Goal: Task Accomplishment & Management: Complete application form

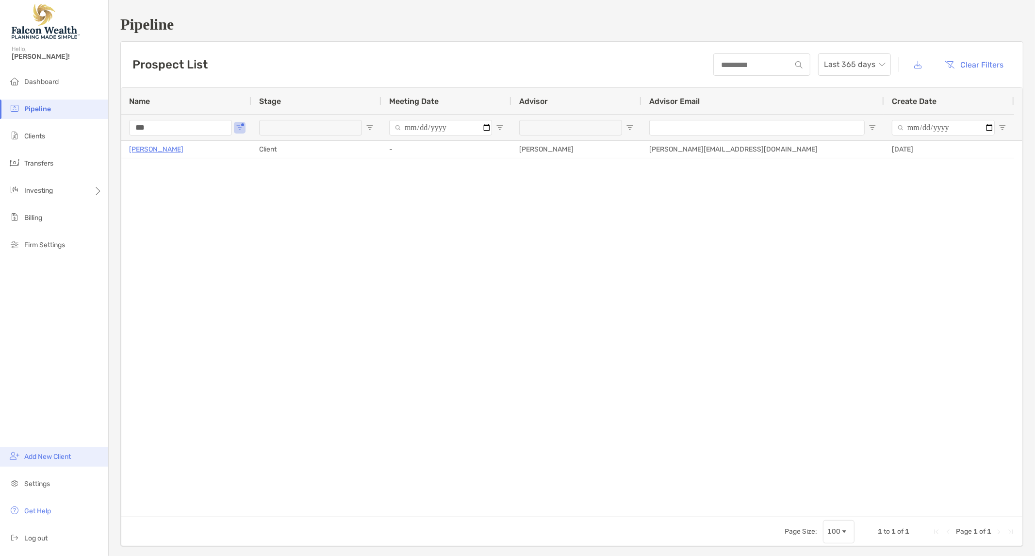
click at [33, 459] on span "Add New Client" at bounding box center [47, 456] width 47 height 8
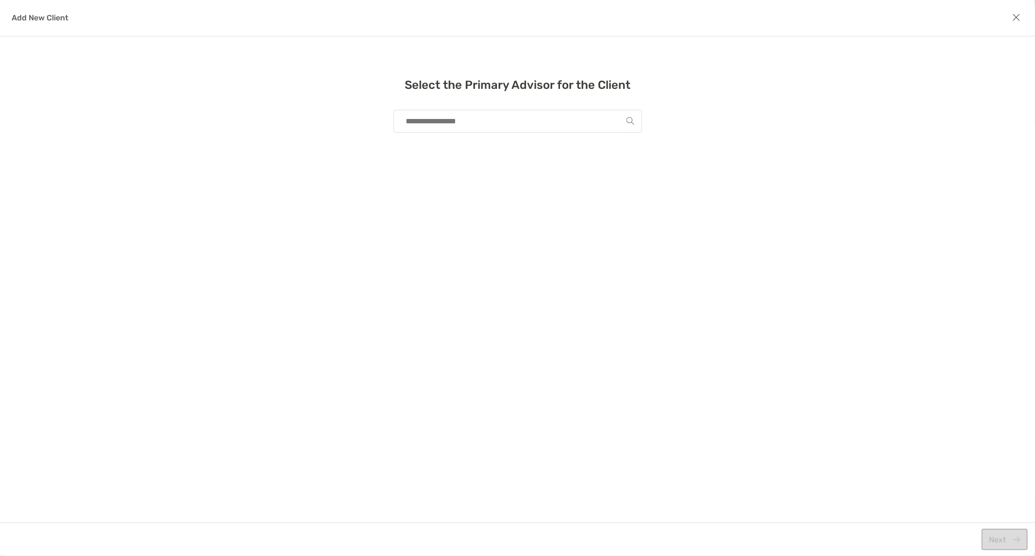
click at [467, 116] on input "modal" at bounding box center [513, 121] width 225 height 22
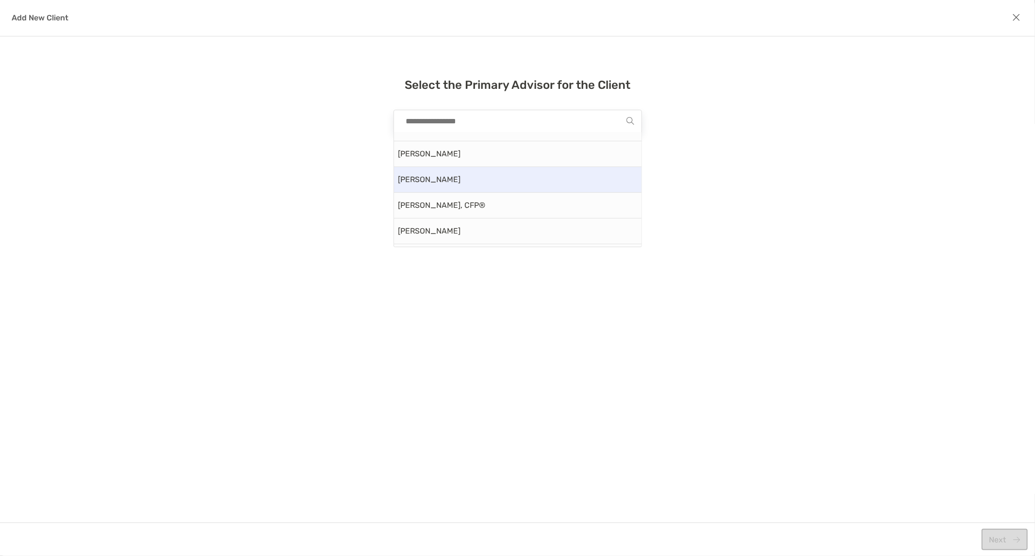
scroll to position [377, 0]
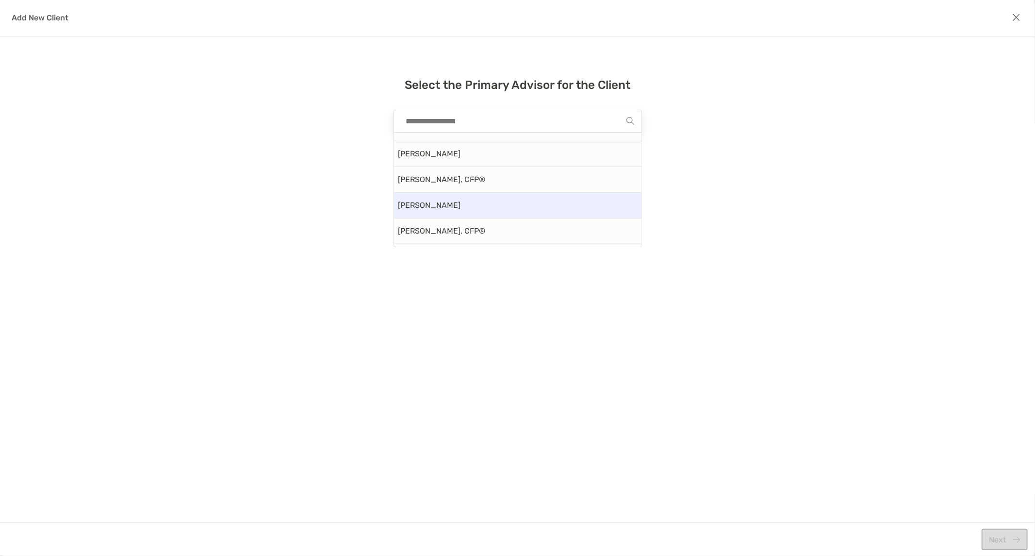
click at [460, 199] on div "Michael Caster" at bounding box center [517, 206] width 247 height 26
type input "**********"
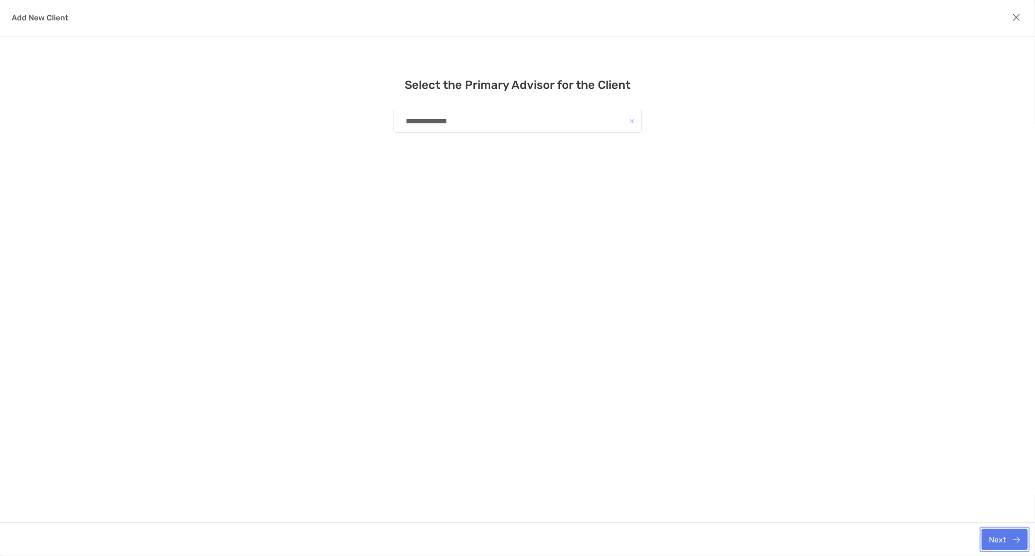
click at [998, 541] on button "Next" at bounding box center [1005, 538] width 46 height 21
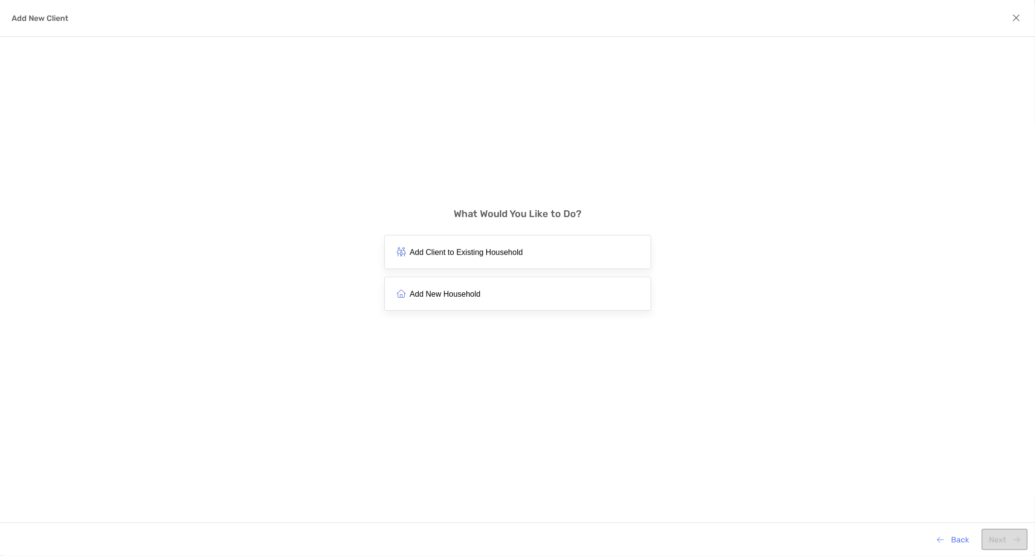
click at [466, 293] on span "Add New Household" at bounding box center [445, 293] width 71 height 9
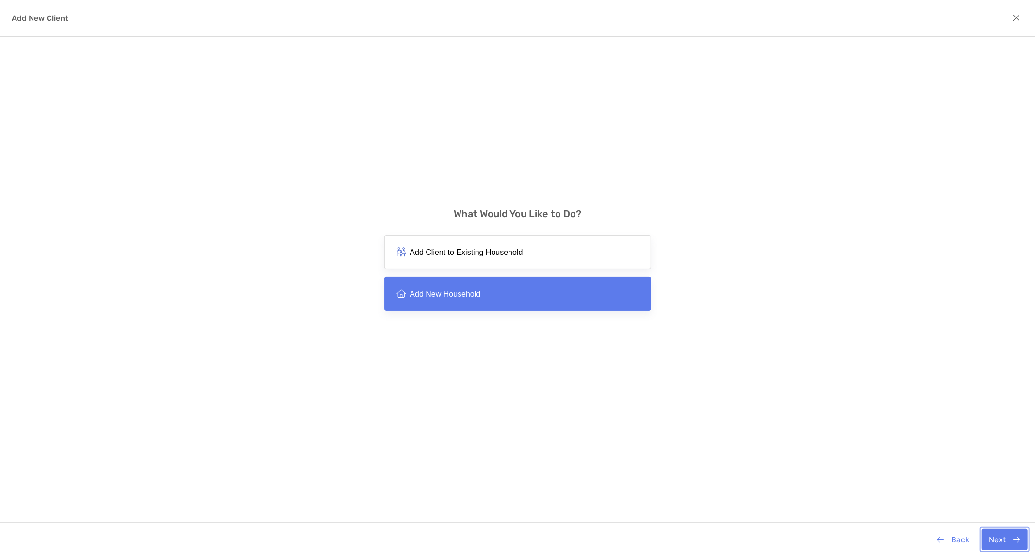
click at [1002, 536] on button "Next" at bounding box center [1005, 538] width 46 height 21
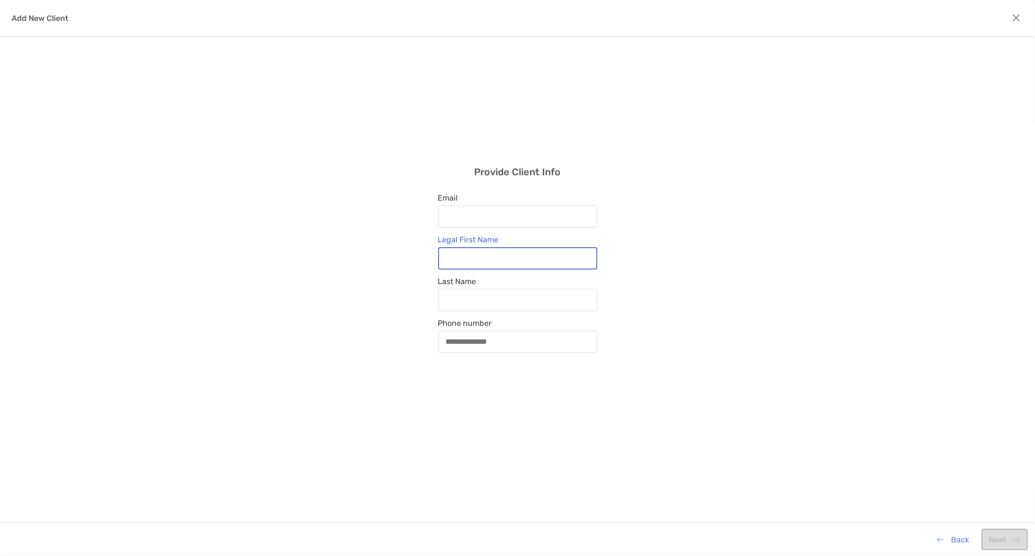
click at [494, 256] on input "Legal First Name" at bounding box center [517, 258] width 157 height 8
click at [662, 263] on div "Provide Client Info Email Legal First Name Last Name Phone number" at bounding box center [517, 259] width 1035 height 445
click at [1015, 17] on icon "modal" at bounding box center [1016, 18] width 8 height 11
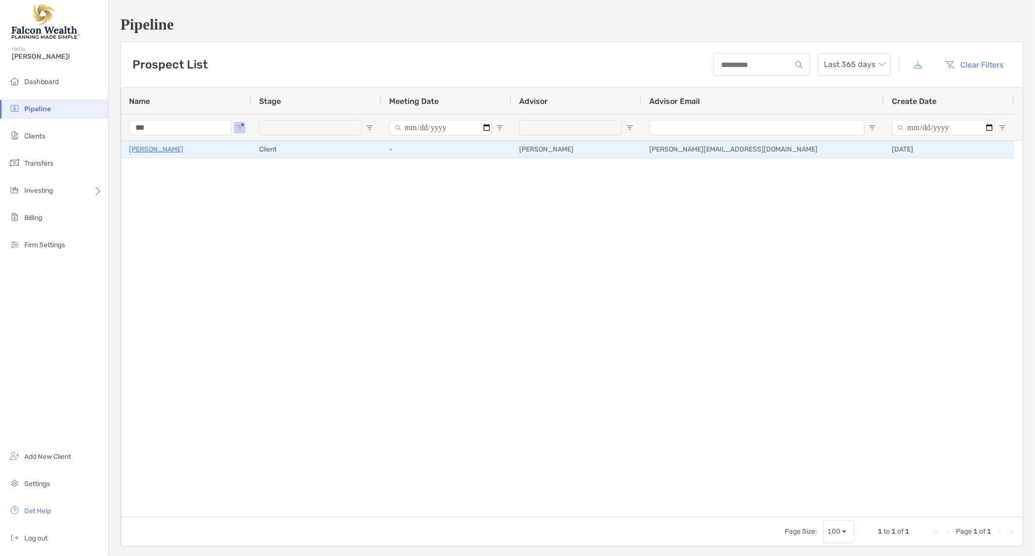
click at [171, 148] on p "Alice Pappenfus" at bounding box center [156, 149] width 54 height 12
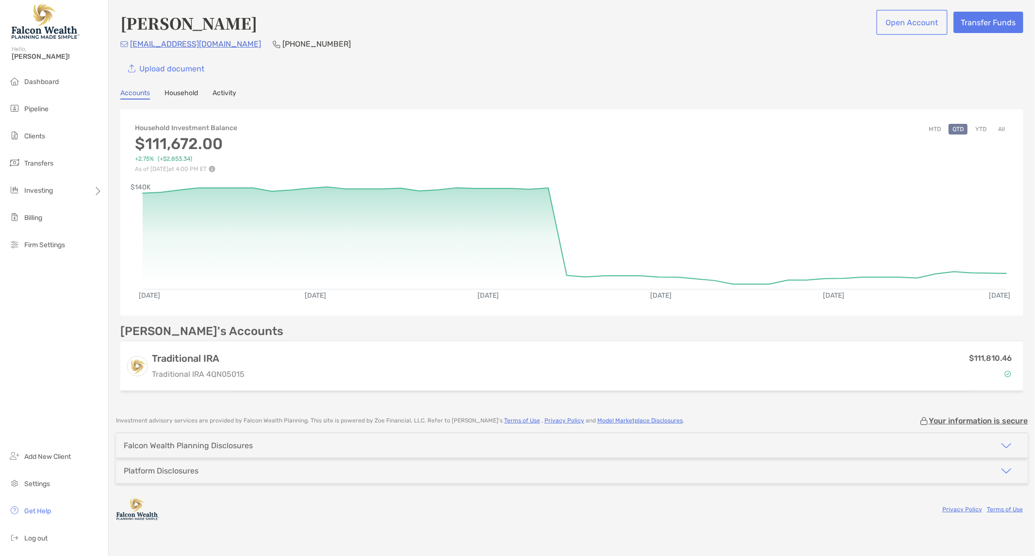
click at [905, 21] on button "Open Account" at bounding box center [911, 22] width 67 height 21
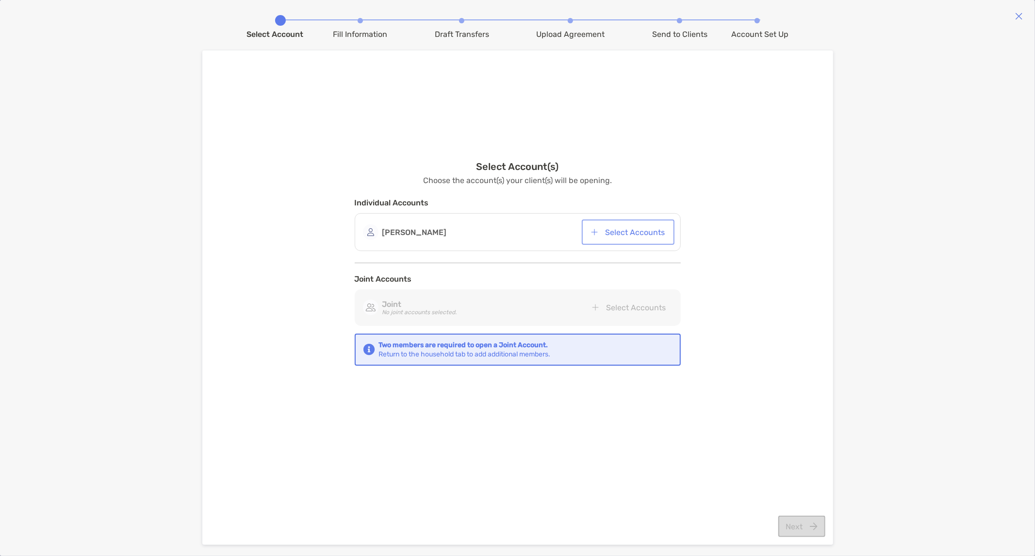
click at [636, 226] on button "Select Accounts" at bounding box center [628, 231] width 89 height 21
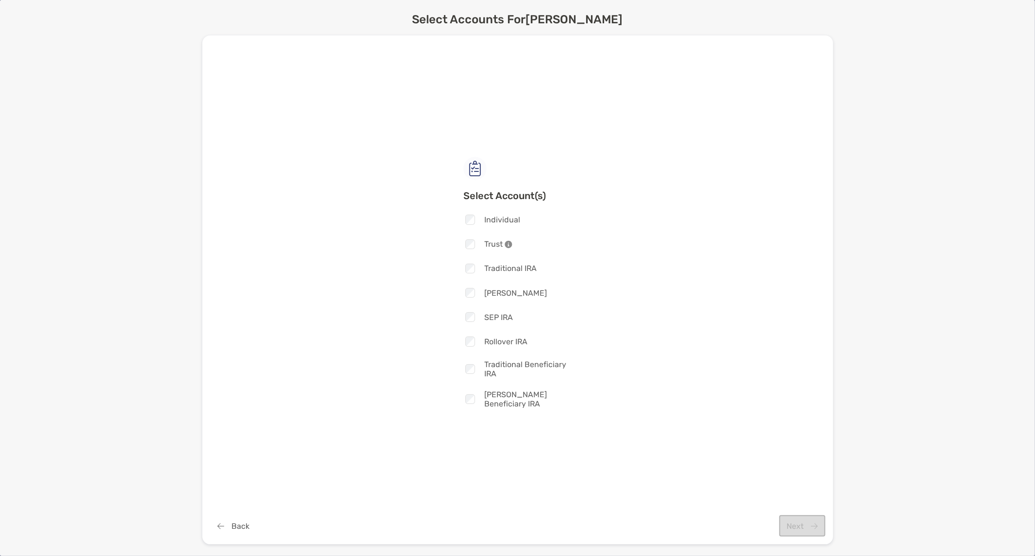
click at [484, 269] on span "Traditional IRA" at bounding box center [510, 268] width 52 height 9
click at [809, 529] on button "Next" at bounding box center [802, 525] width 46 height 21
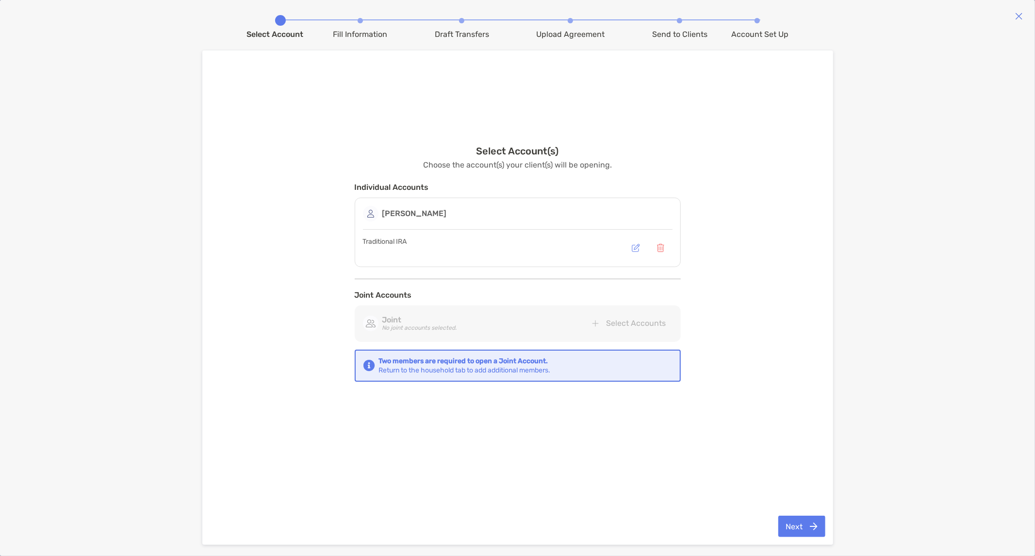
click at [525, 248] on div "Traditional IRA" at bounding box center [518, 247] width 310 height 21
click at [796, 531] on button "Next" at bounding box center [801, 525] width 47 height 21
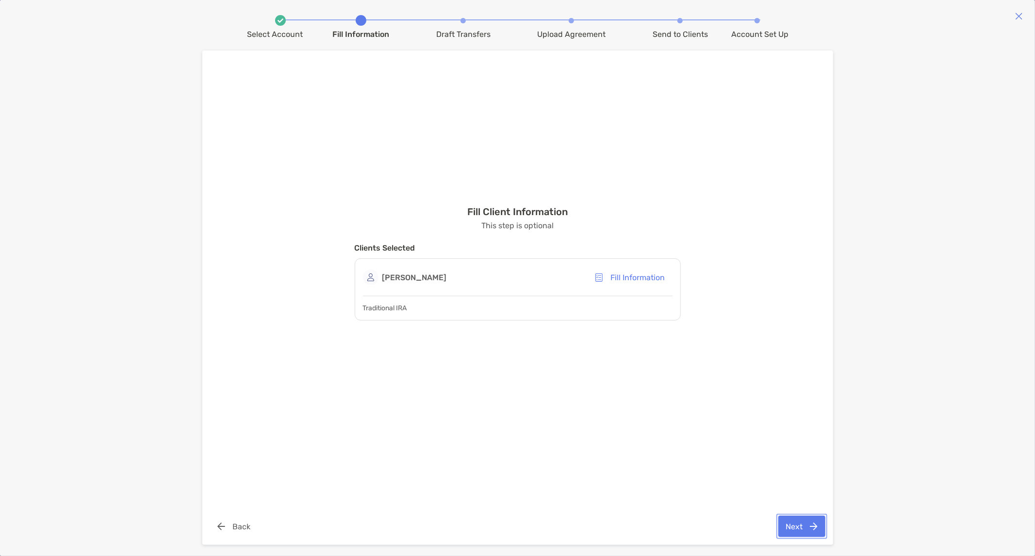
click at [797, 527] on button "Next" at bounding box center [801, 525] width 47 height 21
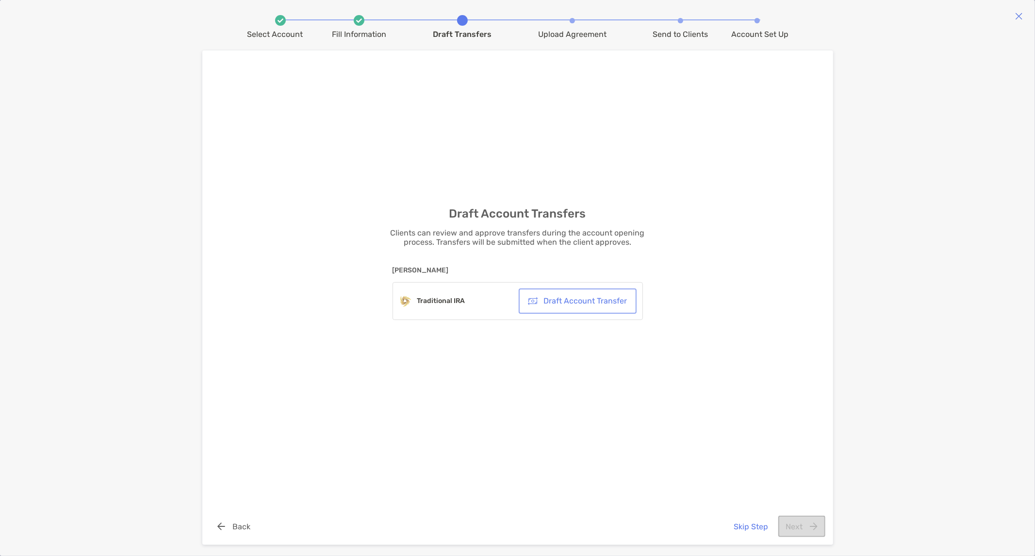
click at [594, 300] on button "Draft Account Transfer" at bounding box center [578, 300] width 114 height 21
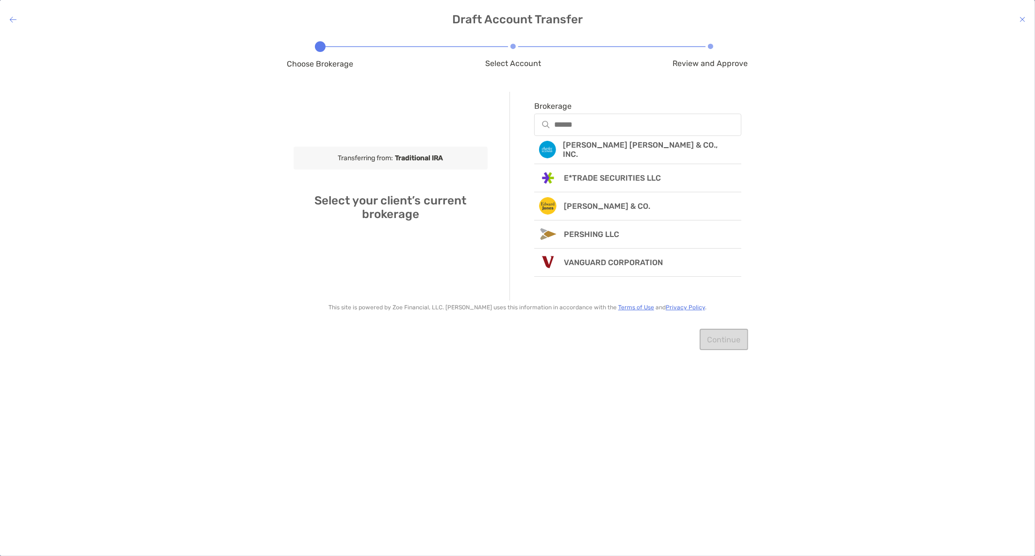
click at [1023, 17] on icon at bounding box center [1023, 20] width 6 height 8
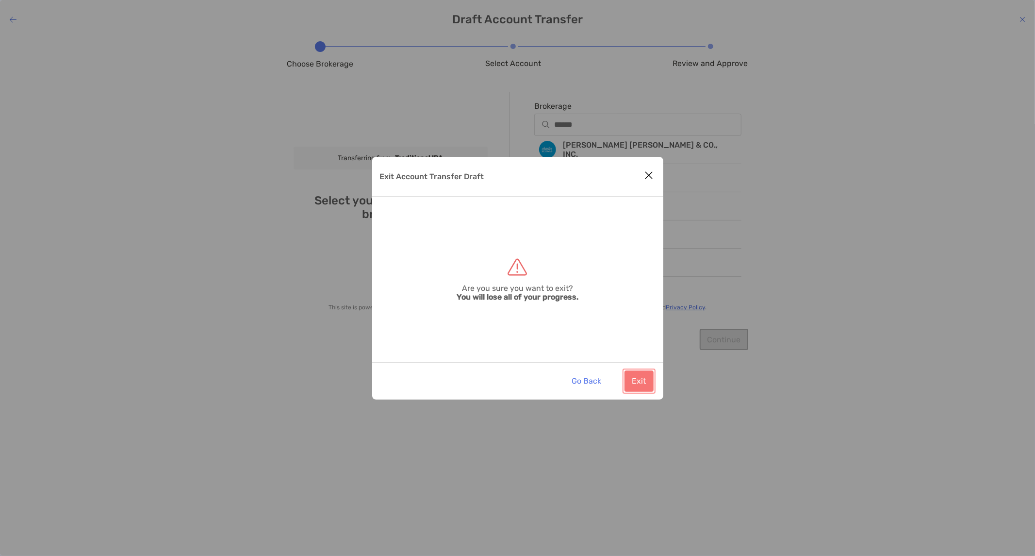
click at [636, 382] on button "Exit" at bounding box center [639, 380] width 29 height 21
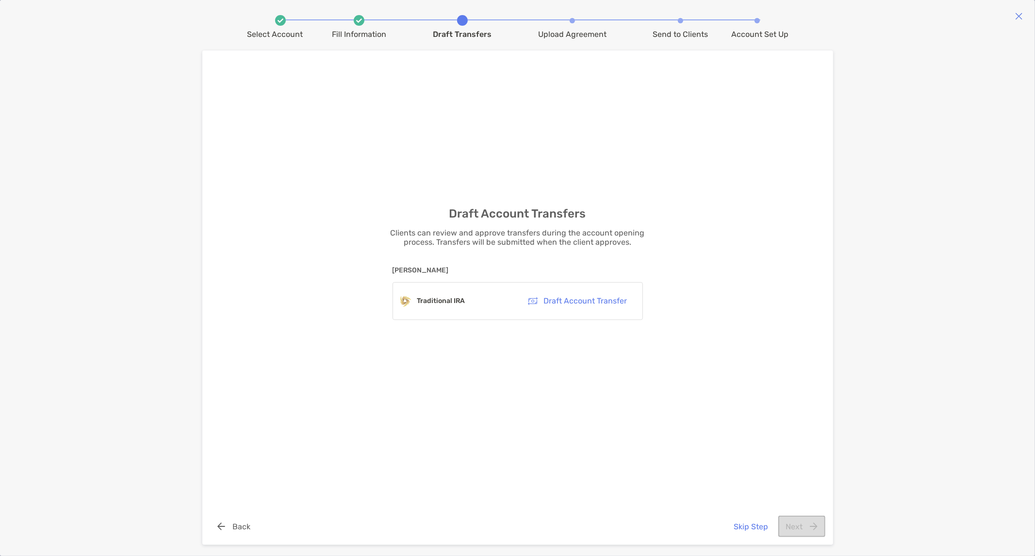
click at [1021, 17] on img at bounding box center [1019, 16] width 8 height 8
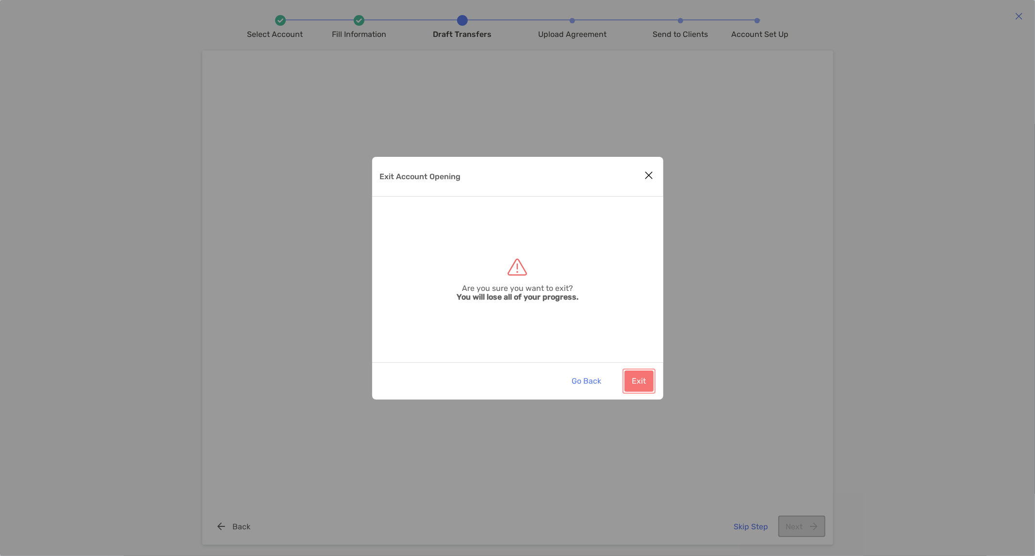
click at [644, 379] on button "Exit" at bounding box center [639, 380] width 29 height 21
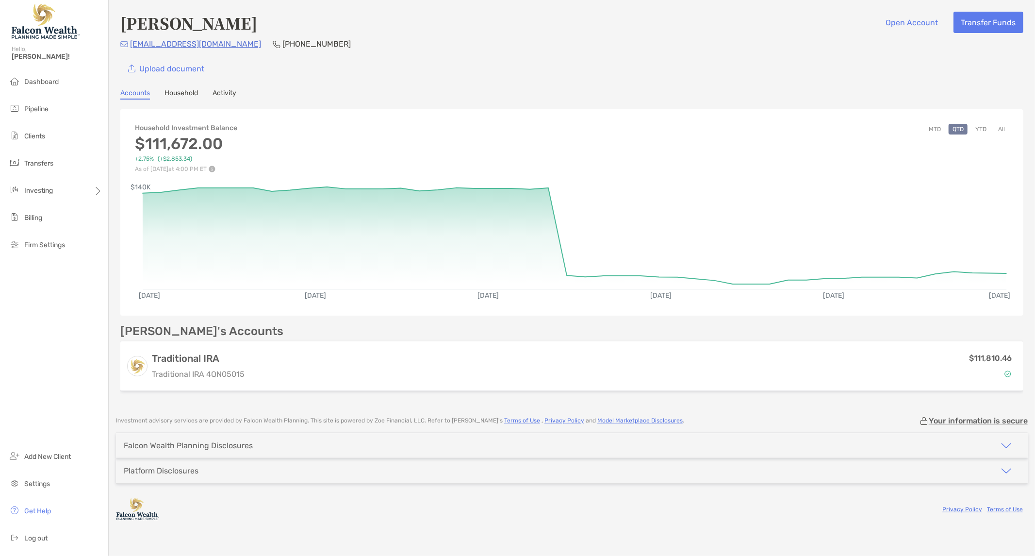
click at [184, 89] on link "Household" at bounding box center [181, 94] width 33 height 11
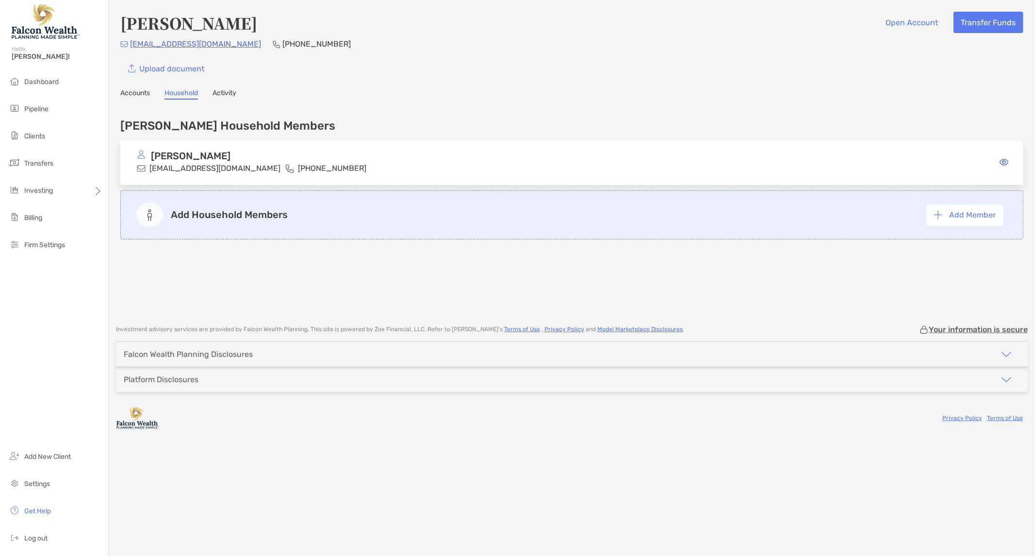
click at [204, 219] on p "Add Household Members" at bounding box center [229, 215] width 117 height 12
click at [963, 209] on button "Add Member" at bounding box center [964, 214] width 77 height 21
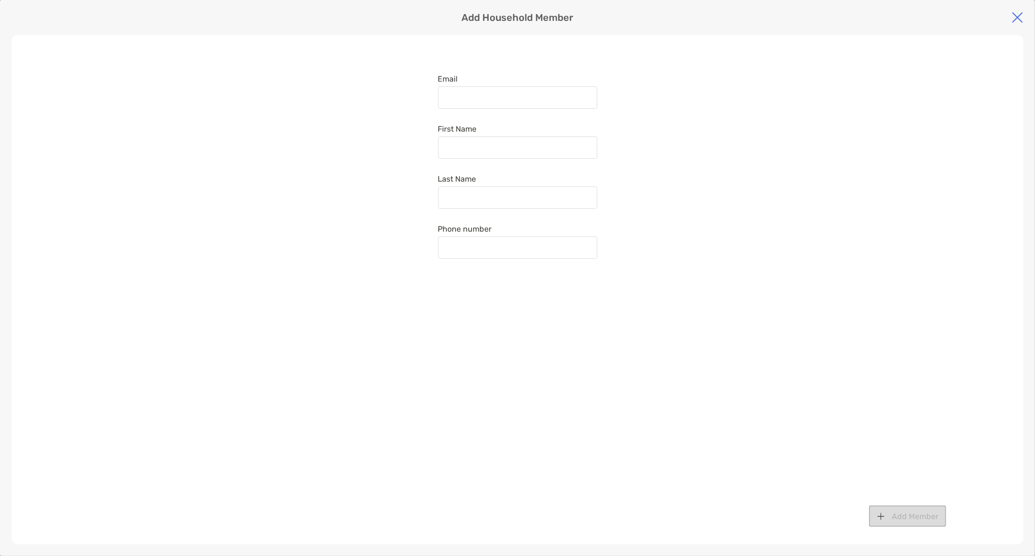
click at [160, 88] on div "Email First Name Last Name Phone number Add Member" at bounding box center [518, 289] width 1012 height 509
click at [1016, 16] on img at bounding box center [1018, 18] width 12 height 12
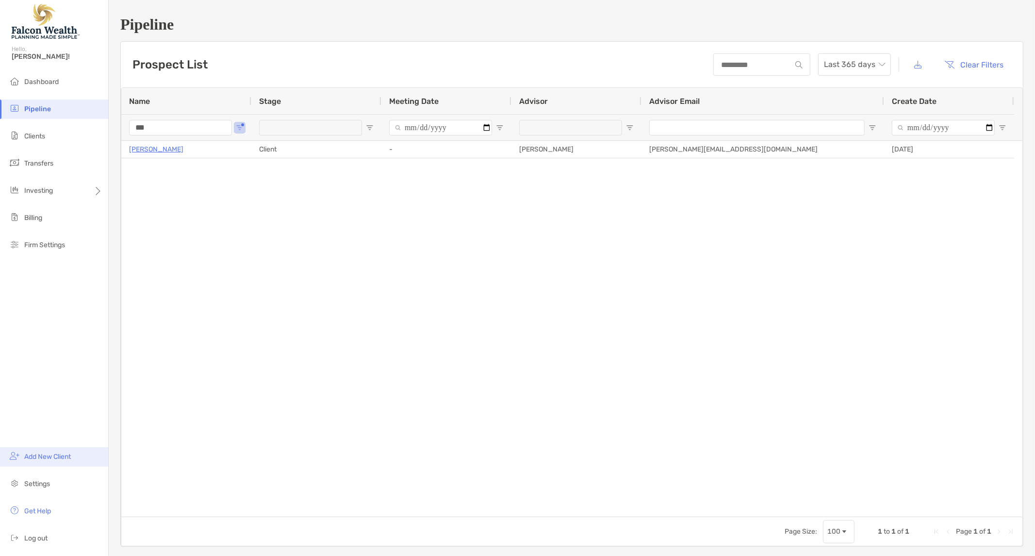
click at [46, 459] on span "Add New Client" at bounding box center [47, 456] width 47 height 8
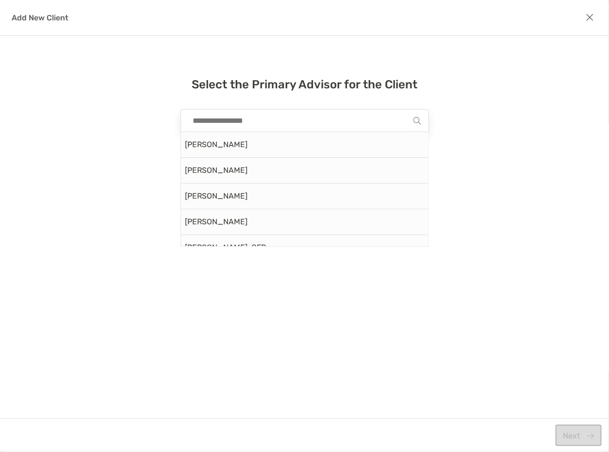
click at [285, 115] on input "modal" at bounding box center [300, 121] width 225 height 22
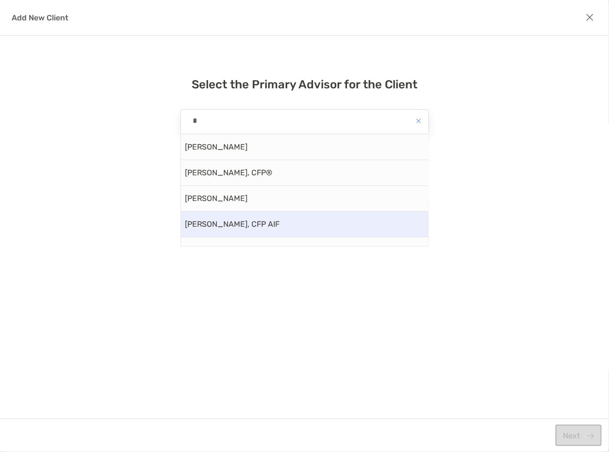
scroll to position [162, 0]
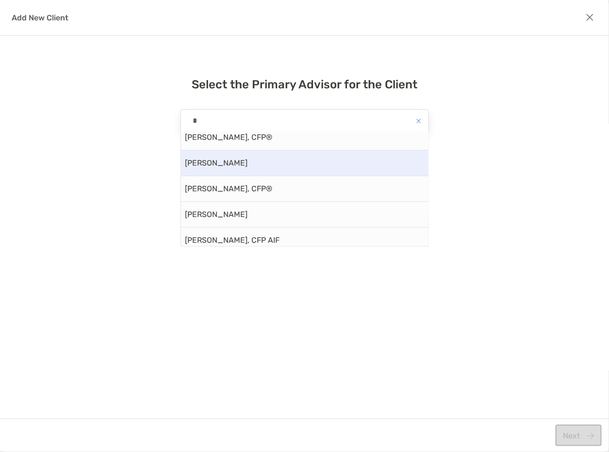
click at [256, 165] on div "Michael Caster" at bounding box center [304, 163] width 247 height 26
type input "**********"
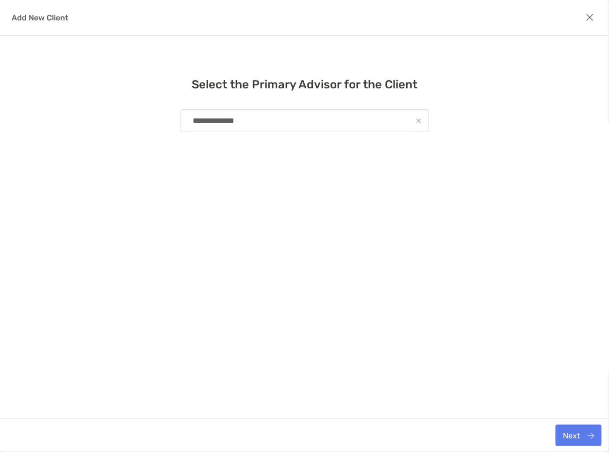
click at [593, 447] on div "Next" at bounding box center [304, 434] width 609 height 33
click at [587, 435] on button "Next" at bounding box center [579, 435] width 46 height 21
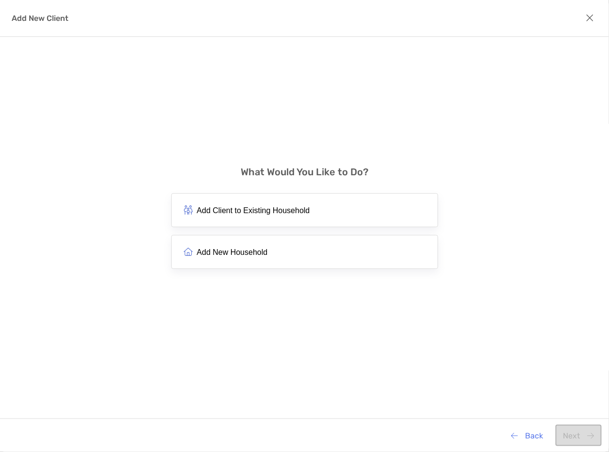
click at [249, 254] on span "Add New Household" at bounding box center [232, 251] width 71 height 9
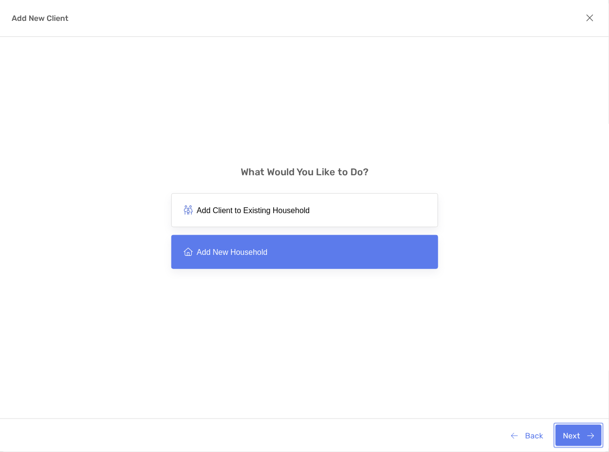
click at [584, 442] on button "Next" at bounding box center [579, 435] width 46 height 21
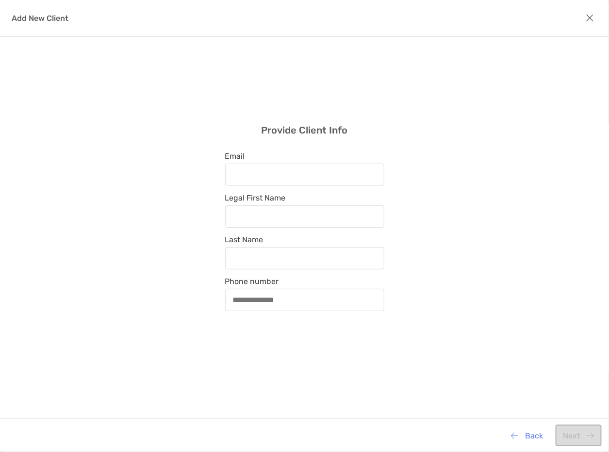
click at [264, 168] on div "modal" at bounding box center [304, 175] width 159 height 22
click at [264, 170] on input "Email" at bounding box center [304, 174] width 157 height 8
click at [286, 171] on input "Email" at bounding box center [304, 174] width 157 height 8
paste input "**********"
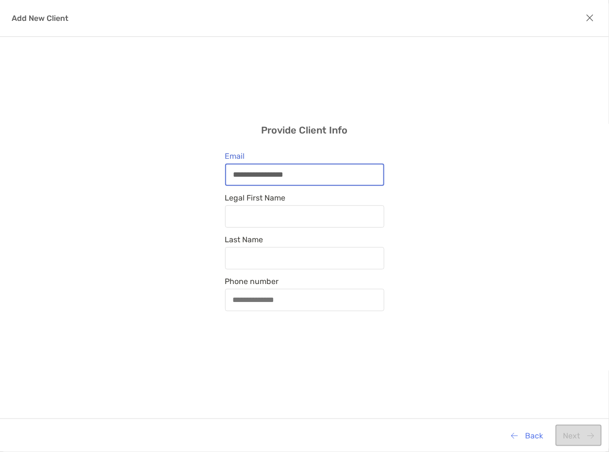
type input "**********"
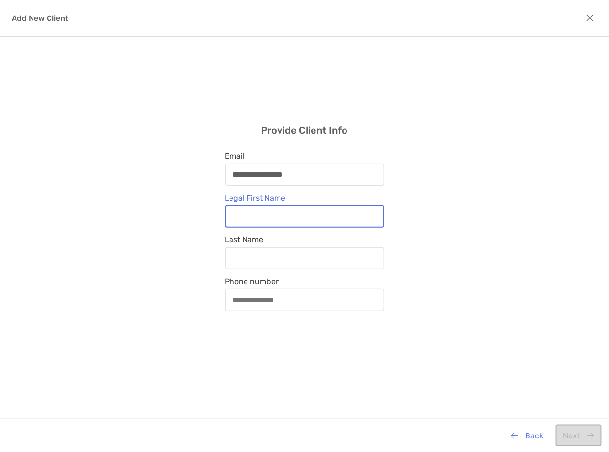
click at [274, 217] on input "Legal First Name" at bounding box center [304, 216] width 157 height 8
type input "*"
type input "********"
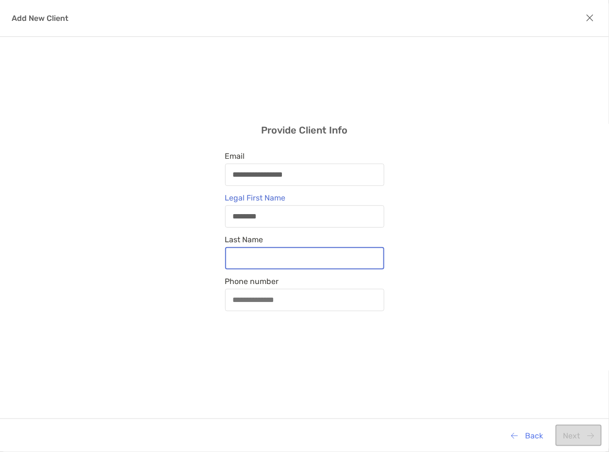
click at [259, 256] on input "Last Name" at bounding box center [304, 258] width 157 height 8
type input "*****"
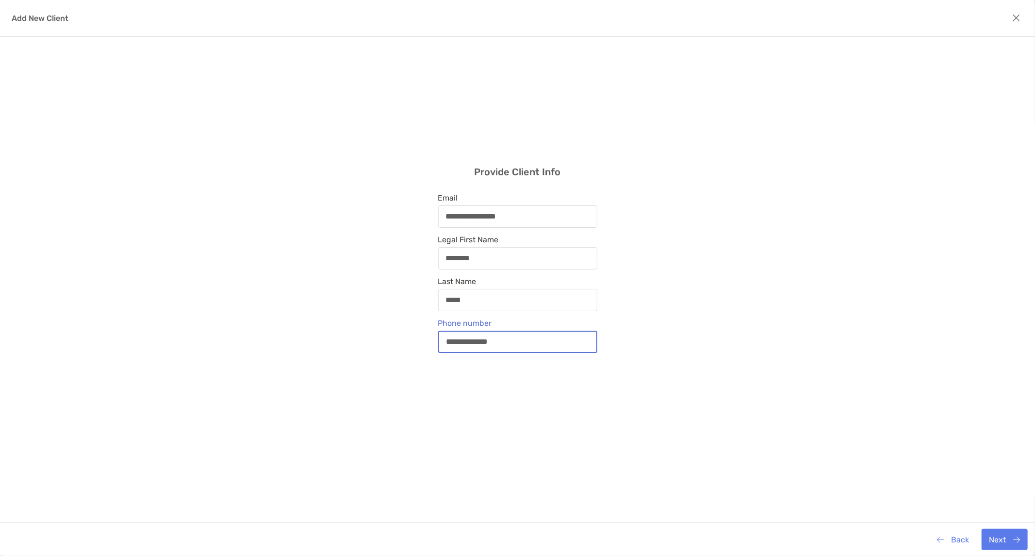
type input "**********"
click at [1017, 544] on button "Next" at bounding box center [1005, 538] width 46 height 21
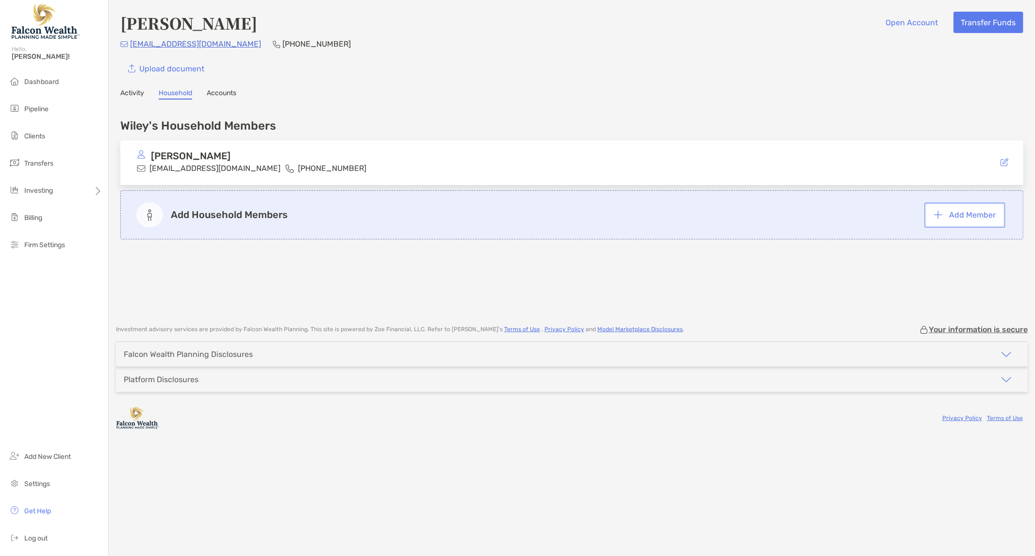
click at [957, 214] on button "Add Member" at bounding box center [964, 214] width 77 height 21
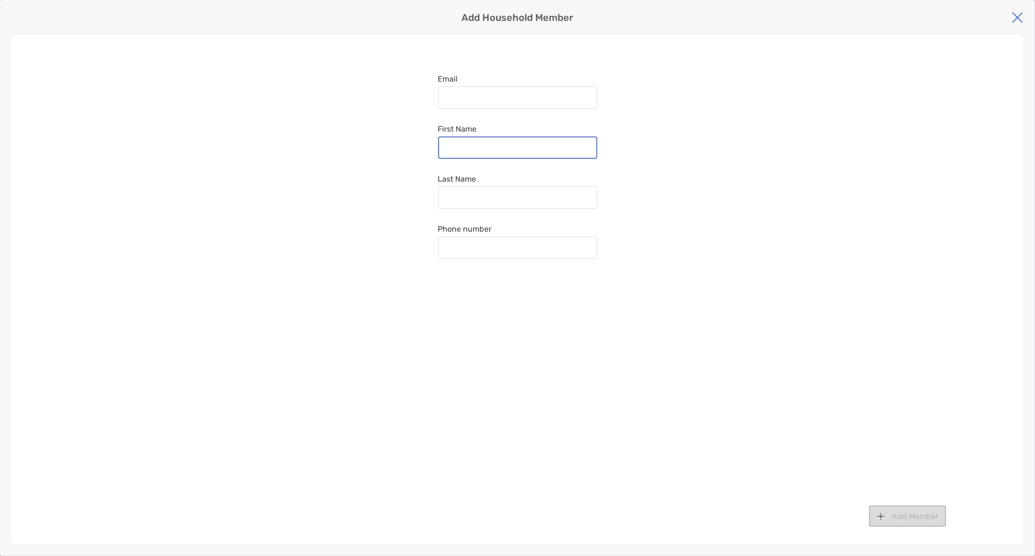
click at [472, 149] on input "First Name" at bounding box center [517, 148] width 157 height 8
type input "*****"
paste input "**********"
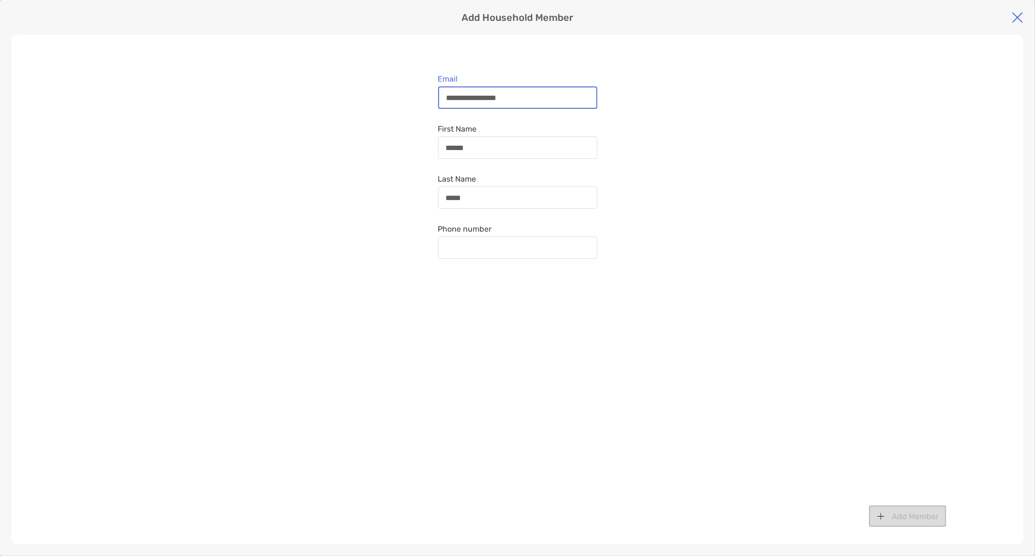
type input "**********"
click at [482, 246] on input "Phone number" at bounding box center [517, 248] width 157 height 8
click at [470, 244] on input "Phone number" at bounding box center [517, 248] width 157 height 8
paste input "**********"
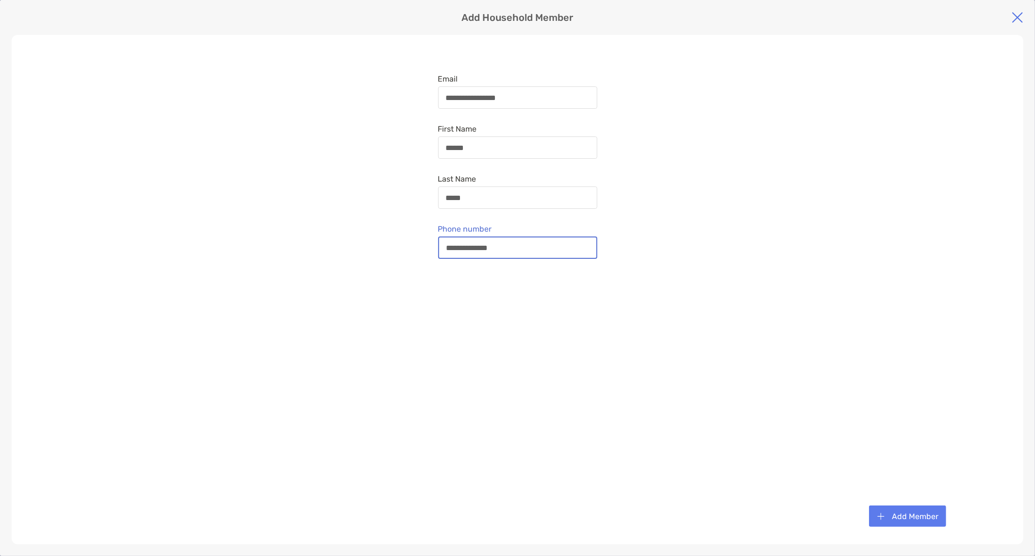
type input "**********"
click at [911, 519] on button "Add Member" at bounding box center [907, 515] width 77 height 21
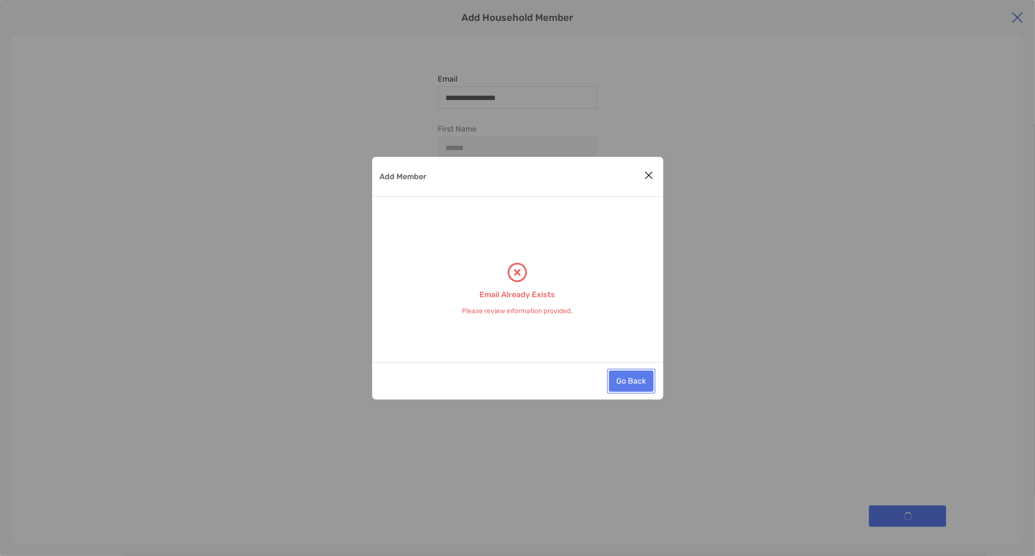
click at [633, 380] on button "Go Back" at bounding box center [631, 380] width 45 height 21
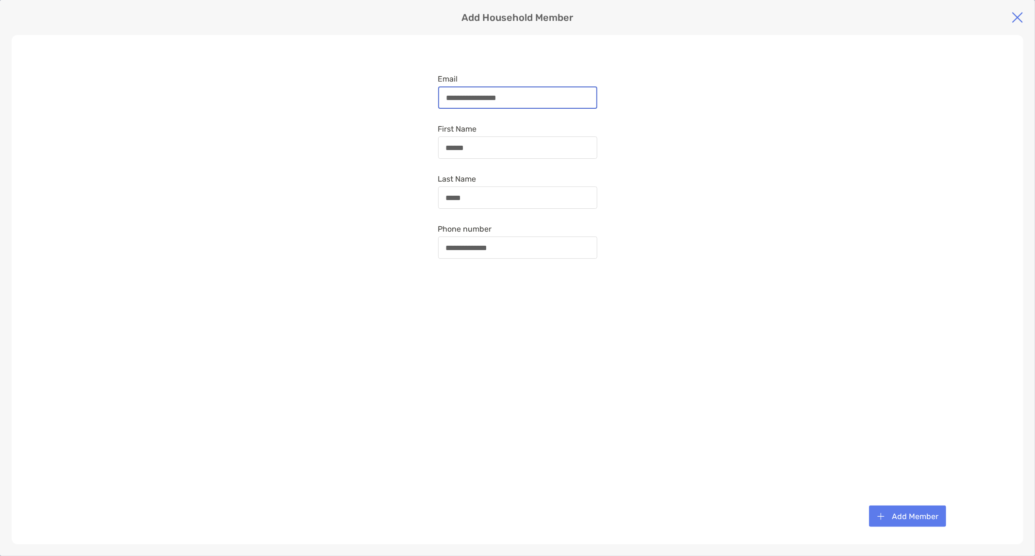
click at [525, 96] on input "**********" at bounding box center [517, 98] width 157 height 8
drag, startPoint x: 545, startPoint y: 96, endPoint x: 420, endPoint y: 99, distance: 124.8
click at [420, 99] on div "**********" at bounding box center [518, 289] width 1012 height 509
paste input
type input "**********"
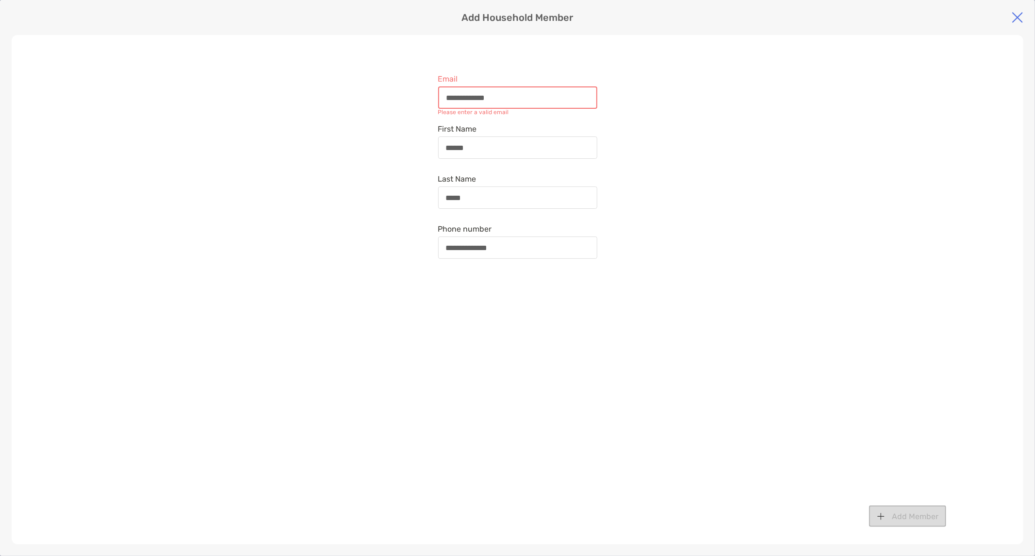
click at [642, 147] on div "**********" at bounding box center [518, 289] width 1012 height 509
drag, startPoint x: 512, startPoint y: 97, endPoint x: 291, endPoint y: 64, distance: 223.3
click at [288, 63] on div "**********" at bounding box center [518, 289] width 1012 height 509
click at [557, 98] on input "***" at bounding box center [517, 98] width 157 height 8
click at [481, 99] on input "***" at bounding box center [517, 98] width 157 height 8
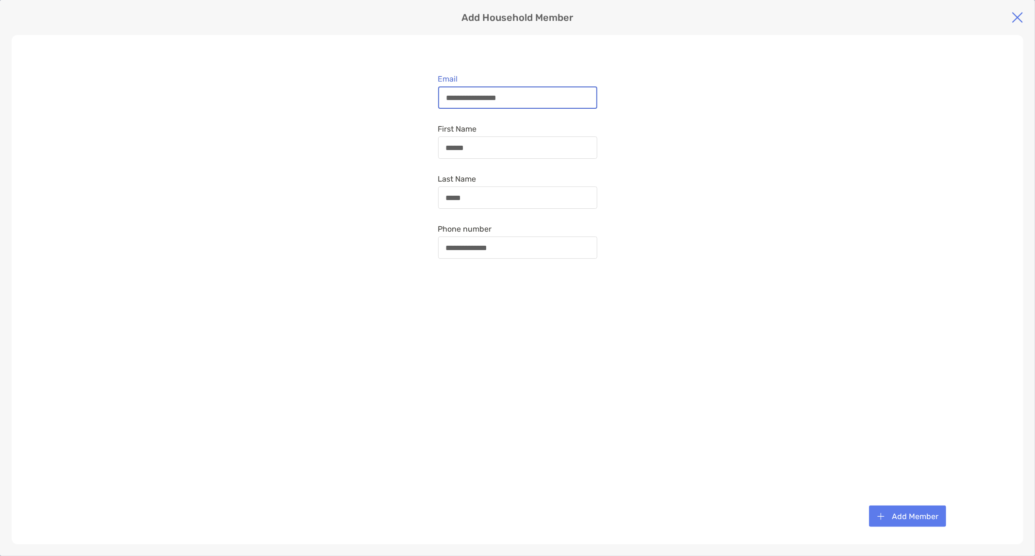
type input "**********"
click at [896, 517] on button "Add Member" at bounding box center [907, 515] width 77 height 21
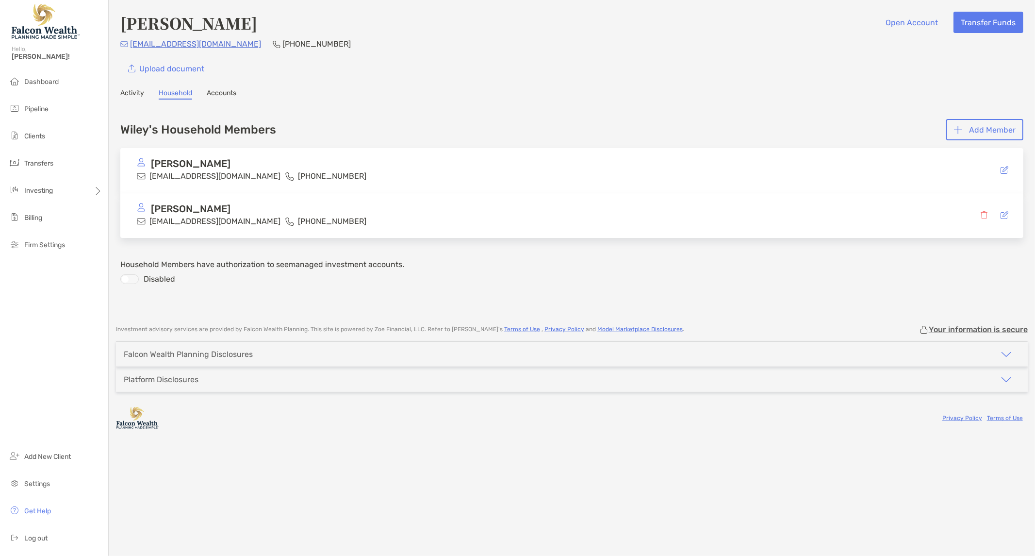
click at [790, 103] on div "Cherilyn Wiley Open Account Transfer Funds cpw2312@yahoo.com (480) 848-7554 Upl…" at bounding box center [572, 157] width 926 height 315
click at [923, 24] on button "Open Account" at bounding box center [911, 22] width 67 height 21
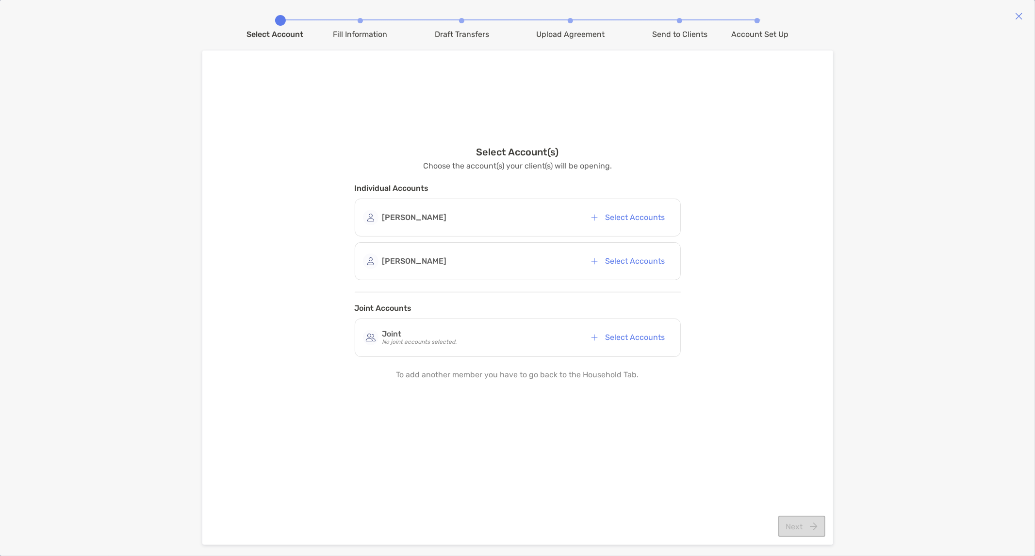
click at [165, 462] on div "Select Account Fill Information Draft Transfers Upload Agreement Send to Client…" at bounding box center [517, 278] width 1035 height 556
click at [623, 216] on button "Select Accounts" at bounding box center [628, 217] width 89 height 21
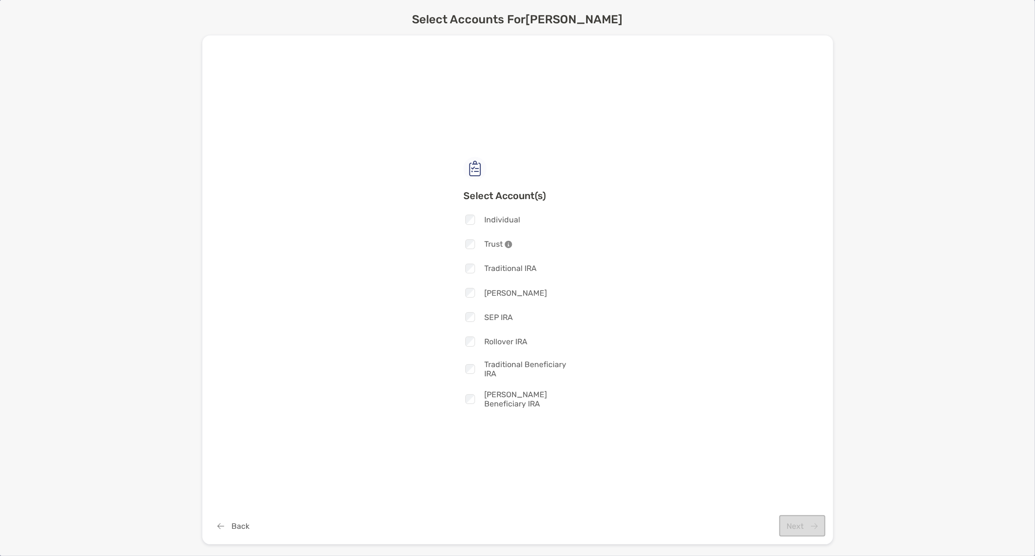
click at [484, 272] on span "Traditional IRA" at bounding box center [510, 268] width 52 height 9
click at [802, 527] on button "Next" at bounding box center [802, 525] width 46 height 21
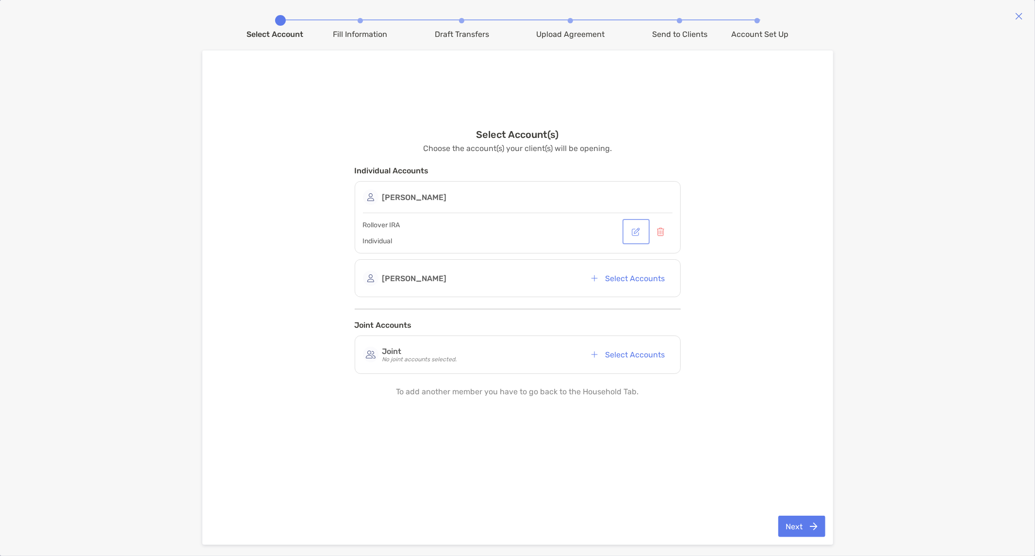
click at [634, 234] on button "button" at bounding box center [636, 231] width 23 height 21
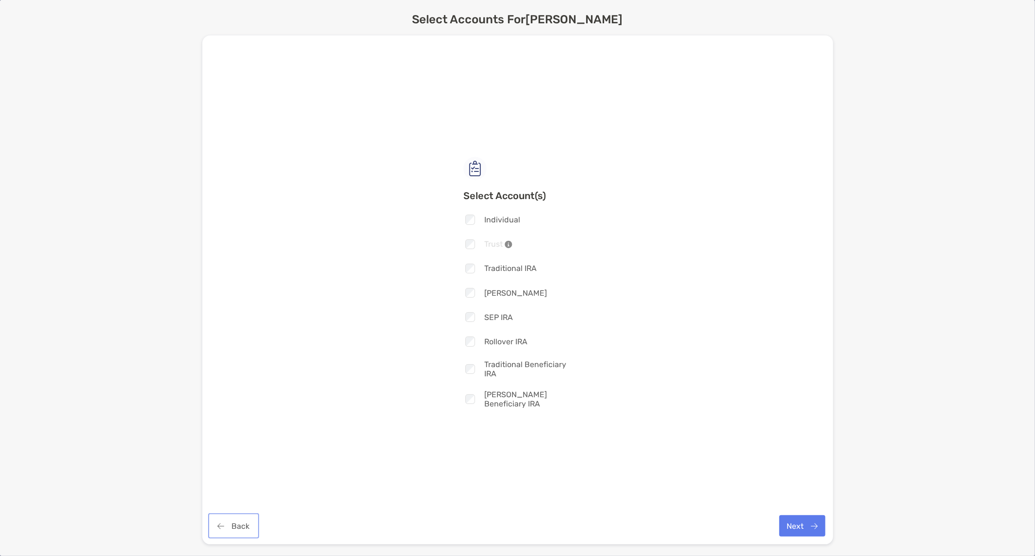
click at [233, 527] on button "Back" at bounding box center [233, 525] width 47 height 21
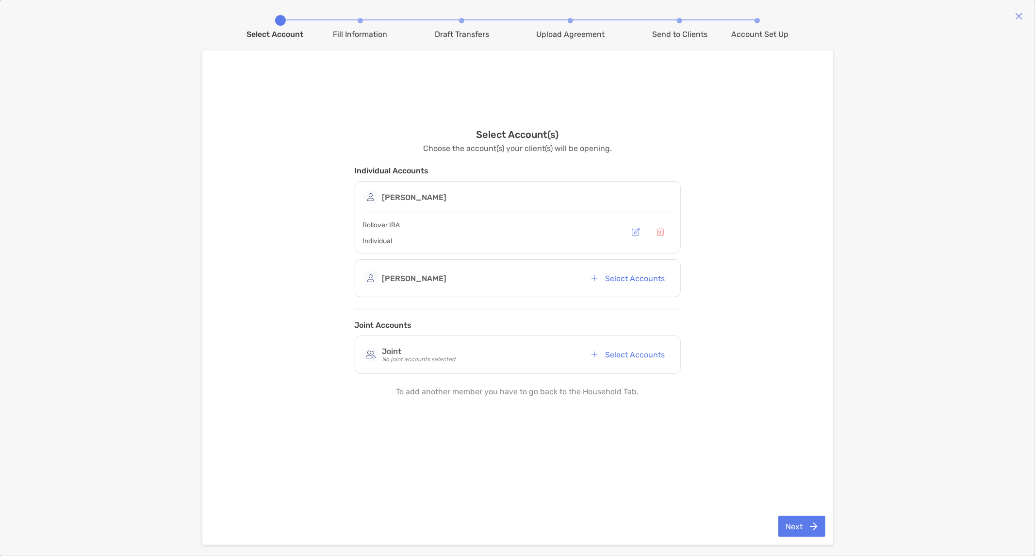
click at [551, 231] on div "Rollover IRA Individual" at bounding box center [518, 233] width 310 height 24
click at [641, 232] on button "button" at bounding box center [636, 231] width 23 height 21
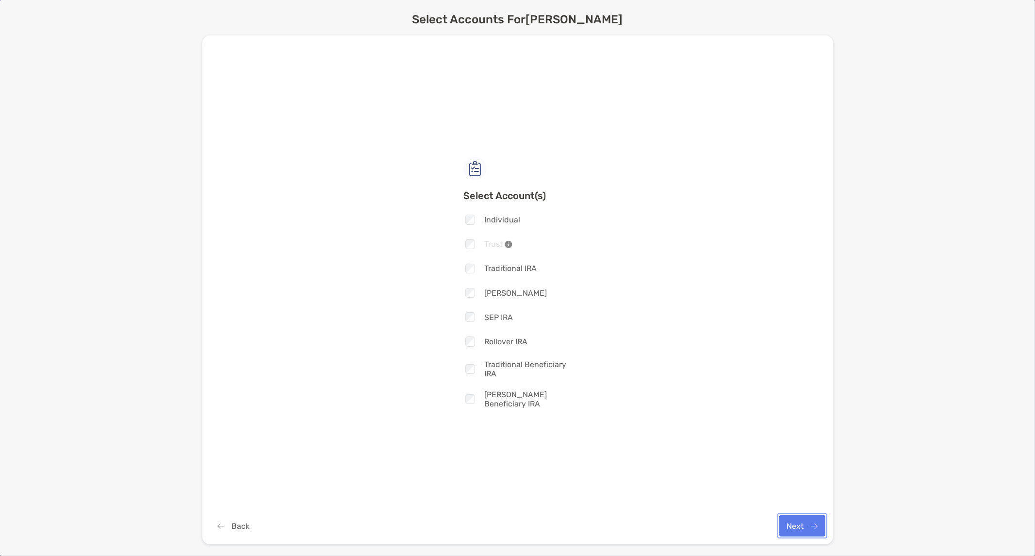
click at [807, 528] on button "Next" at bounding box center [802, 525] width 46 height 21
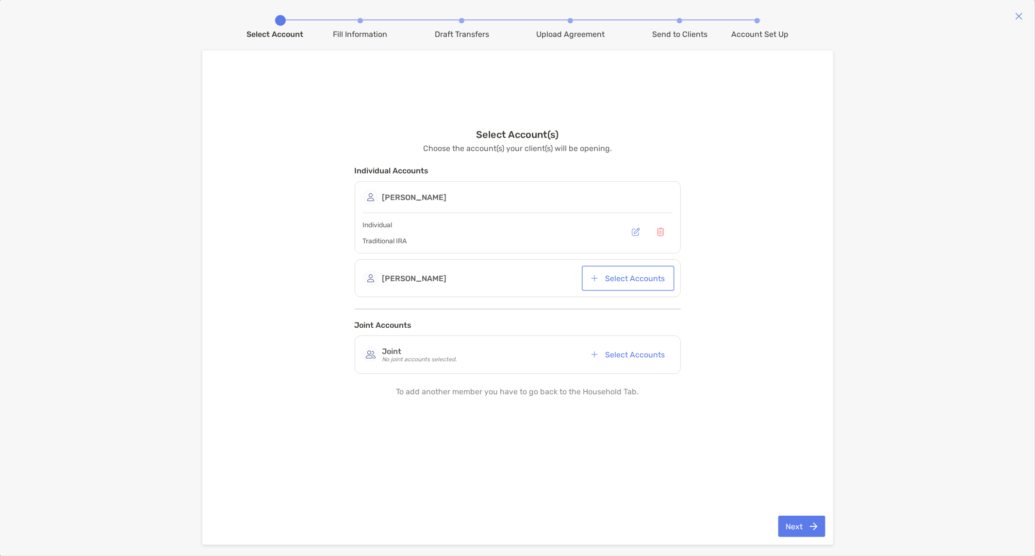
click at [618, 274] on button "Select Accounts" at bounding box center [628, 277] width 89 height 21
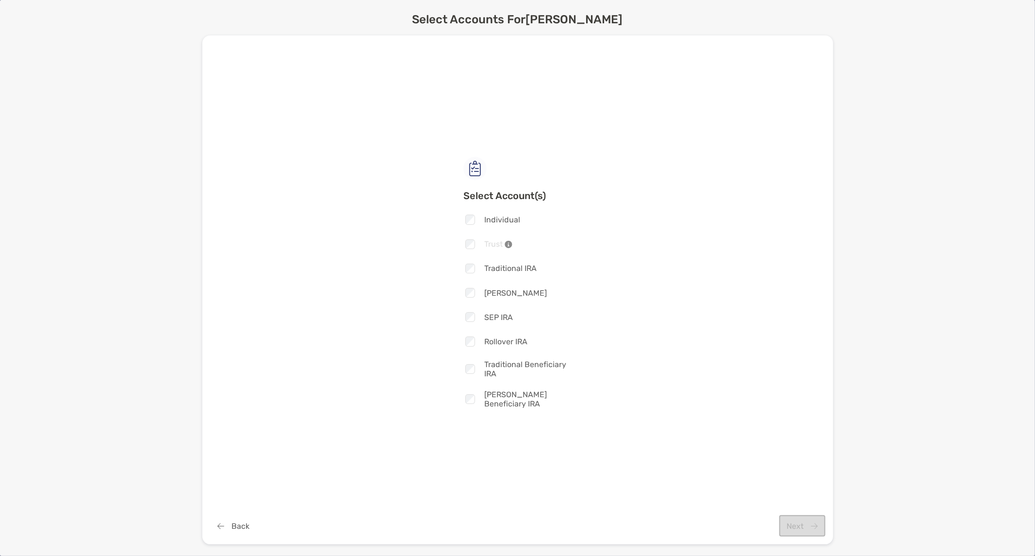
click at [493, 342] on span "Rollover IRA" at bounding box center [505, 341] width 43 height 9
click at [801, 521] on button "Next" at bounding box center [802, 525] width 46 height 21
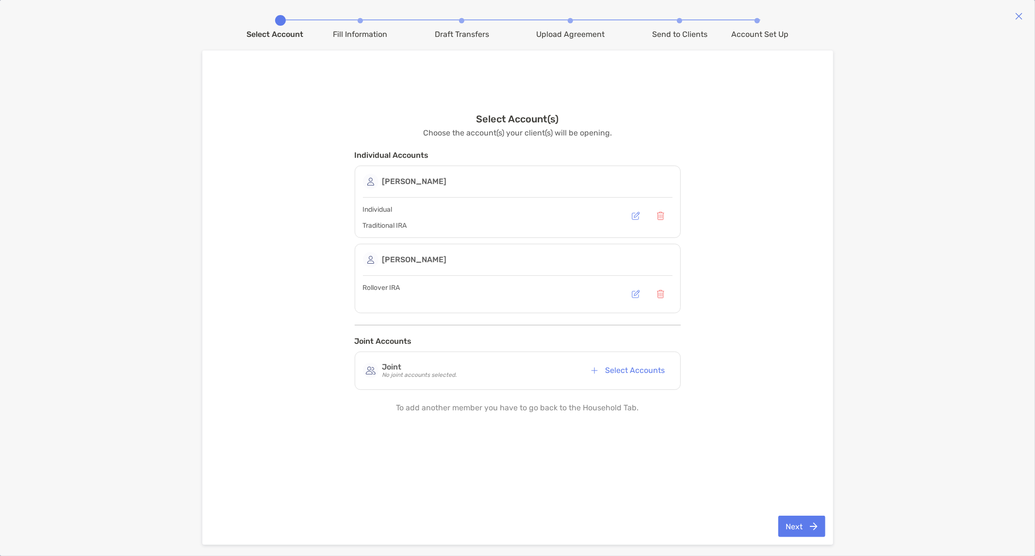
click at [835, 319] on div "Select Account Fill Information Draft Transfers Upload Agreement Send to Client…" at bounding box center [517, 278] width 1035 height 556
click at [643, 370] on button "Select Accounts" at bounding box center [628, 370] width 89 height 21
click at [368, 59] on div "Select Account(s) Choose the account(s) your client(s) will be opening. Individ…" at bounding box center [518, 275] width 616 height 451
click at [633, 215] on button "button" at bounding box center [636, 214] width 23 height 21
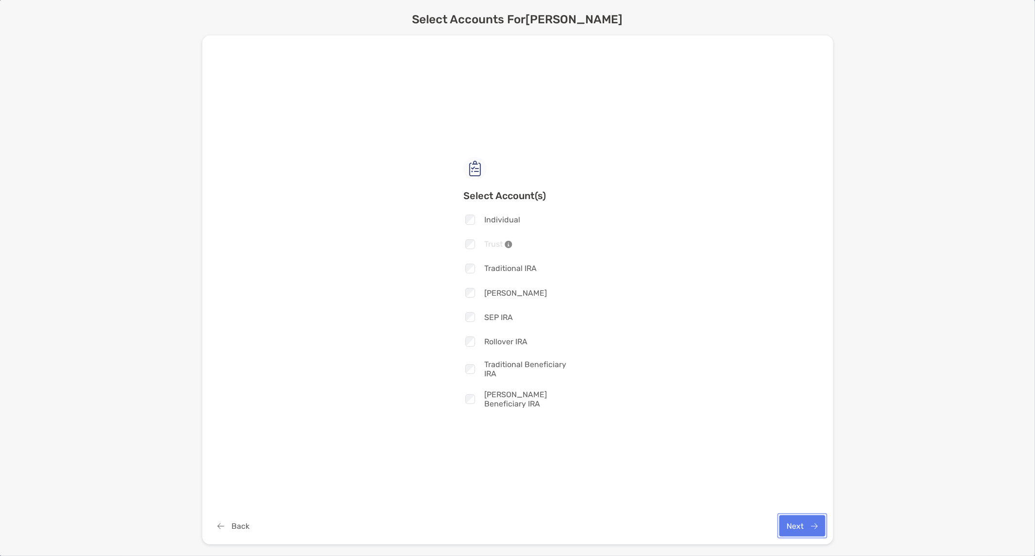
click at [802, 523] on button "Next" at bounding box center [802, 525] width 46 height 21
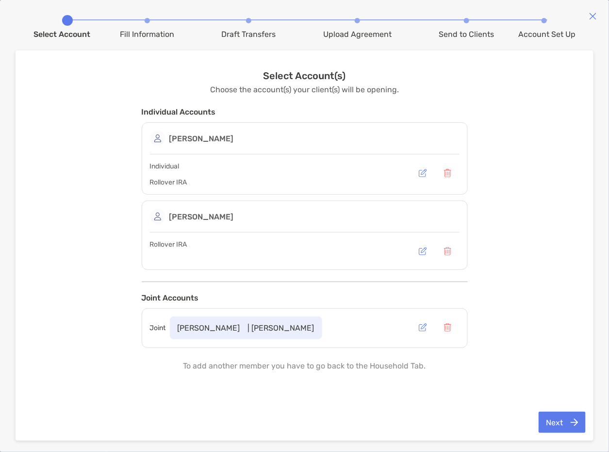
click at [567, 433] on div "Next" at bounding box center [305, 422] width 578 height 37
click at [566, 422] on button "Next" at bounding box center [562, 422] width 47 height 21
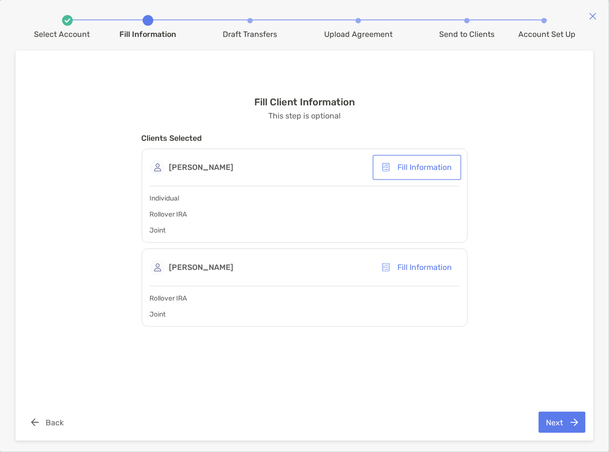
click at [401, 170] on button "Fill Information" at bounding box center [417, 167] width 85 height 21
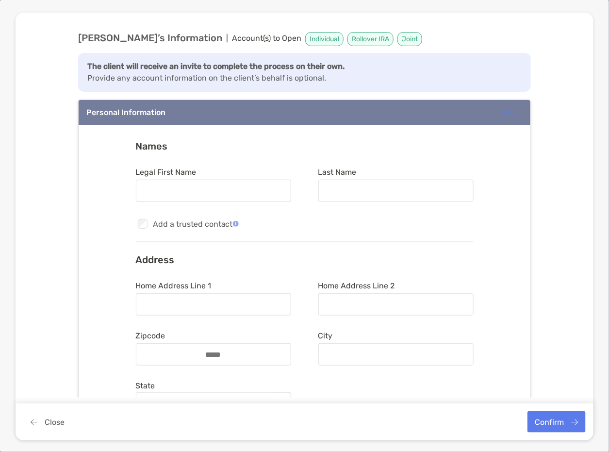
click at [206, 196] on div at bounding box center [213, 191] width 155 height 22
click at [206, 195] on input "Legal First Name" at bounding box center [213, 191] width 153 height 8
click at [170, 188] on input "Legal First Name" at bounding box center [213, 191] width 153 height 8
type input "********"
type input "*****"
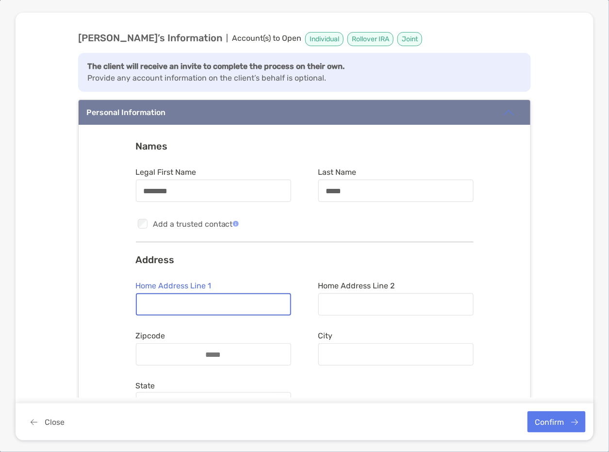
click at [175, 302] on input "Home Address Line 1" at bounding box center [213, 304] width 153 height 8
type input "**********"
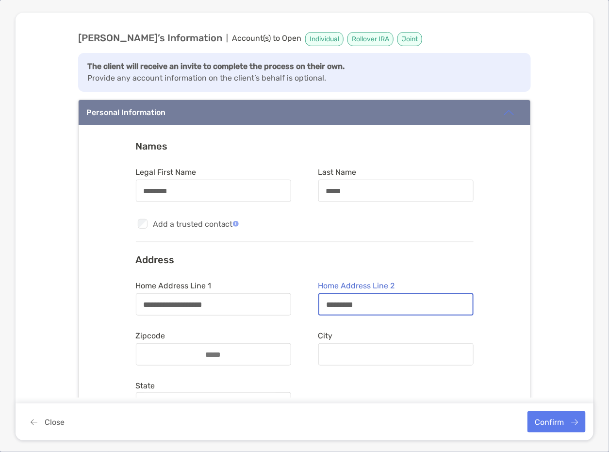
type input "*********"
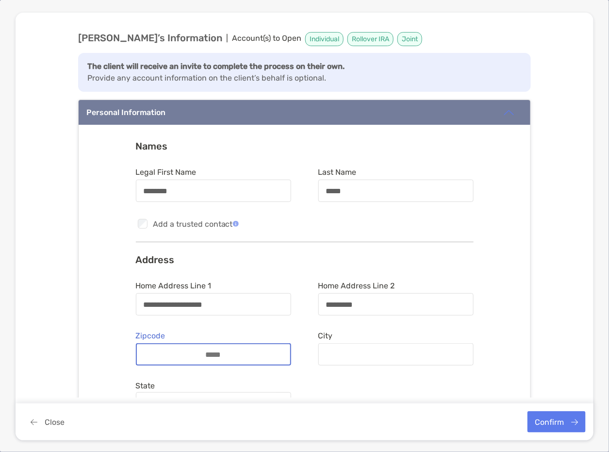
click at [176, 356] on input "Zipcode" at bounding box center [214, 354] width 78 height 8
type input "*****"
type input "****"
type input "*******"
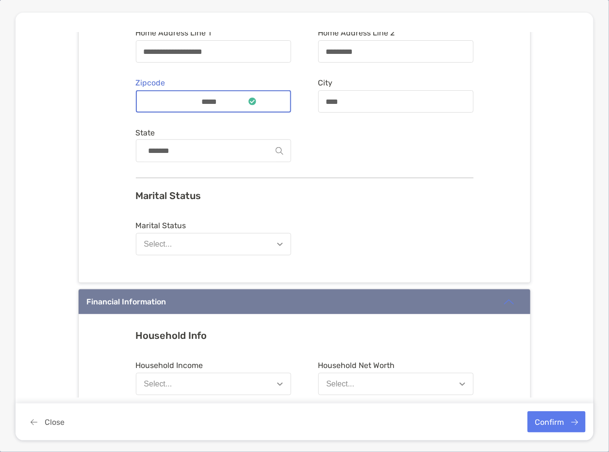
scroll to position [253, 0]
type input "*****"
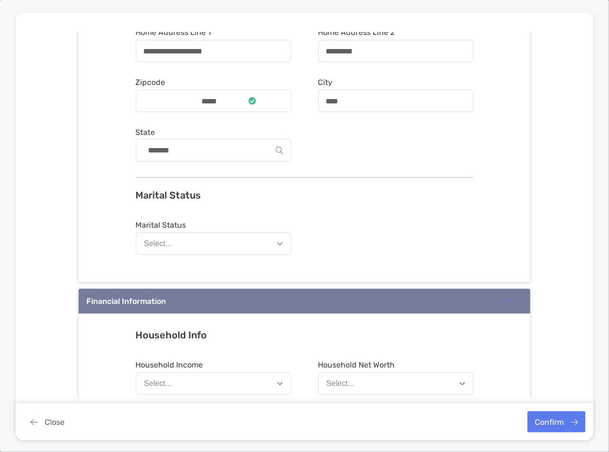
click at [196, 241] on button "Select..." at bounding box center [213, 243] width 155 height 22
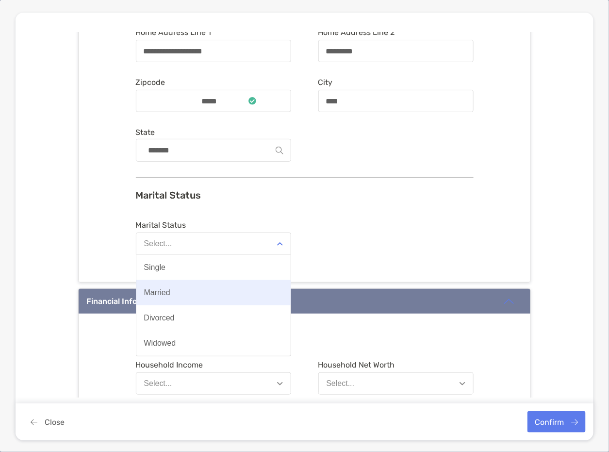
click at [168, 297] on button "Married" at bounding box center [213, 292] width 154 height 25
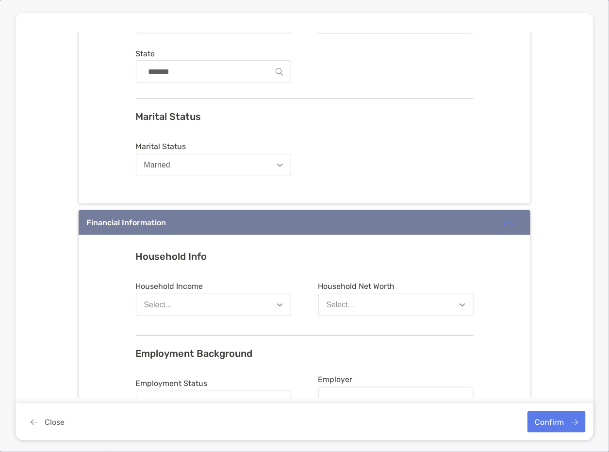
scroll to position [332, 0]
click at [168, 297] on button "Select..." at bounding box center [213, 304] width 155 height 22
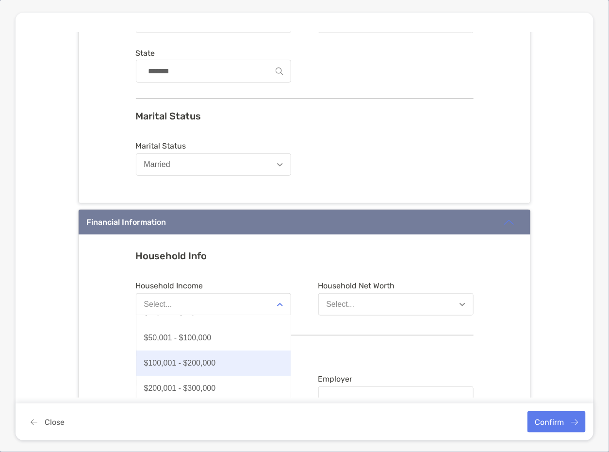
scroll to position [75, 0]
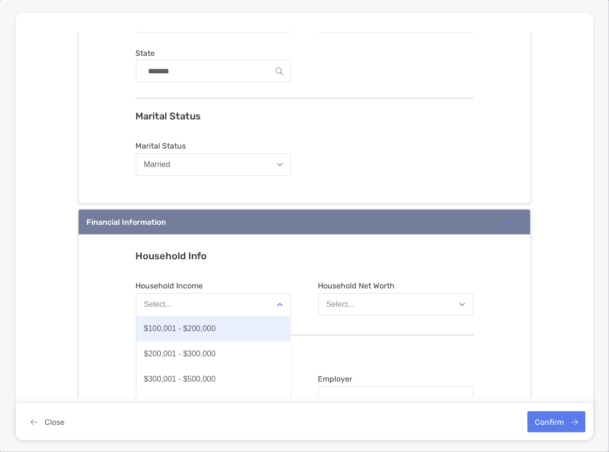
click at [195, 328] on div "$100,001 - $200,000" at bounding box center [180, 328] width 72 height 9
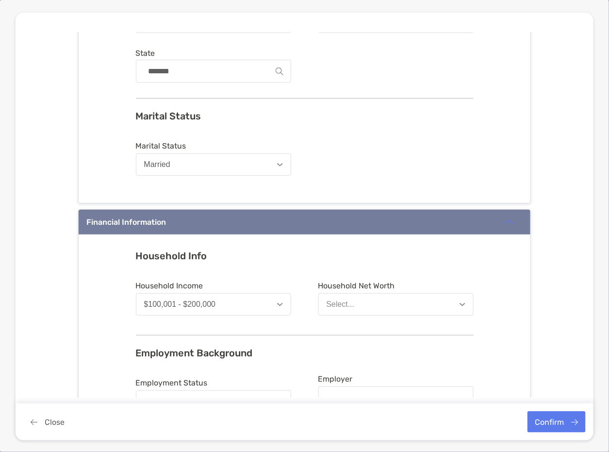
click at [389, 244] on div "Household Info Household Income $100,001 - $200,000 Household Net Worth Select.…" at bounding box center [305, 406] width 452 height 345
click at [382, 301] on button "Select..." at bounding box center [395, 304] width 155 height 22
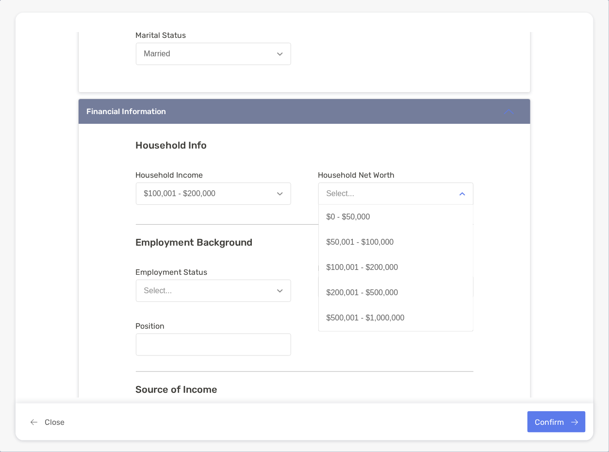
scroll to position [548, 0]
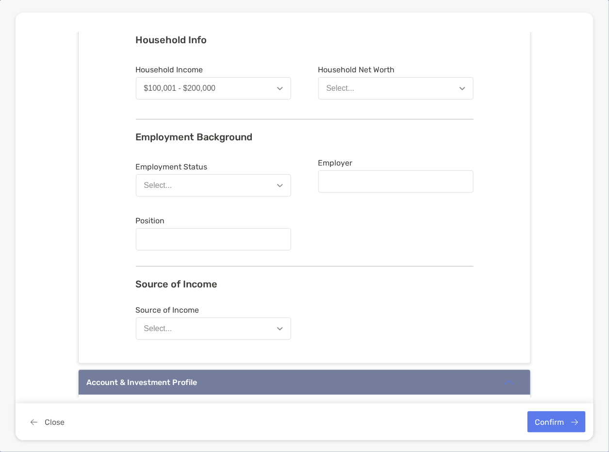
click at [204, 182] on button "Select..." at bounding box center [213, 185] width 155 height 22
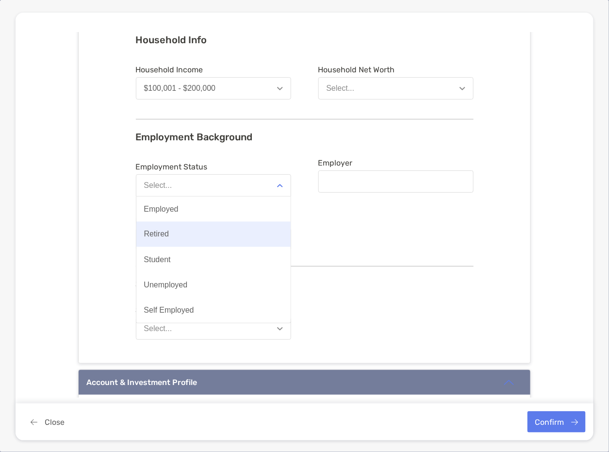
click at [168, 231] on button "Retired" at bounding box center [213, 234] width 154 height 25
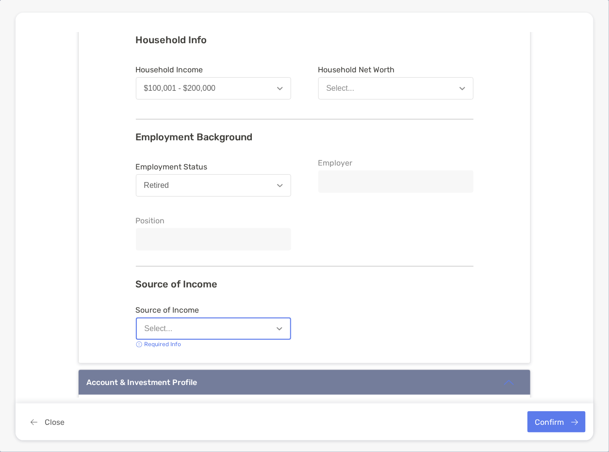
click at [237, 321] on button "Select..." at bounding box center [213, 328] width 155 height 22
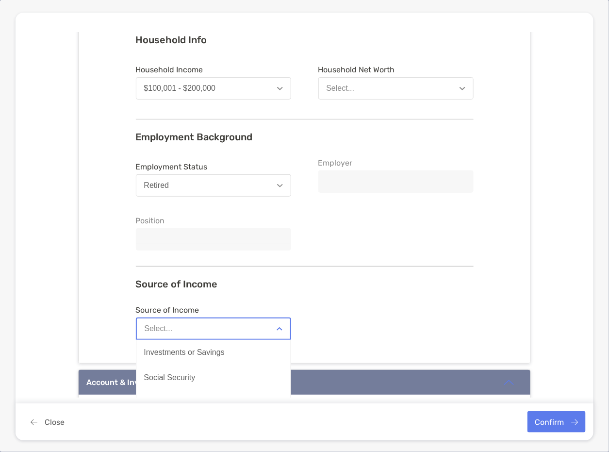
scroll to position [710, 0]
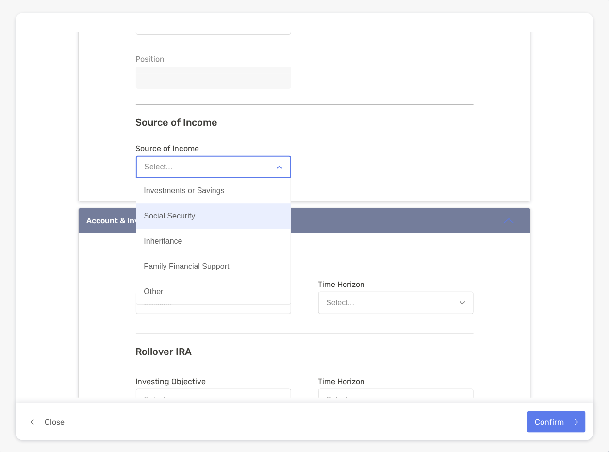
click at [192, 211] on button "Social Security" at bounding box center [213, 215] width 154 height 25
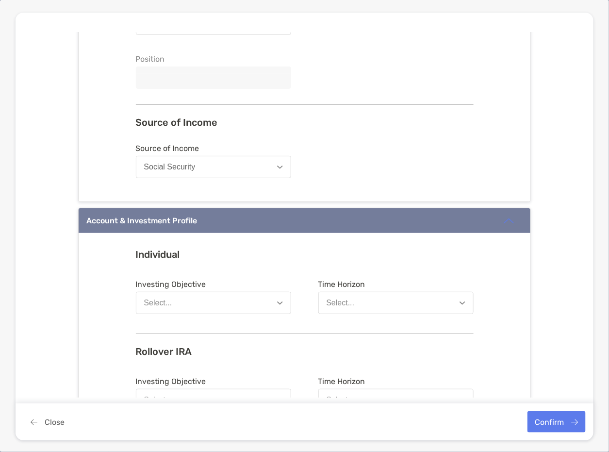
click at [332, 173] on form "Source of Income Social Security" at bounding box center [305, 163] width 338 height 38
click at [216, 166] on button "Social Security" at bounding box center [213, 167] width 155 height 22
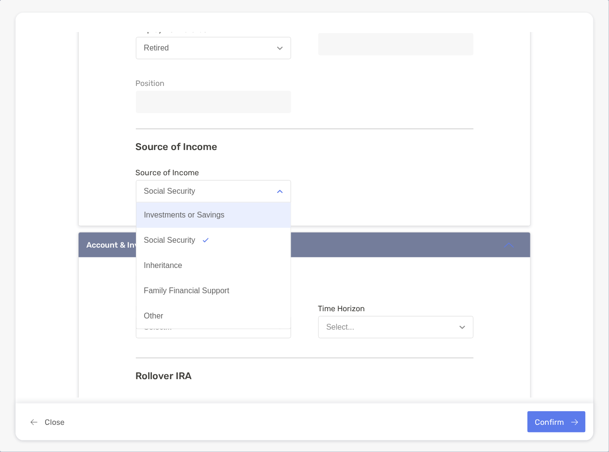
scroll to position [872, 0]
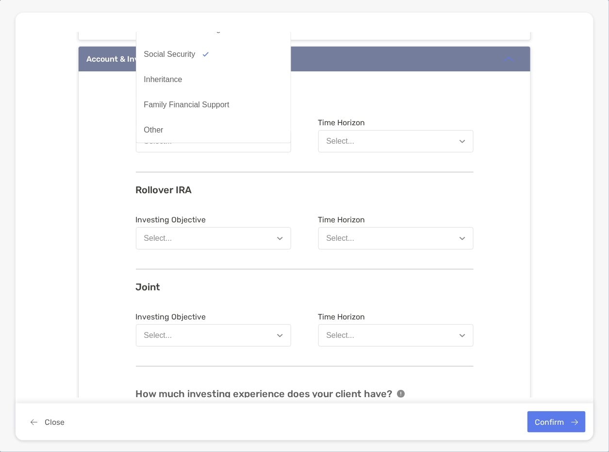
click at [381, 98] on div "Individual Investing Objective Select... Time Horizon Select..." at bounding box center [305, 123] width 338 height 73
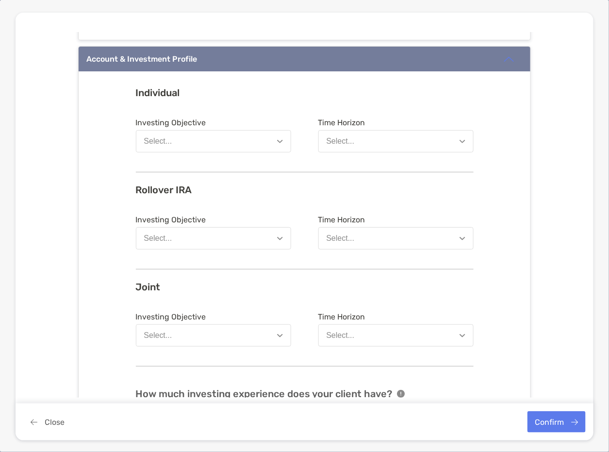
click at [211, 141] on button "Select..." at bounding box center [213, 141] width 155 height 22
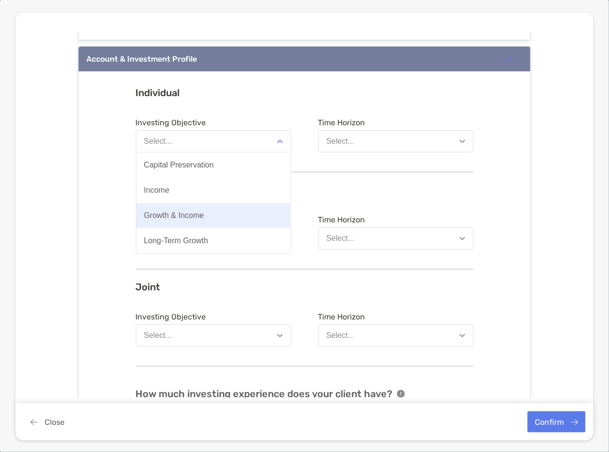
click at [170, 219] on button "Growth & Income" at bounding box center [213, 215] width 154 height 25
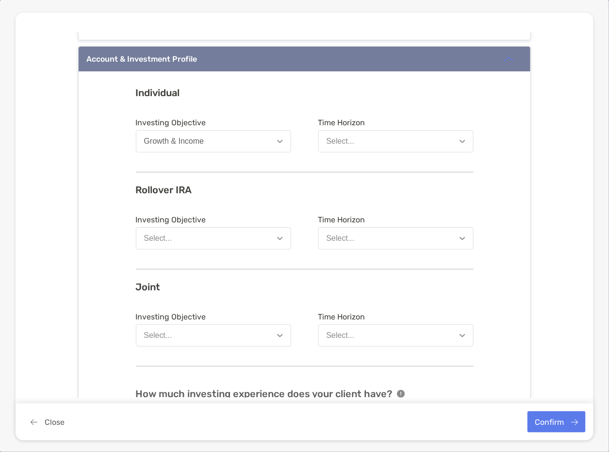
click at [373, 139] on button "Select..." at bounding box center [395, 141] width 155 height 22
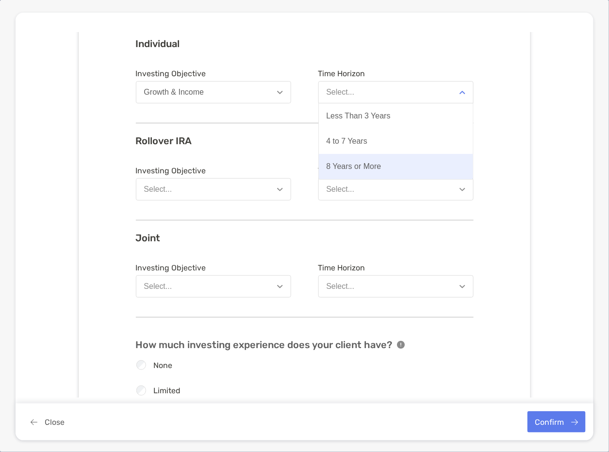
scroll to position [979, 0]
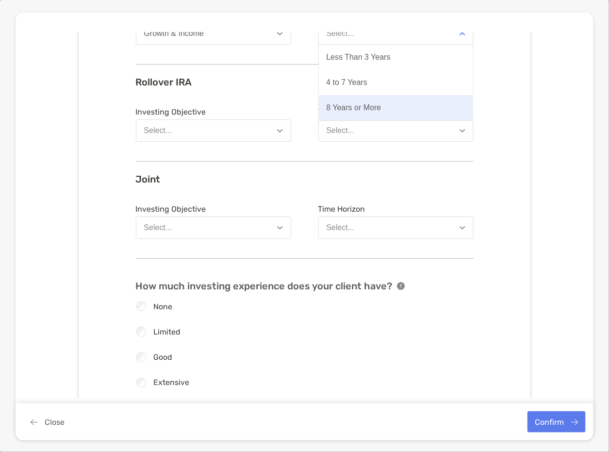
click at [375, 109] on div "8 Years or More" at bounding box center [354, 107] width 55 height 9
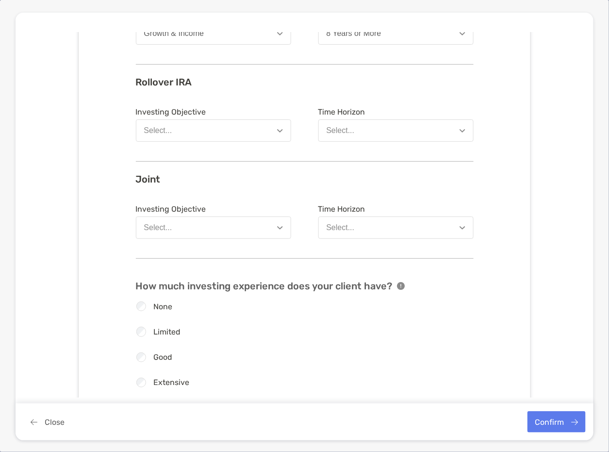
click at [217, 129] on button "Select..." at bounding box center [213, 130] width 155 height 22
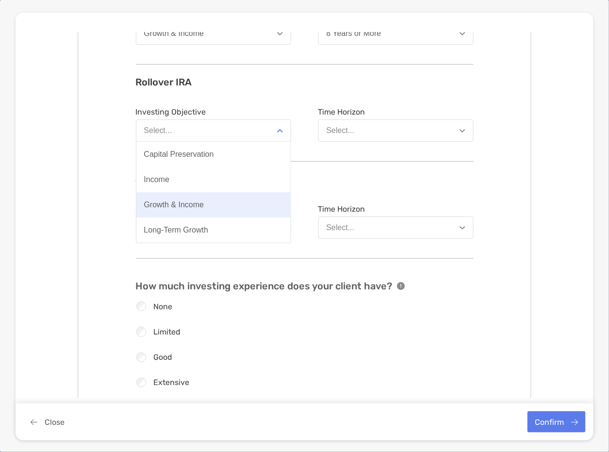
click at [199, 212] on button "Growth & Income" at bounding box center [213, 204] width 154 height 25
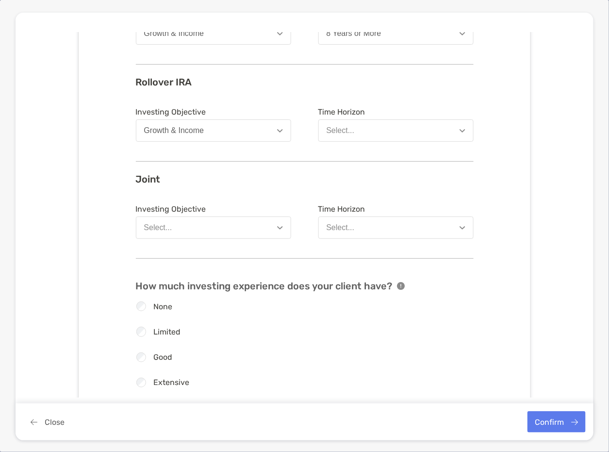
click at [425, 129] on button "Select..." at bounding box center [395, 130] width 155 height 22
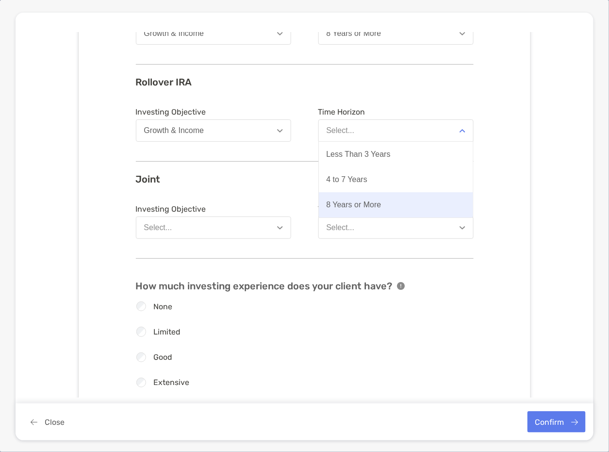
click at [379, 199] on button "8 Years or More" at bounding box center [396, 204] width 154 height 25
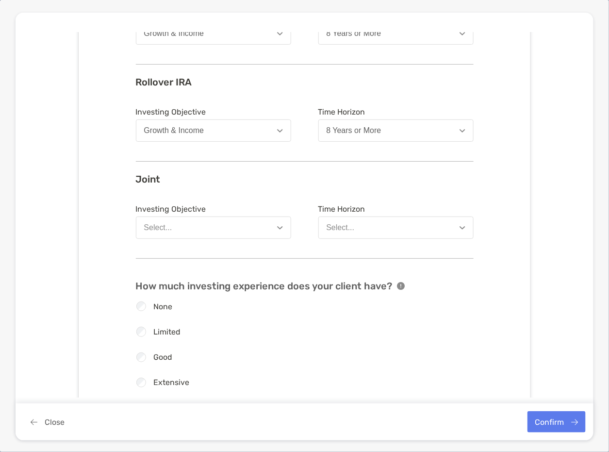
click at [257, 226] on button "Select..." at bounding box center [213, 227] width 155 height 22
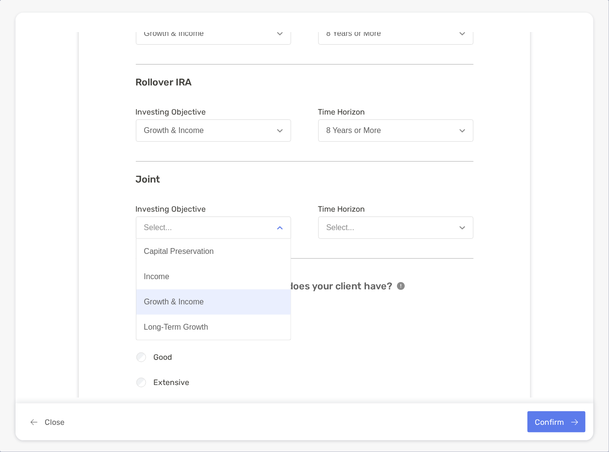
click at [181, 302] on div "Growth & Income" at bounding box center [174, 301] width 60 height 9
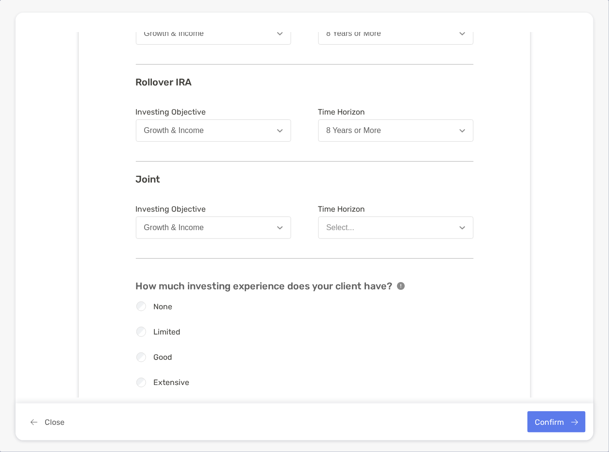
click at [385, 229] on button "Select..." at bounding box center [395, 227] width 155 height 22
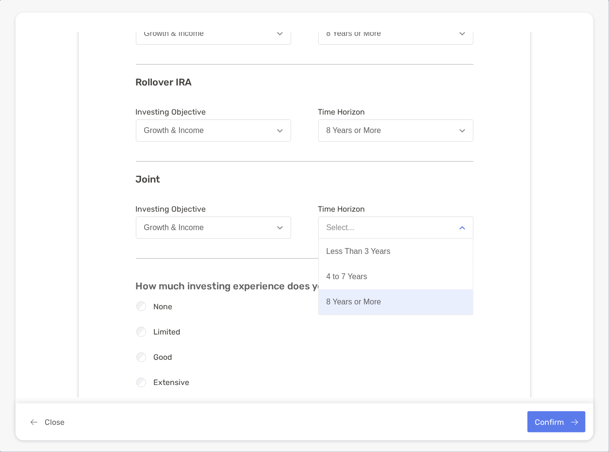
click at [340, 304] on div "8 Years or More" at bounding box center [354, 301] width 55 height 9
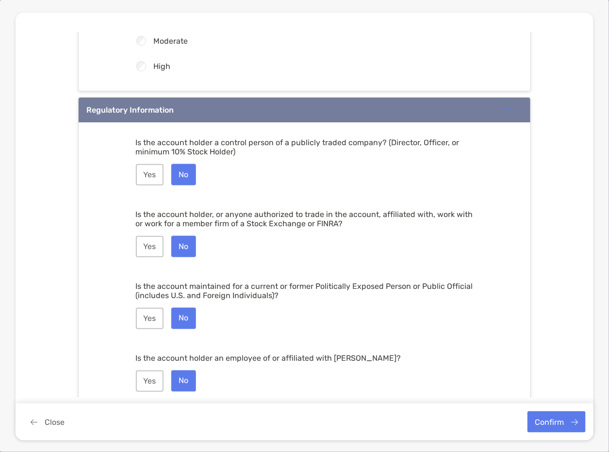
scroll to position [1444, 0]
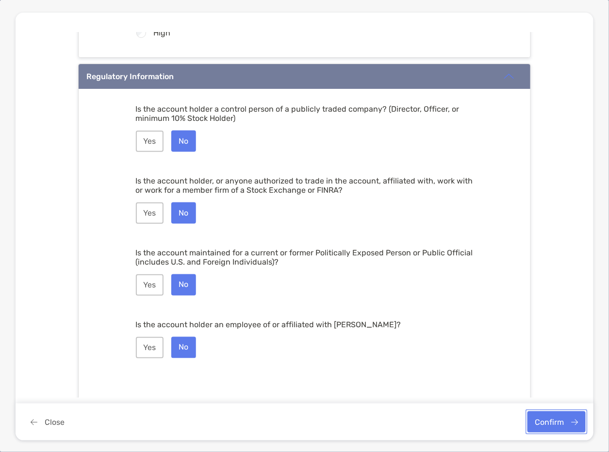
click at [549, 418] on button "Confirm" at bounding box center [557, 421] width 58 height 21
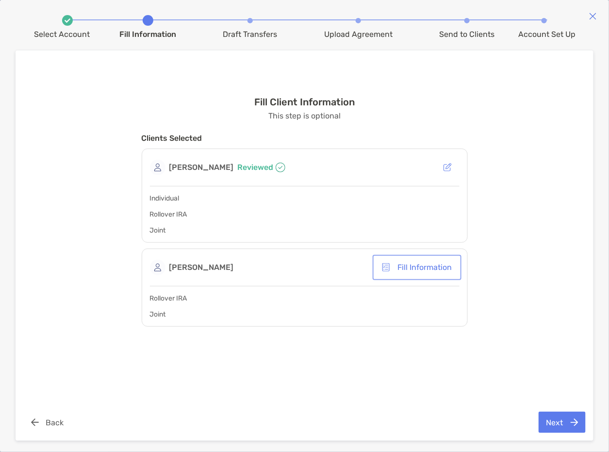
click at [434, 269] on button "Fill Information" at bounding box center [417, 267] width 85 height 21
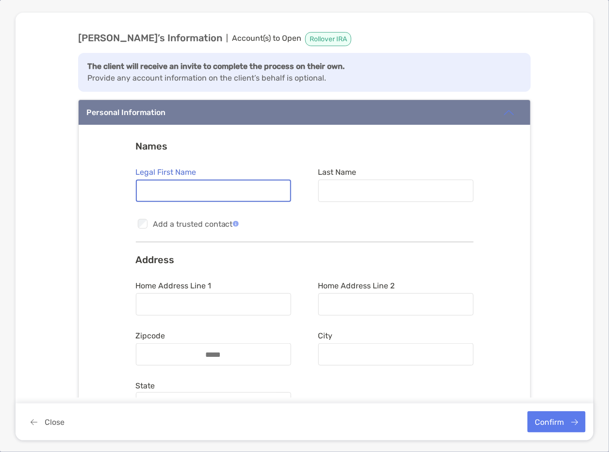
click at [249, 190] on input "Legal First Name" at bounding box center [213, 191] width 153 height 8
type input "*****"
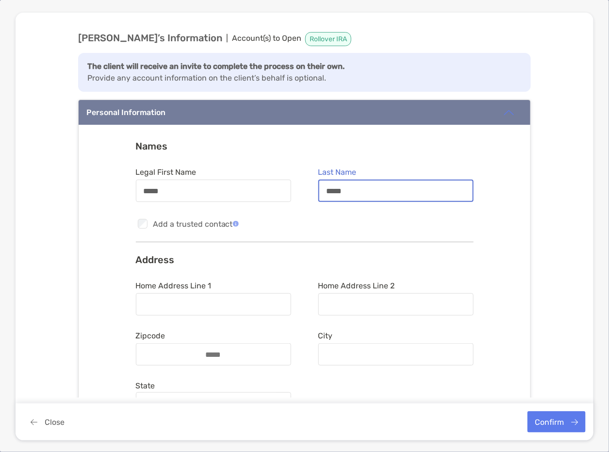
type input "*****"
click at [195, 295] on div at bounding box center [213, 304] width 155 height 22
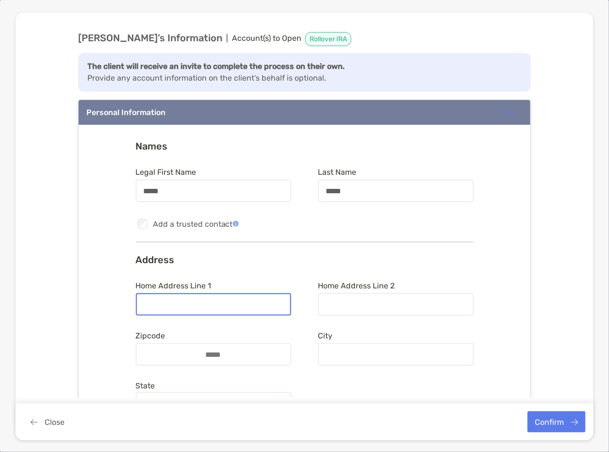
click at [195, 300] on input "Home Address Line 1" at bounding box center [213, 304] width 153 height 8
click at [181, 301] on input "Home Address Line 1" at bounding box center [213, 304] width 153 height 8
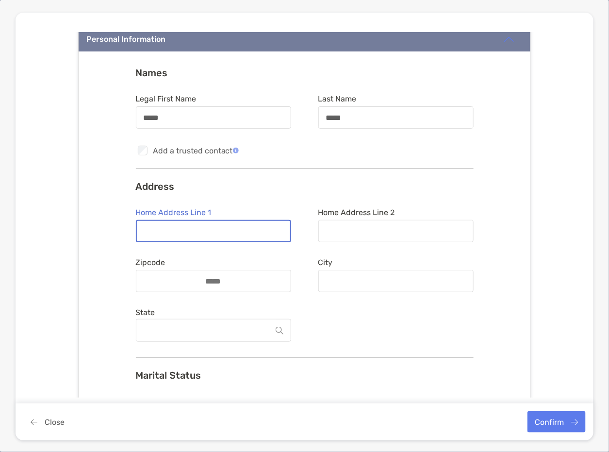
scroll to position [54, 0]
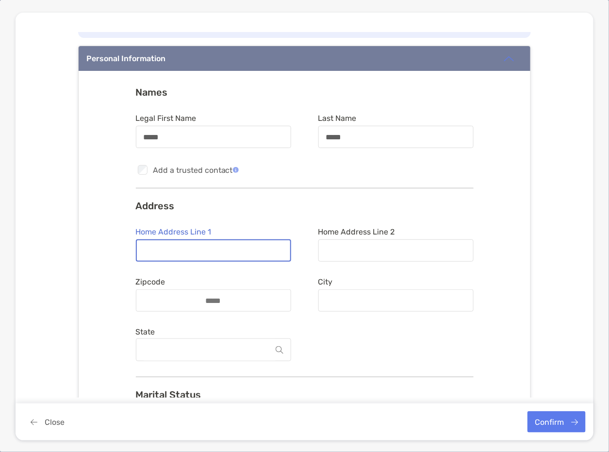
click at [193, 252] on input "Home Address Line 1" at bounding box center [213, 251] width 153 height 8
type input "**********"
click at [365, 240] on div at bounding box center [395, 250] width 155 height 22
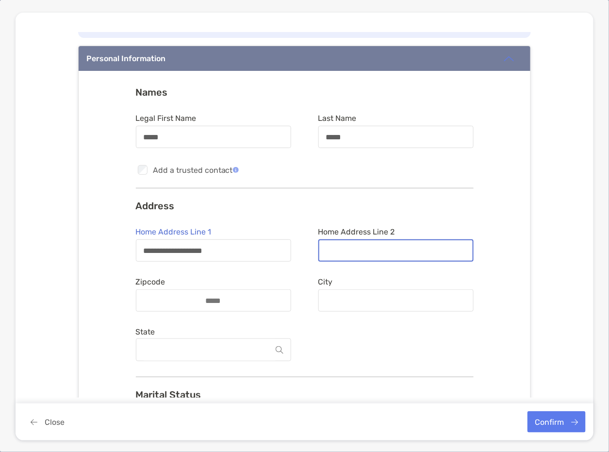
click at [365, 247] on input "Home Address Line 2" at bounding box center [395, 251] width 153 height 8
type input "*********"
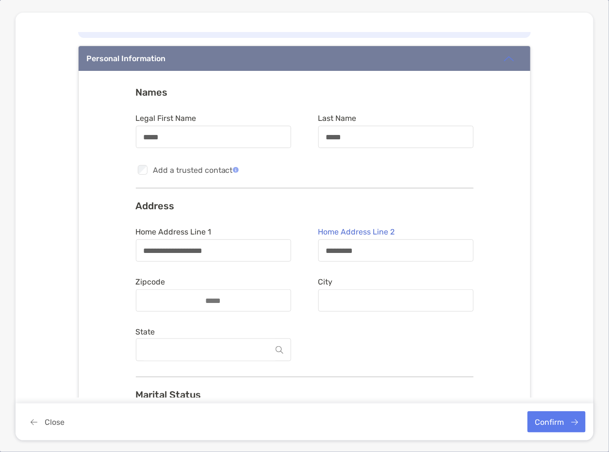
click at [213, 307] on div at bounding box center [213, 300] width 155 height 22
click at [213, 305] on input "Zipcode" at bounding box center [214, 301] width 78 height 8
click at [215, 298] on input "Zipcode" at bounding box center [214, 301] width 78 height 8
type input "*****"
click at [345, 298] on input "City" at bounding box center [395, 301] width 153 height 8
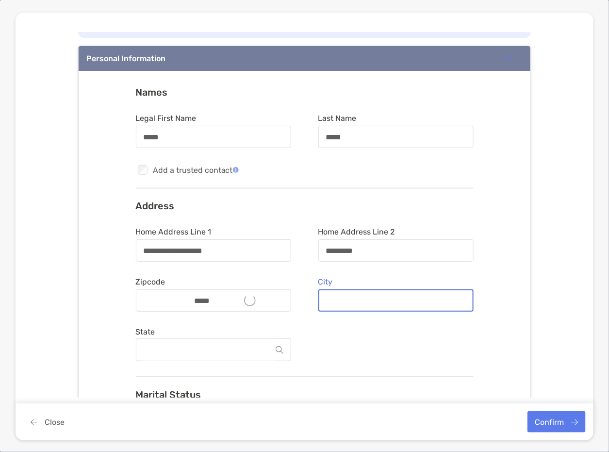
type input "****"
type input "*******"
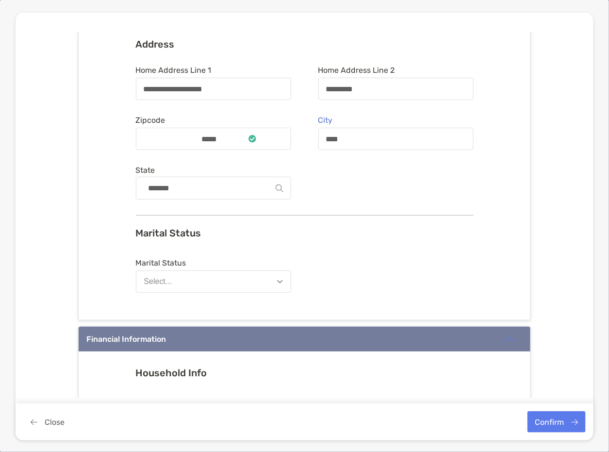
click at [330, 278] on form "Marital Status Select..." at bounding box center [305, 277] width 338 height 46
click at [261, 278] on button "Select..." at bounding box center [213, 281] width 155 height 22
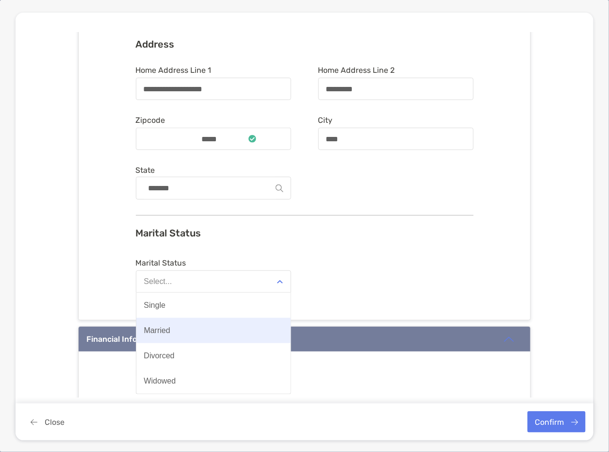
click at [216, 333] on button "Married" at bounding box center [213, 330] width 154 height 25
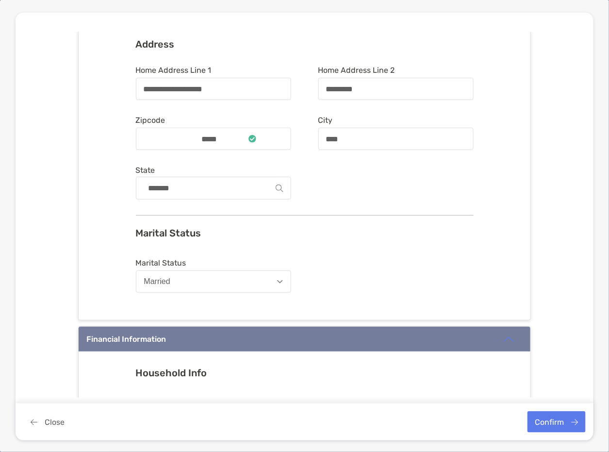
scroll to position [377, 0]
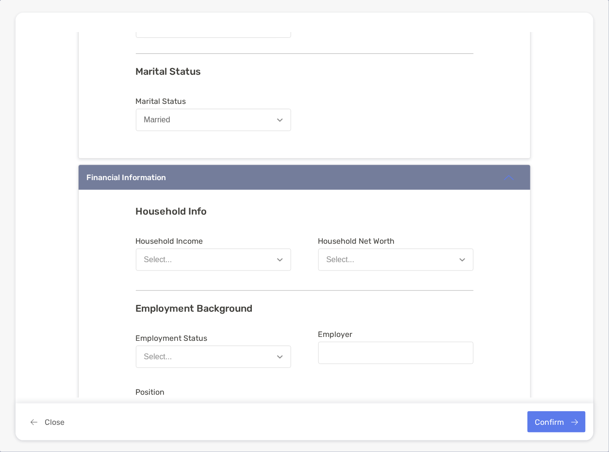
click at [225, 263] on button "Select..." at bounding box center [213, 259] width 155 height 22
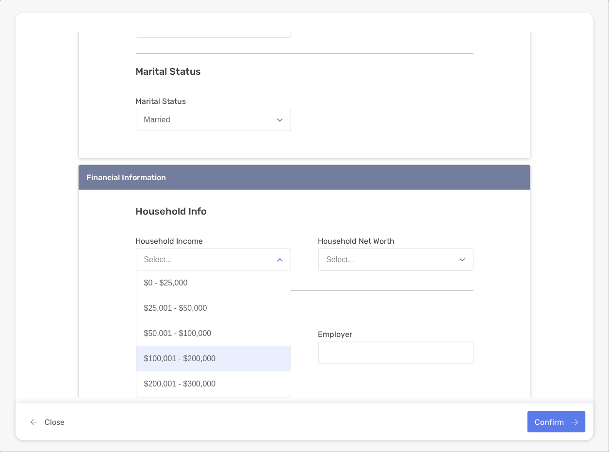
click at [177, 360] on div "$100,001 - $200,000" at bounding box center [180, 359] width 72 height 9
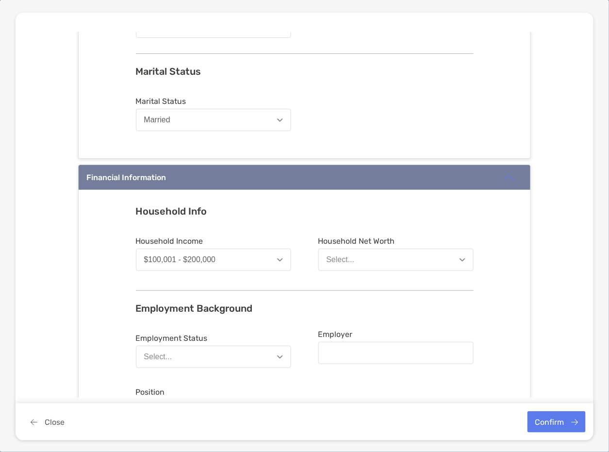
click at [366, 259] on button "Select..." at bounding box center [395, 259] width 155 height 22
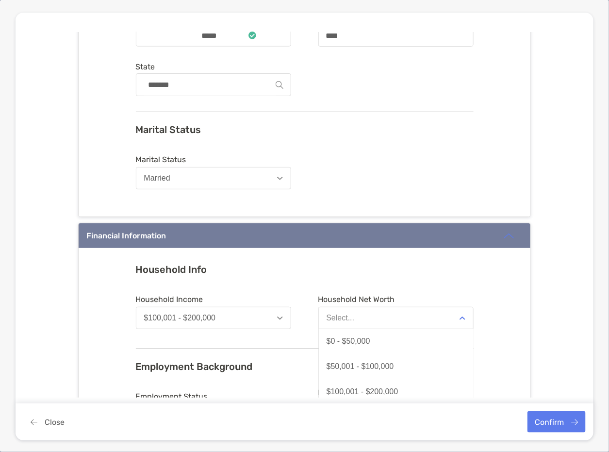
scroll to position [431, 0]
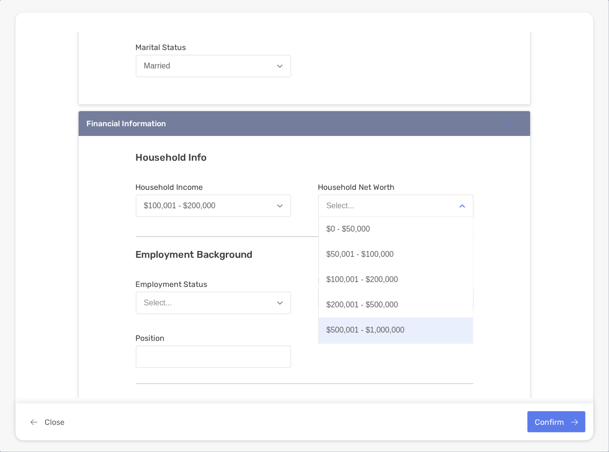
click at [363, 321] on button "$500,001 - $1,000,000" at bounding box center [396, 330] width 154 height 25
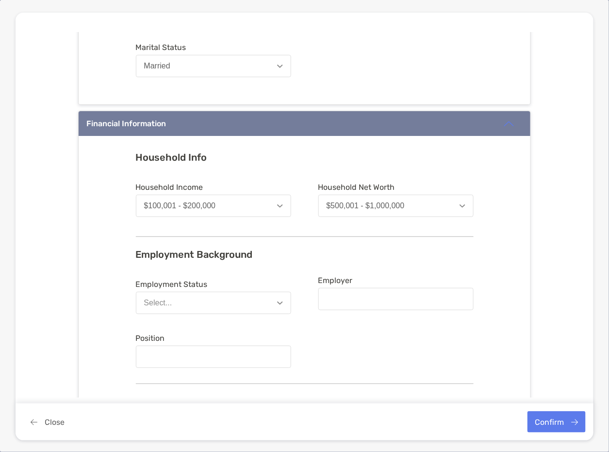
click at [212, 299] on button "Select..." at bounding box center [213, 303] width 155 height 22
click at [179, 353] on button "Retired" at bounding box center [213, 351] width 154 height 25
click at [357, 343] on form "Employment Status Retired Employer Position" at bounding box center [305, 324] width 338 height 96
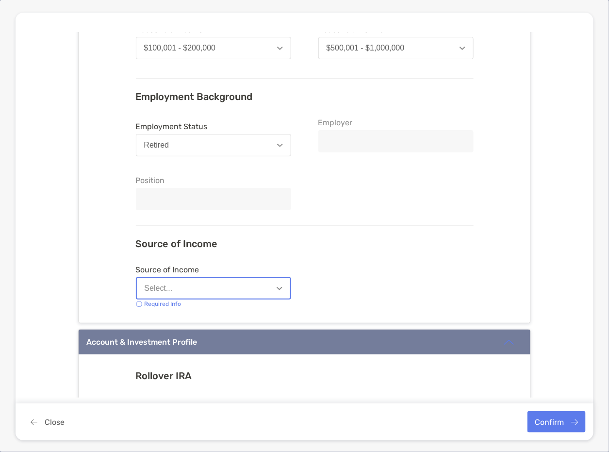
scroll to position [701, 0]
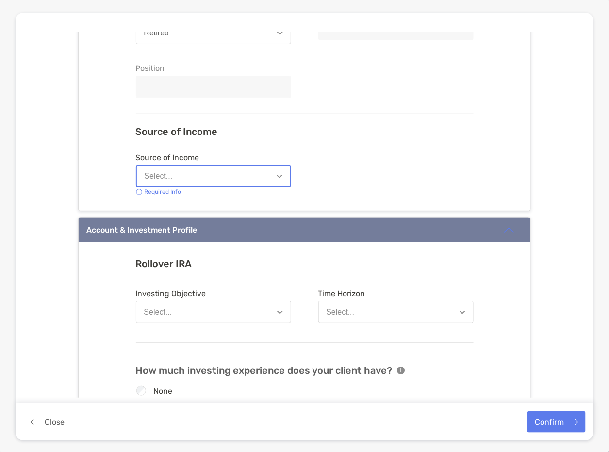
click at [209, 172] on button "Select..." at bounding box center [213, 176] width 155 height 22
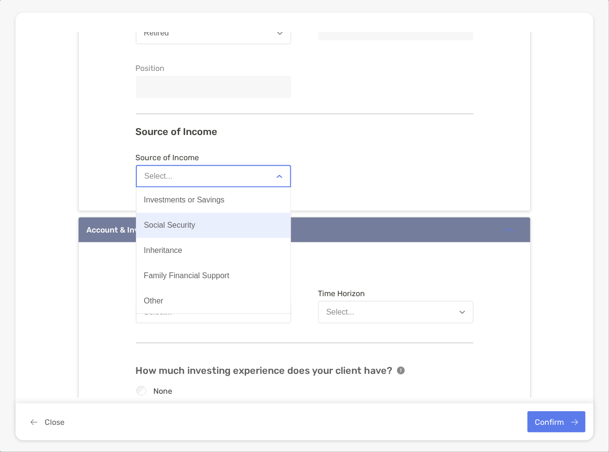
click at [183, 221] on div "Social Security" at bounding box center [169, 225] width 51 height 9
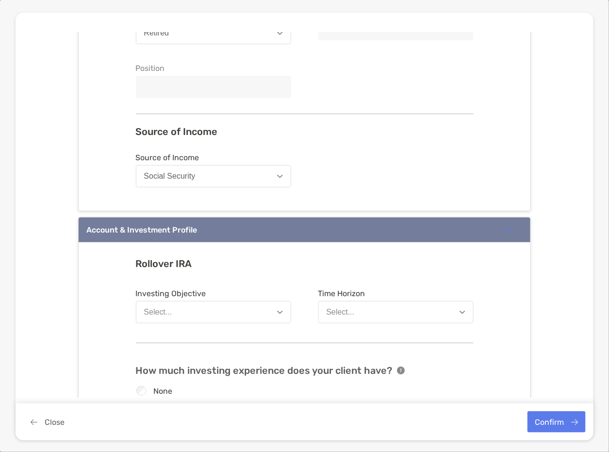
click at [206, 262] on h3 "Rollover IRA" at bounding box center [305, 264] width 338 height 12
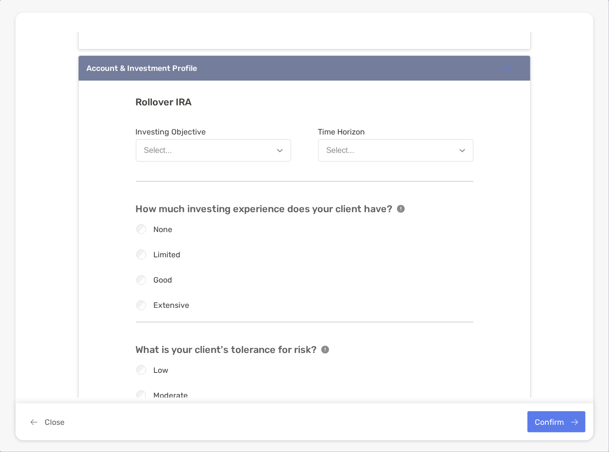
click at [205, 144] on button "Select..." at bounding box center [213, 150] width 155 height 22
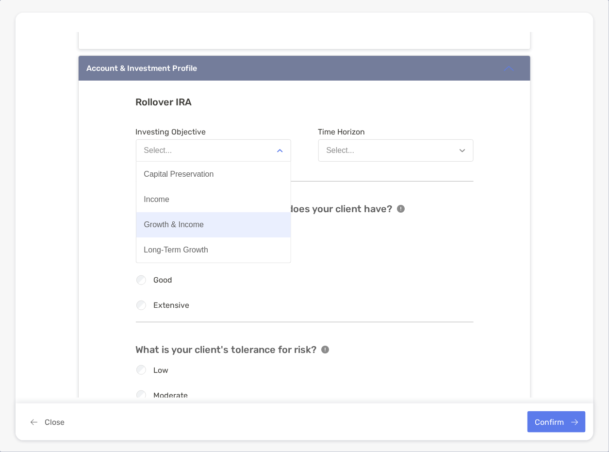
click at [181, 228] on button "Growth & Income" at bounding box center [213, 224] width 154 height 25
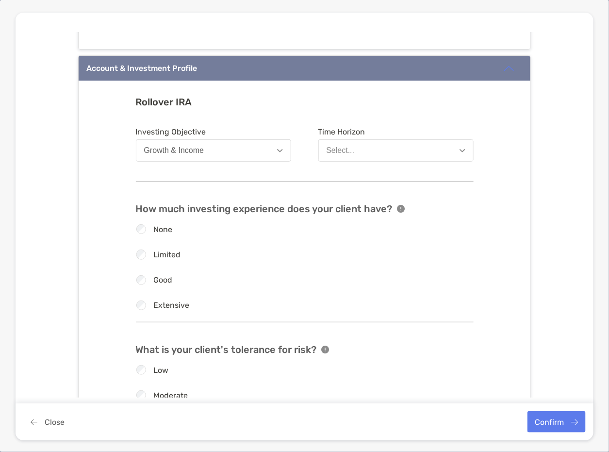
click at [369, 152] on button "Select..." at bounding box center [395, 150] width 155 height 22
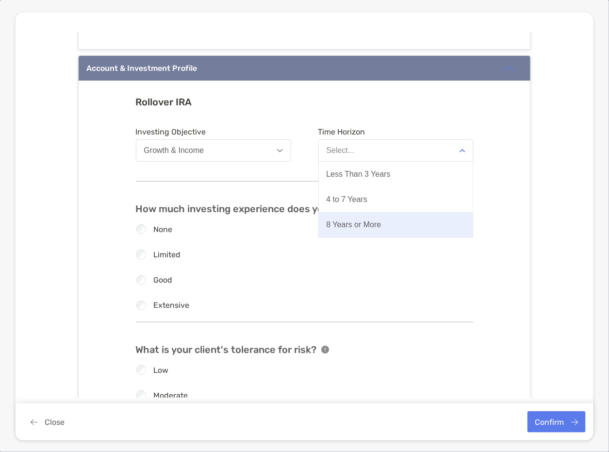
click at [341, 223] on div "8 Years or More" at bounding box center [354, 224] width 55 height 9
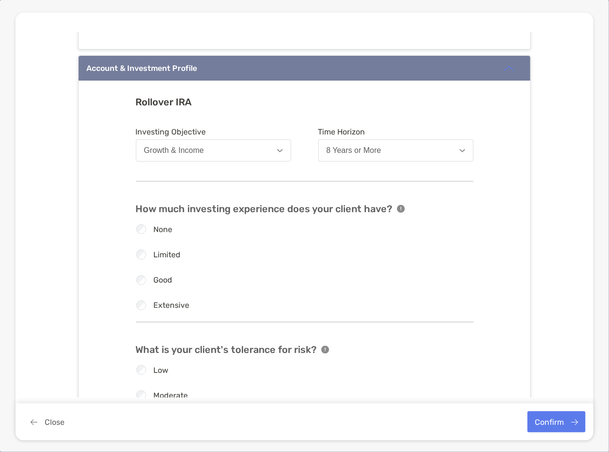
click at [154, 280] on label "Good" at bounding box center [162, 280] width 19 height 8
click at [167, 255] on label "Limited" at bounding box center [166, 254] width 27 height 8
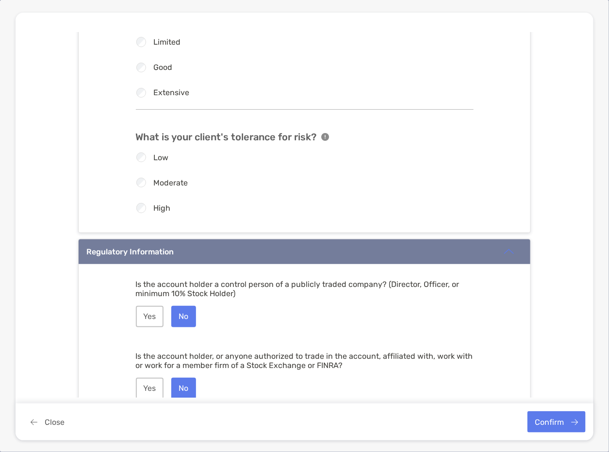
scroll to position [1132, 0]
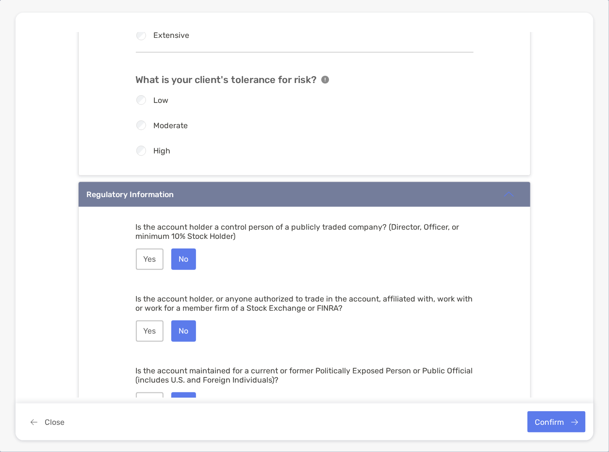
click at [153, 124] on label "Moderate" at bounding box center [170, 125] width 34 height 8
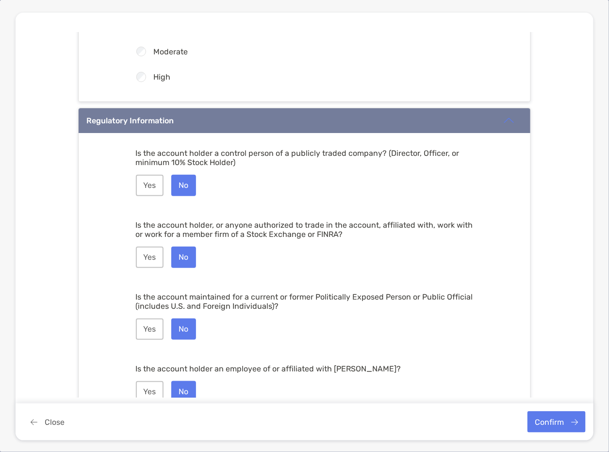
scroll to position [1251, 0]
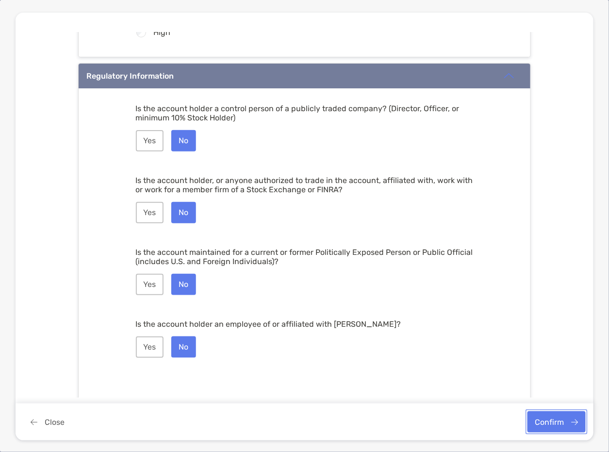
click at [565, 423] on button "Confirm" at bounding box center [557, 421] width 58 height 21
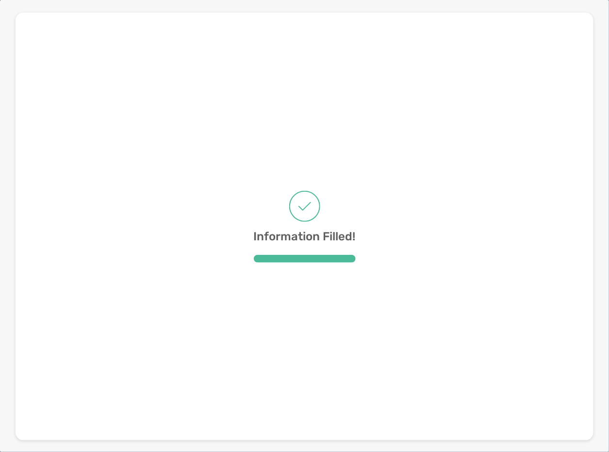
scroll to position [0, 0]
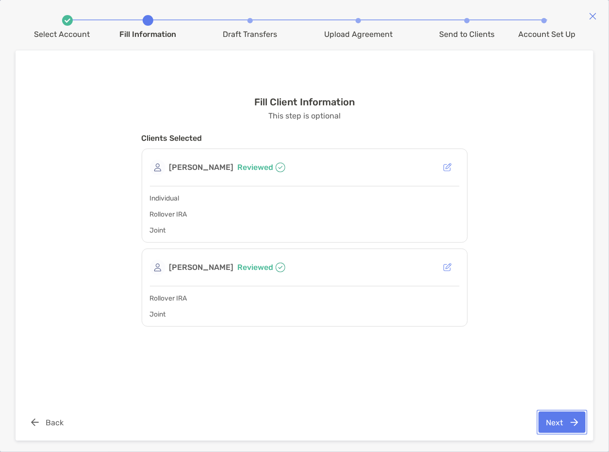
click at [559, 425] on button "Next" at bounding box center [562, 422] width 47 height 21
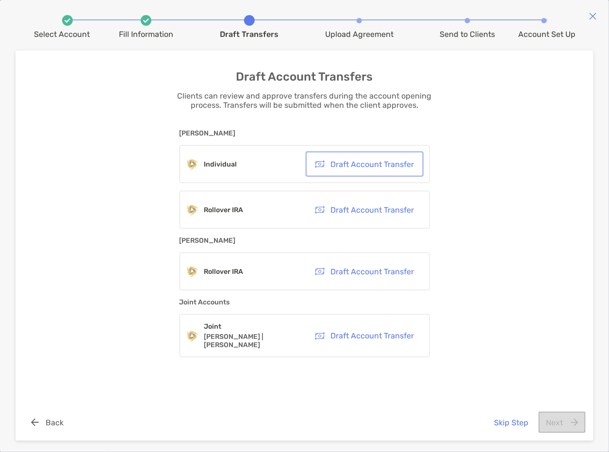
click at [379, 165] on button "Draft Account Transfer" at bounding box center [365, 163] width 114 height 21
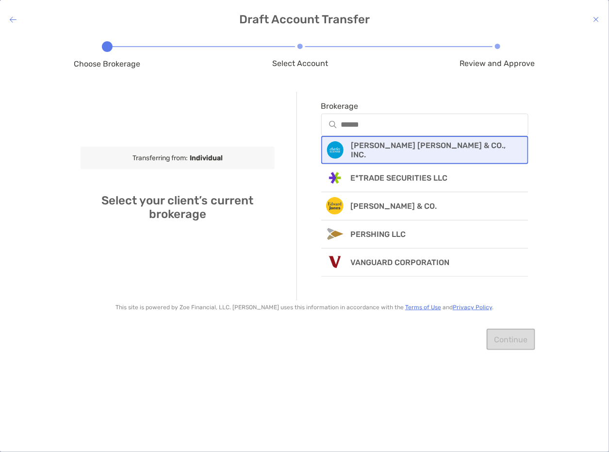
click at [406, 153] on p "CHARLES SCHWAB & CO., INC." at bounding box center [433, 150] width 165 height 18
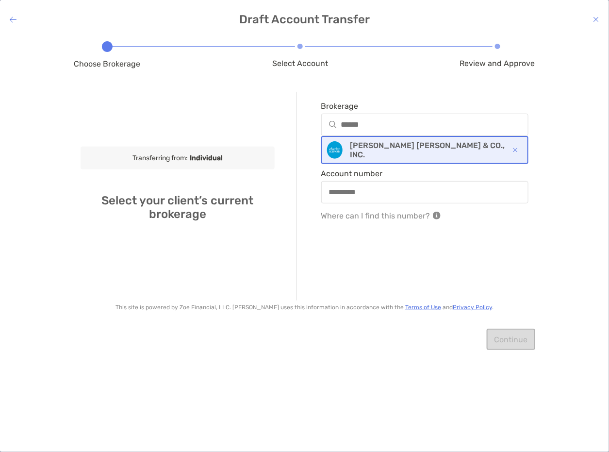
click at [398, 147] on p "CHARLES SCHWAB & CO., INC." at bounding box center [428, 150] width 156 height 18
click at [356, 195] on input "Account number" at bounding box center [425, 192] width 206 height 8
click at [357, 199] on div at bounding box center [425, 192] width 208 height 22
click at [357, 196] on input "Account number" at bounding box center [425, 192] width 206 height 8
click at [374, 192] on input "Account number" at bounding box center [425, 192] width 206 height 8
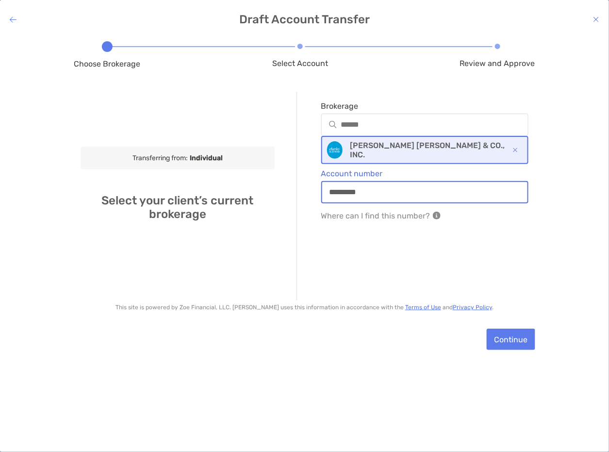
type input "*********"
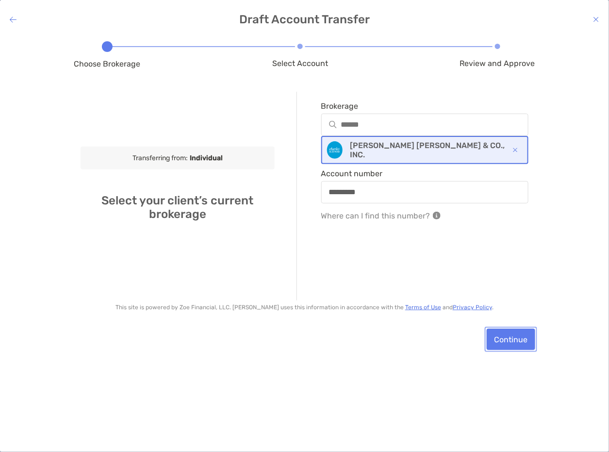
click at [512, 336] on button "Continue" at bounding box center [511, 339] width 49 height 21
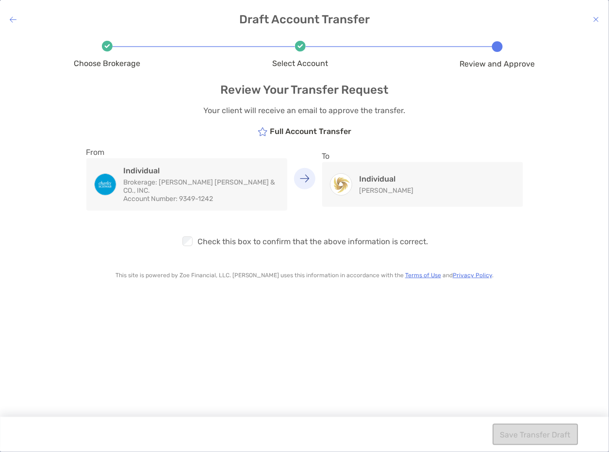
click at [440, 185] on div "Individual Cherilyn Wiley" at bounding box center [422, 184] width 201 height 45
click at [207, 238] on div "Checkbox Check this box to confirm that the above information is correct." at bounding box center [304, 234] width 461 height 47
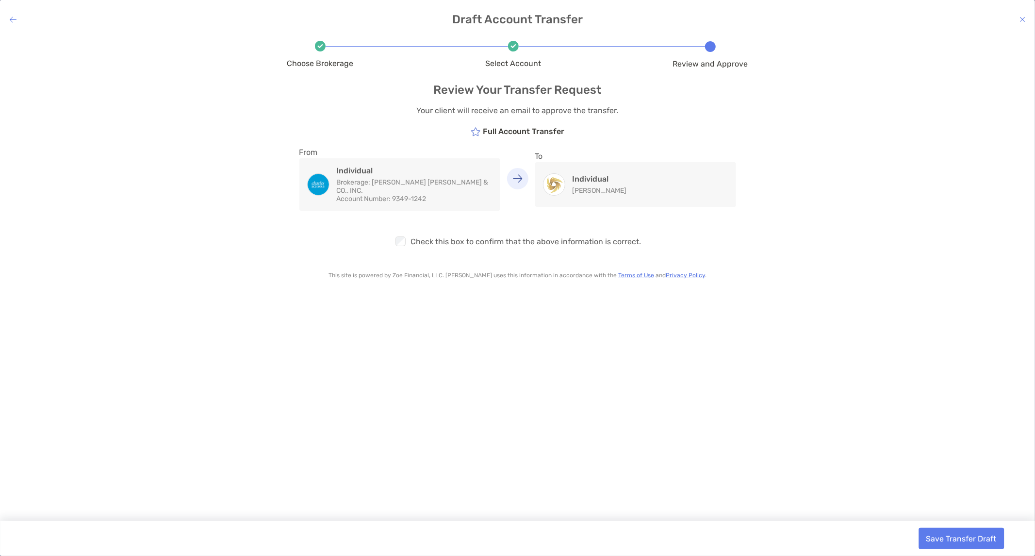
click at [614, 174] on h4 "Individual" at bounding box center [600, 178] width 54 height 9
click at [962, 541] on button "Save Transfer Draft" at bounding box center [961, 538] width 85 height 21
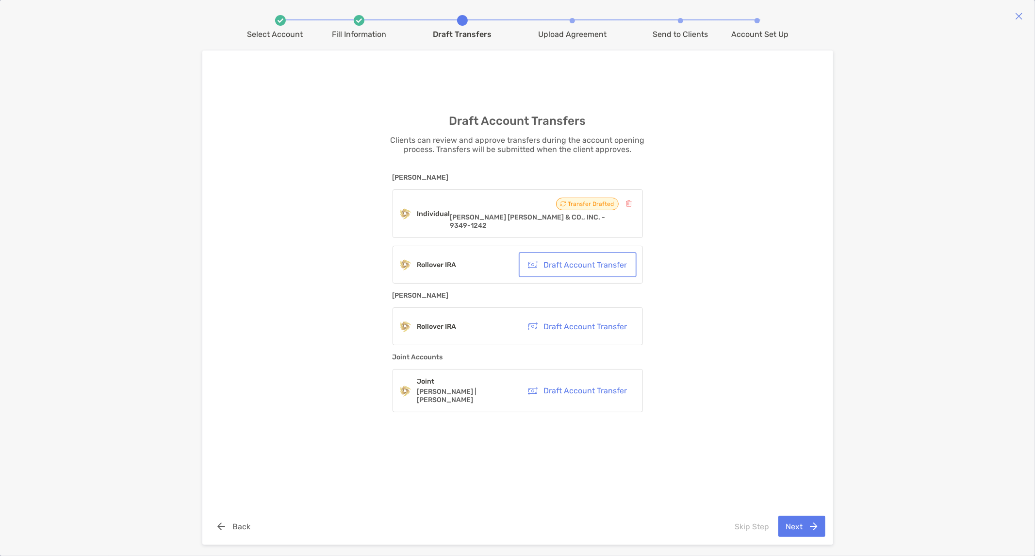
click at [583, 263] on button "Draft Account Transfer" at bounding box center [578, 264] width 114 height 21
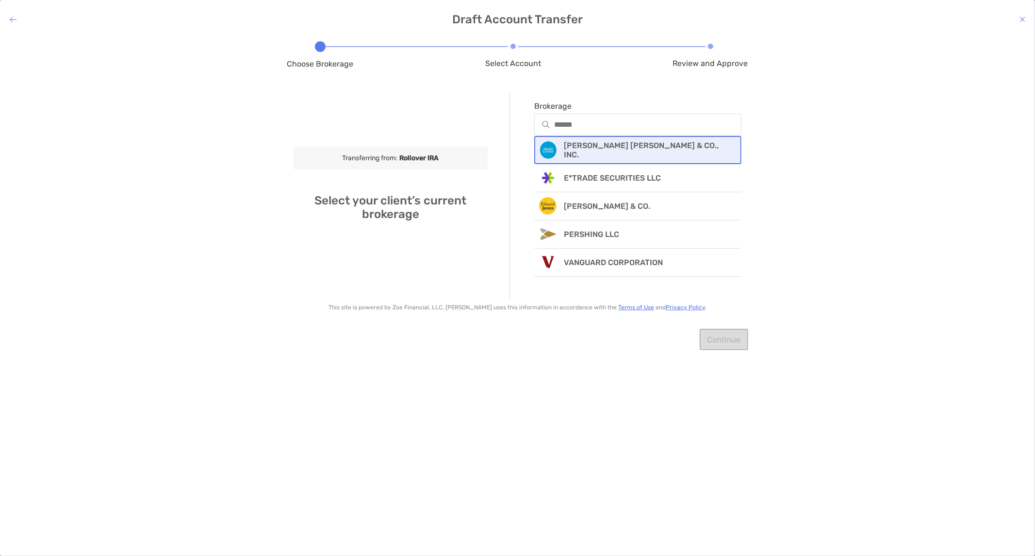
click at [585, 147] on p "CHARLES SCHWAB & CO., INC." at bounding box center [646, 150] width 165 height 18
click at [582, 188] on input "Account number" at bounding box center [638, 192] width 206 height 8
click at [578, 191] on input "Account number" at bounding box center [638, 192] width 206 height 8
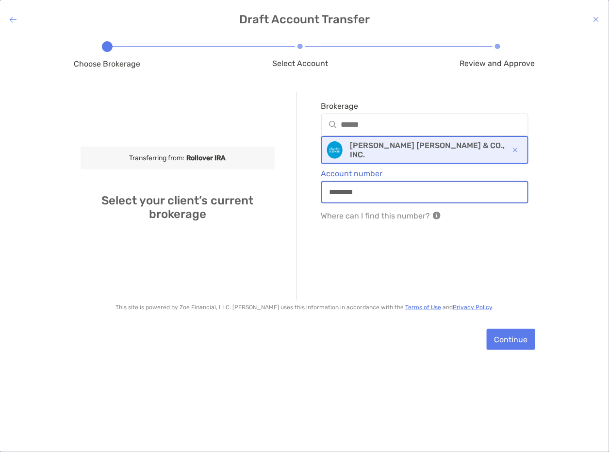
click at [346, 192] on input "********" at bounding box center [425, 192] width 206 height 8
type input "*********"
click at [506, 332] on button "Continue" at bounding box center [511, 339] width 49 height 21
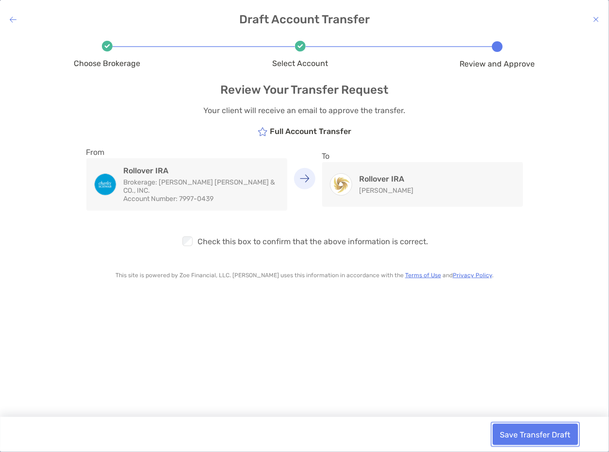
click at [541, 428] on button "Save Transfer Draft" at bounding box center [535, 434] width 85 height 21
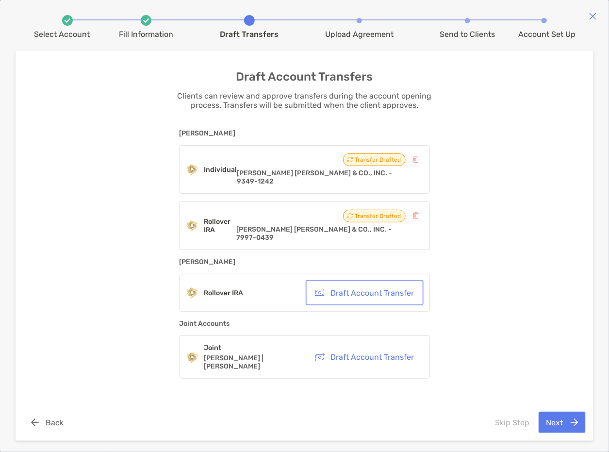
click at [357, 282] on button "Draft Account Transfer" at bounding box center [365, 292] width 114 height 21
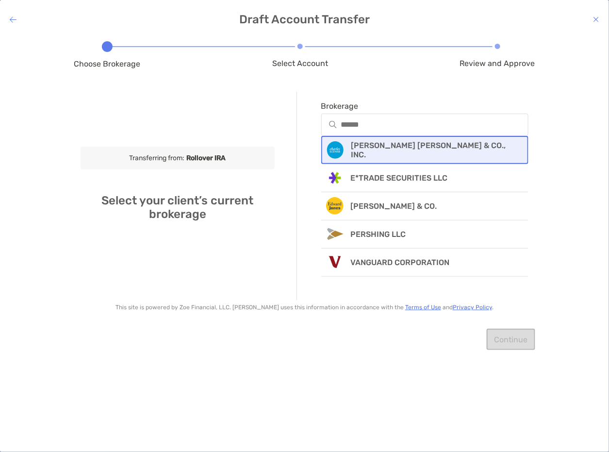
click at [391, 147] on p "CHARLES SCHWAB & CO., INC." at bounding box center [433, 150] width 165 height 18
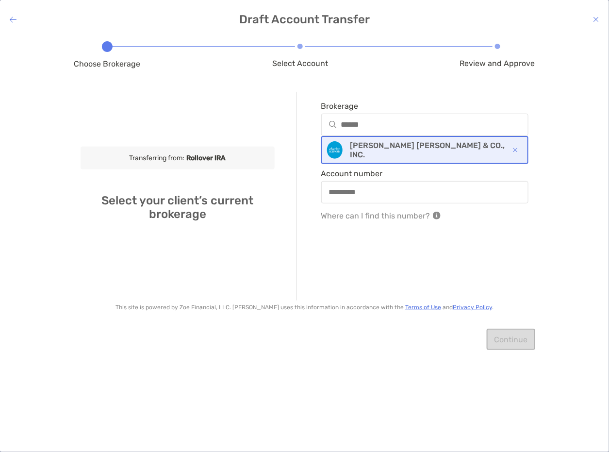
click at [389, 183] on div at bounding box center [425, 192] width 208 height 22
click at [389, 188] on input "Account number" at bounding box center [425, 192] width 206 height 8
click at [391, 191] on input "Account number" at bounding box center [425, 192] width 206 height 8
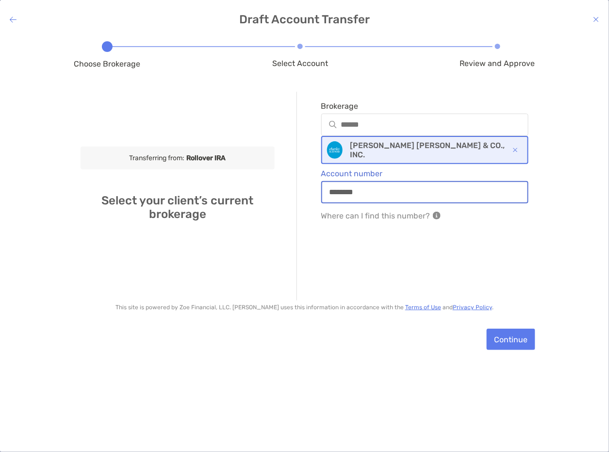
type input "********"
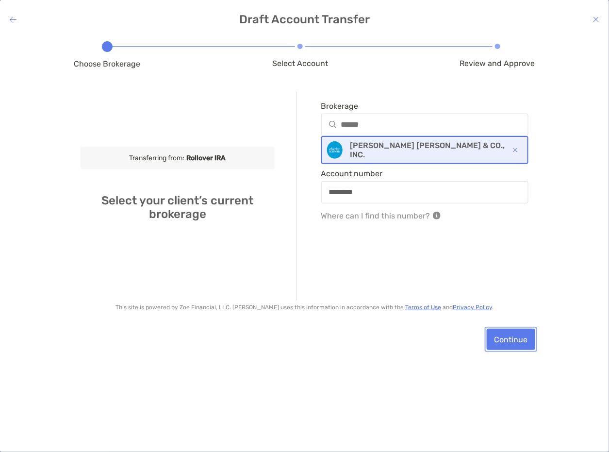
click at [494, 333] on button "Continue" at bounding box center [511, 339] width 49 height 21
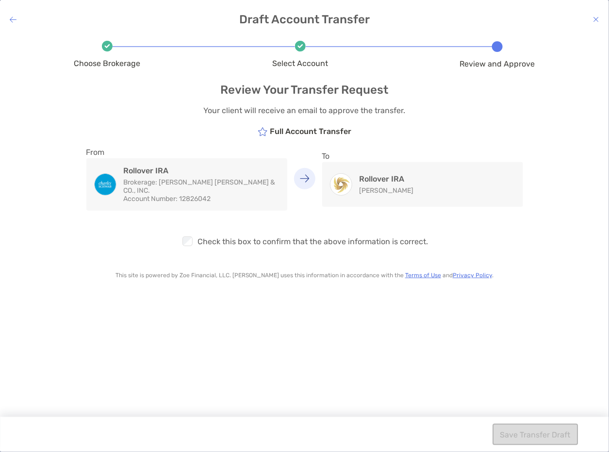
click at [219, 229] on div "Checkbox Check this box to confirm that the above information is correct." at bounding box center [304, 234] width 461 height 47
click at [194, 235] on div at bounding box center [187, 241] width 13 height 13
click at [530, 437] on button "Save Transfer Draft" at bounding box center [535, 434] width 85 height 21
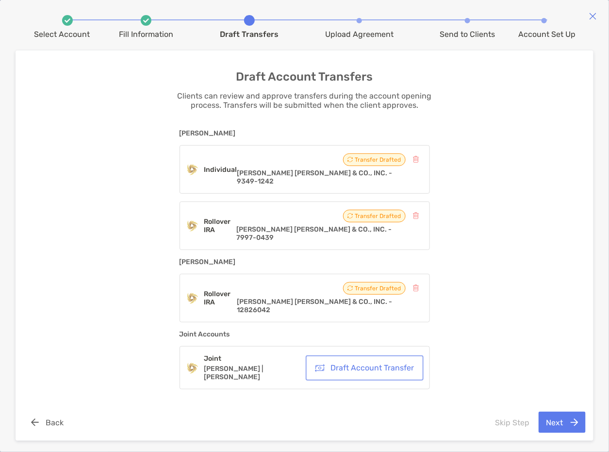
click at [355, 357] on button "Draft Account Transfer" at bounding box center [365, 367] width 114 height 21
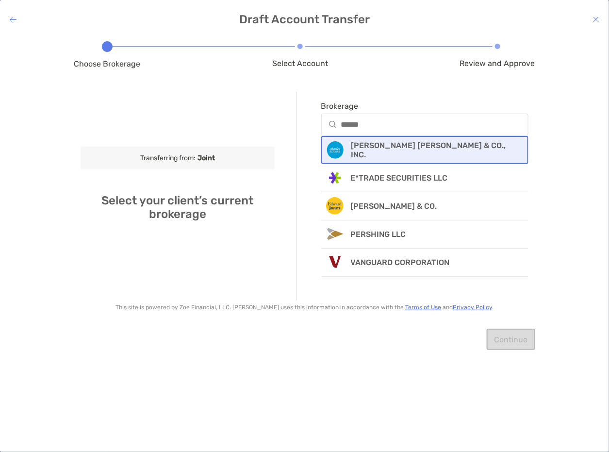
click at [394, 153] on p "CHARLES SCHWAB & CO., INC." at bounding box center [433, 150] width 165 height 18
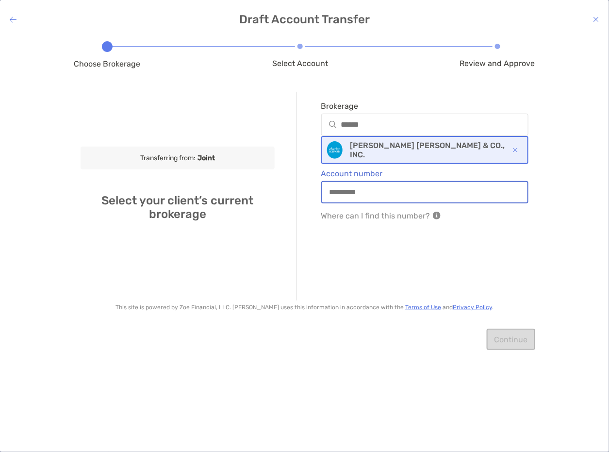
click at [370, 194] on input "Account number" at bounding box center [425, 192] width 206 height 8
click at [346, 194] on input "Account number" at bounding box center [425, 192] width 206 height 8
drag, startPoint x: 386, startPoint y: 184, endPoint x: 385, endPoint y: 189, distance: 5.1
click at [385, 187] on div at bounding box center [425, 192] width 208 height 22
click at [385, 189] on input "Account number" at bounding box center [425, 192] width 206 height 8
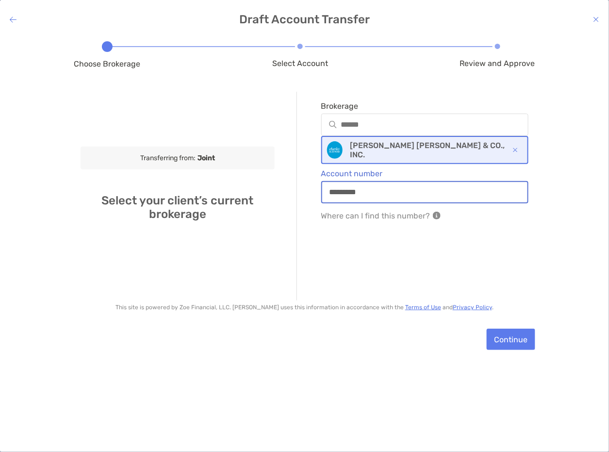
type input "*********"
click at [511, 342] on button "Continue" at bounding box center [511, 339] width 49 height 21
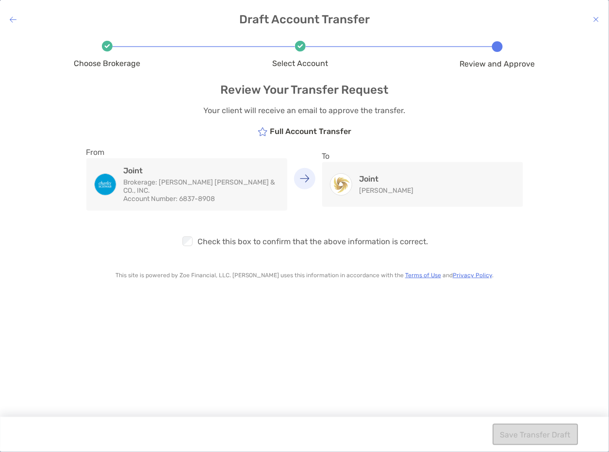
click at [238, 233] on div "Checkbox Check this box to confirm that the above information is correct." at bounding box center [304, 234] width 461 height 47
click at [549, 433] on button "Save Transfer Draft" at bounding box center [535, 434] width 85 height 21
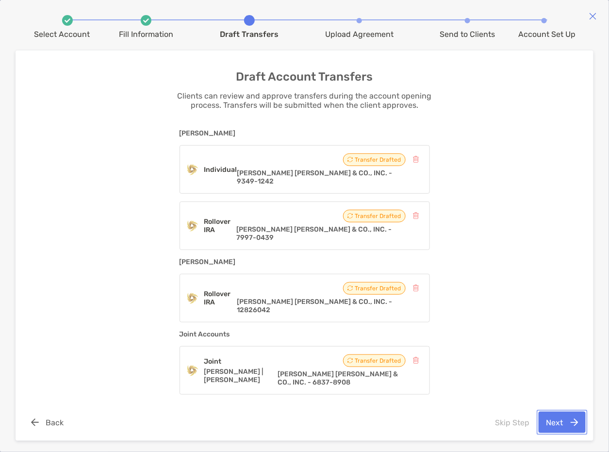
click at [564, 428] on button "Next" at bounding box center [562, 422] width 47 height 21
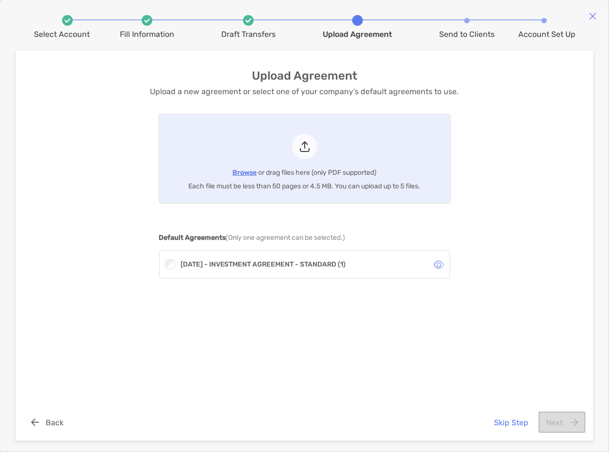
click at [175, 258] on div at bounding box center [170, 264] width 13 height 13
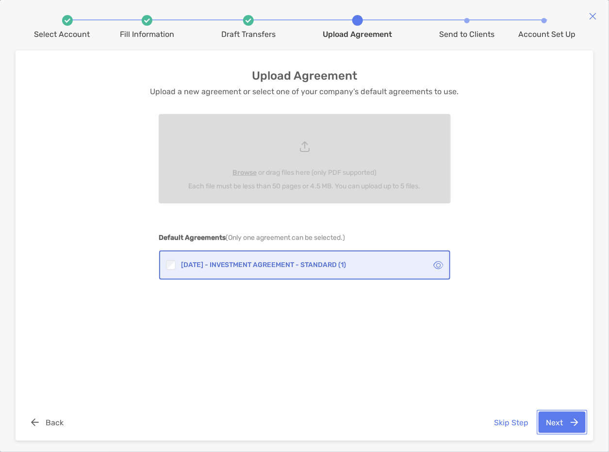
click at [559, 421] on button "Next" at bounding box center [562, 422] width 47 height 21
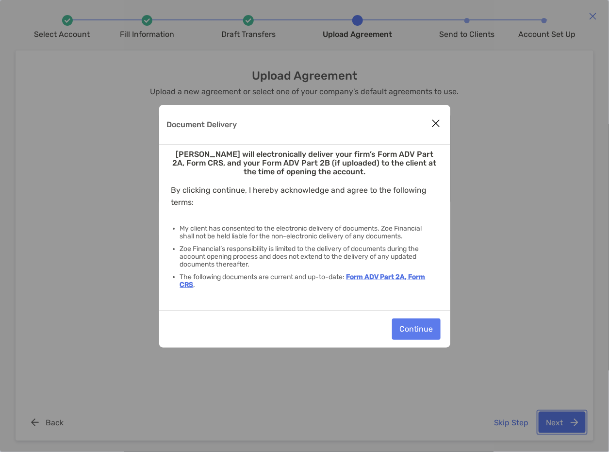
scroll to position [10, 0]
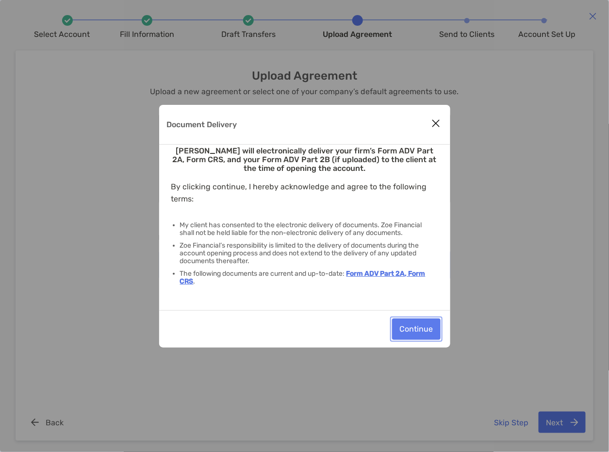
click at [409, 337] on button "Continue" at bounding box center [416, 328] width 49 height 21
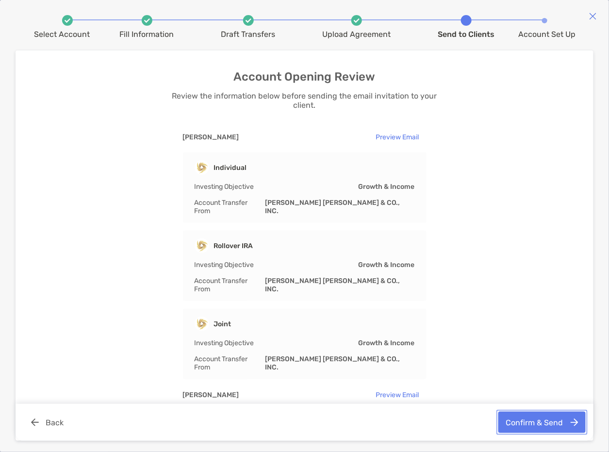
click at [528, 422] on button "Confirm & Send" at bounding box center [541, 422] width 87 height 21
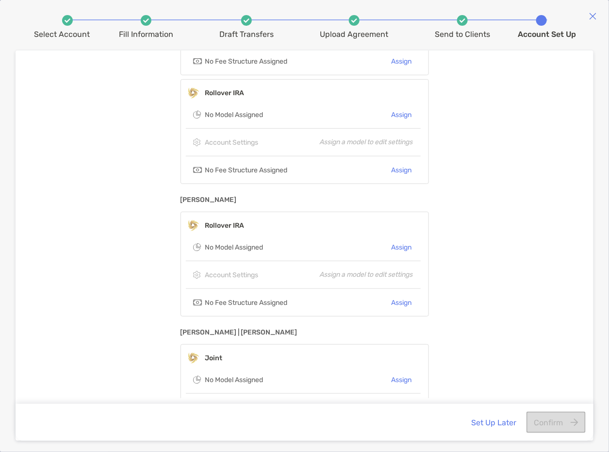
scroll to position [215, 0]
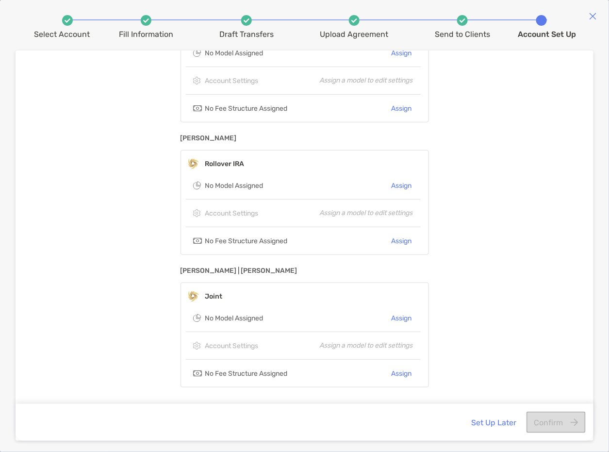
click at [506, 320] on div "Complete Account Set Up This step is optional. Cherilyn Wiley Individual No Mod…" at bounding box center [304, 223] width 563 height 347
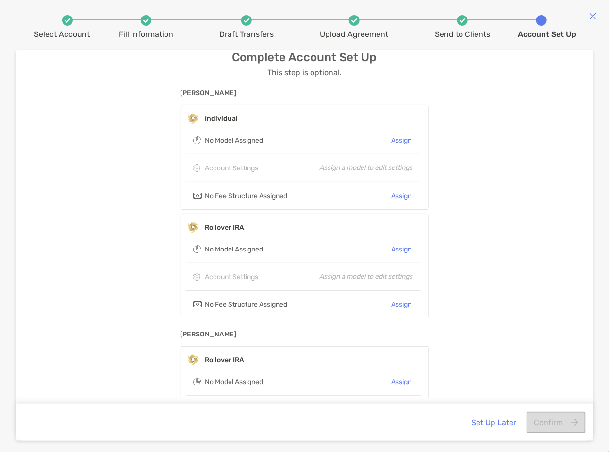
scroll to position [0, 0]
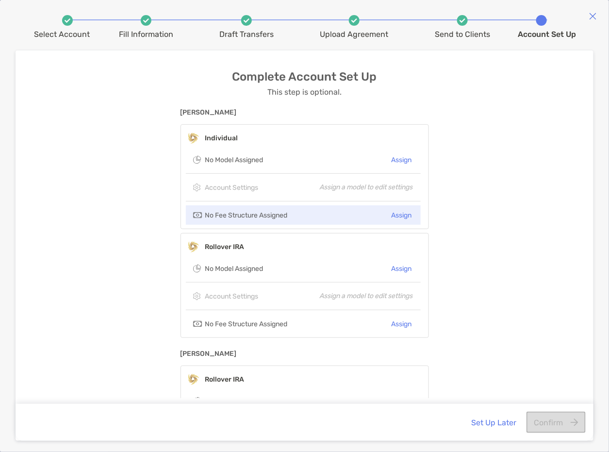
click at [357, 210] on div "No Fee Structure Assigned Assign" at bounding box center [303, 214] width 235 height 19
click at [398, 215] on button "Assign" at bounding box center [402, 215] width 22 height 14
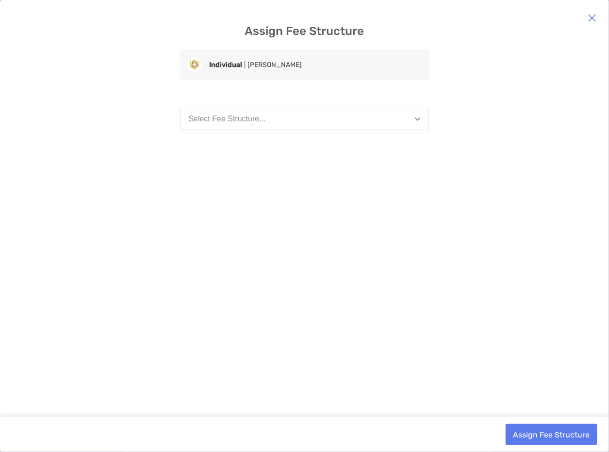
click at [302, 122] on button "Select Fee Structure..." at bounding box center [305, 119] width 248 height 22
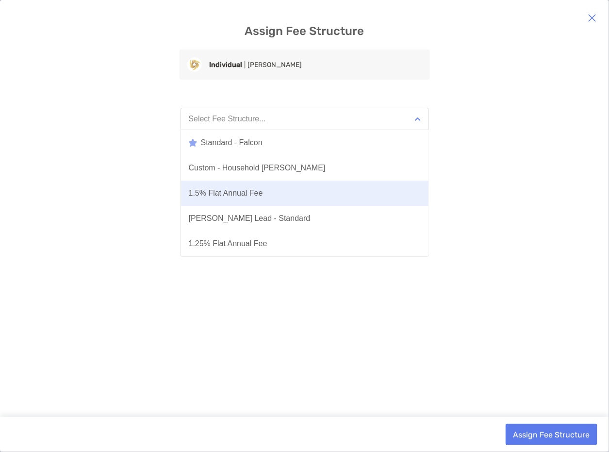
click at [263, 195] on div "1.5% Flat Annual Fee" at bounding box center [226, 193] width 74 height 9
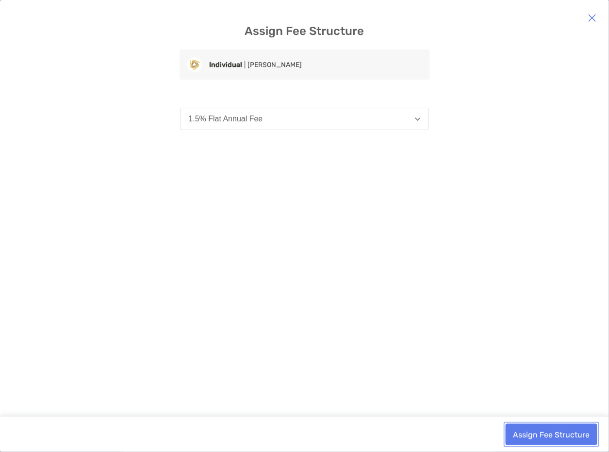
click at [557, 434] on button "Assign Fee Structure" at bounding box center [552, 434] width 92 height 21
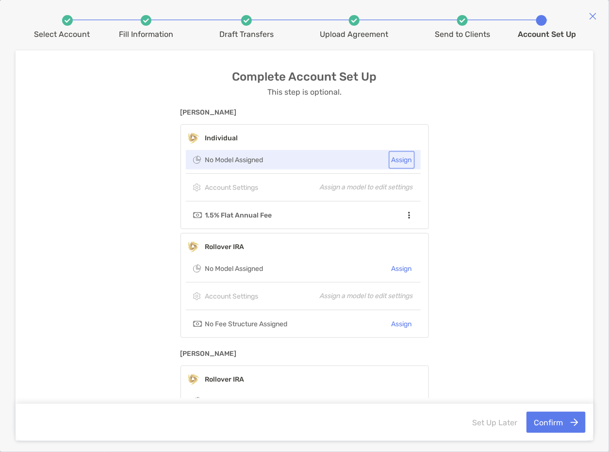
click at [394, 159] on button "Assign" at bounding box center [402, 160] width 22 height 14
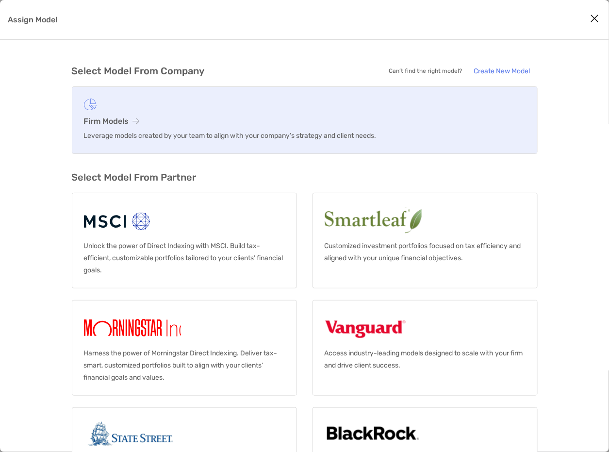
click at [110, 116] on h3 "Firm Models" at bounding box center [305, 120] width 442 height 9
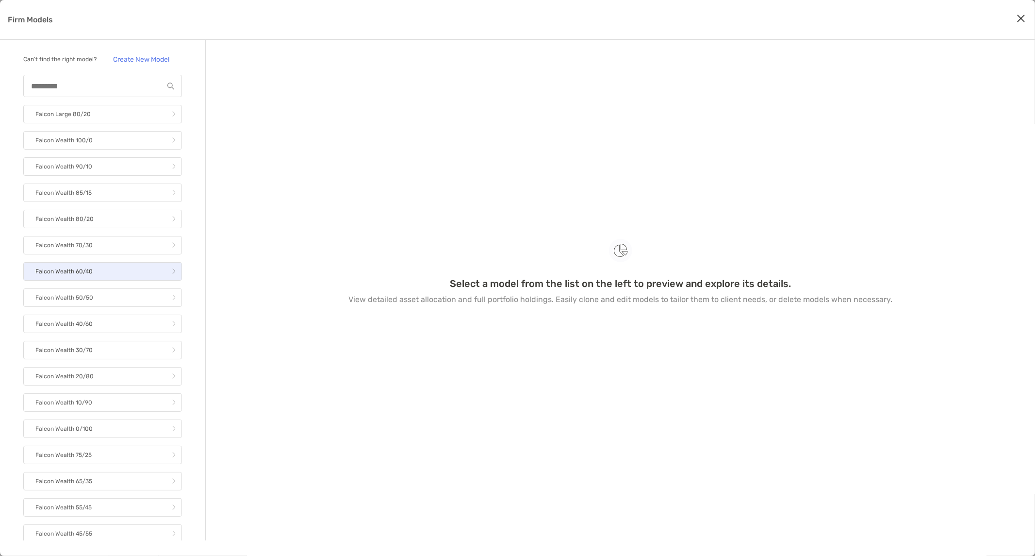
click at [114, 279] on link "Falcon Wealth 60/40" at bounding box center [102, 271] width 159 height 18
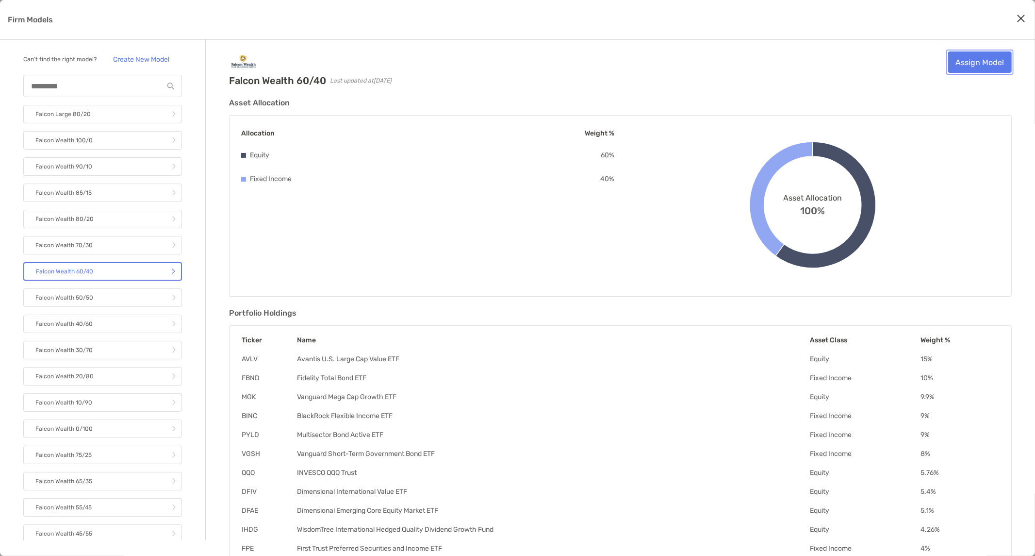
click at [609, 59] on link "Assign Model" at bounding box center [980, 61] width 64 height 21
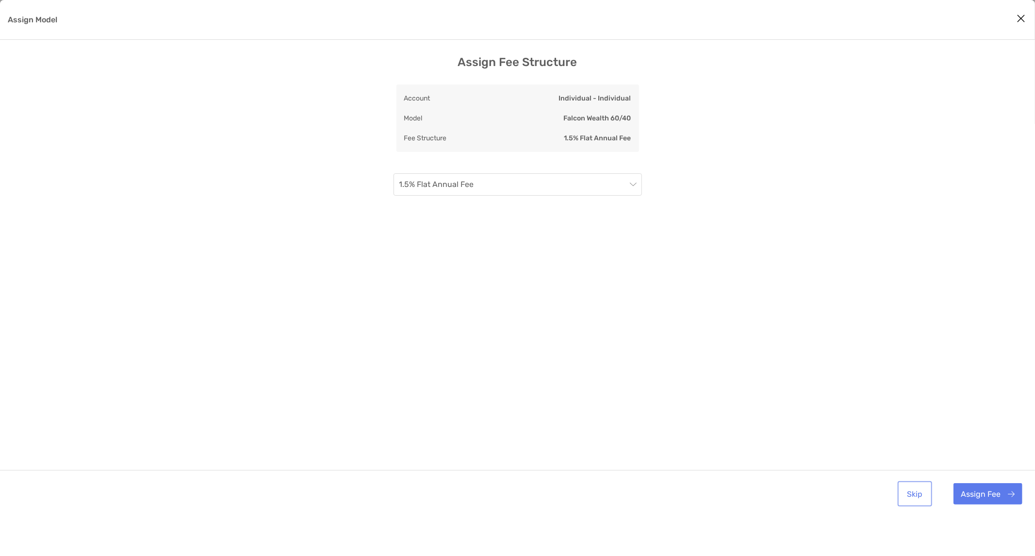
click at [609, 451] on button "Skip" at bounding box center [915, 493] width 31 height 21
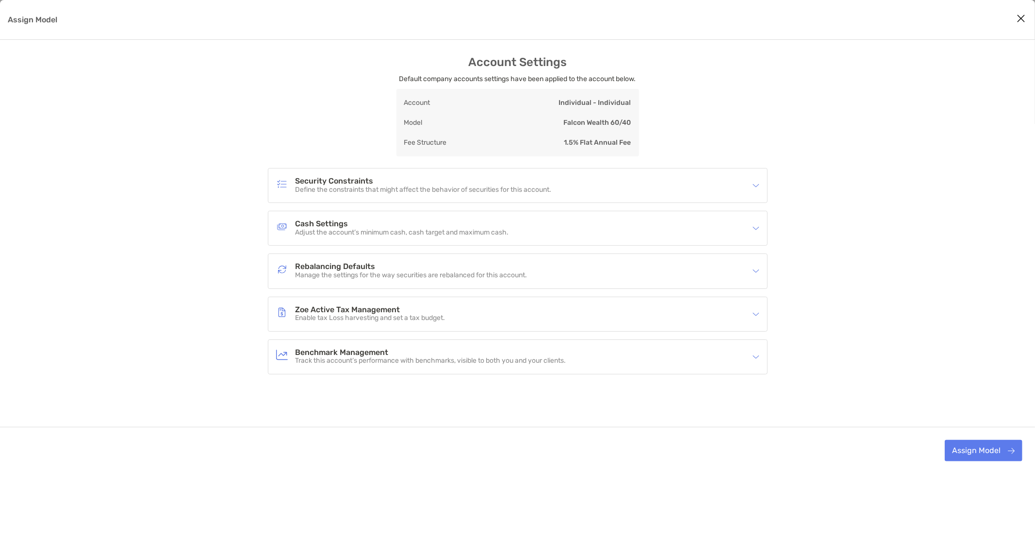
click at [351, 299] on div "Zoe Active Tax Management Enable tax Loss harvesting and set a tax budget." at bounding box center [517, 314] width 499 height 34
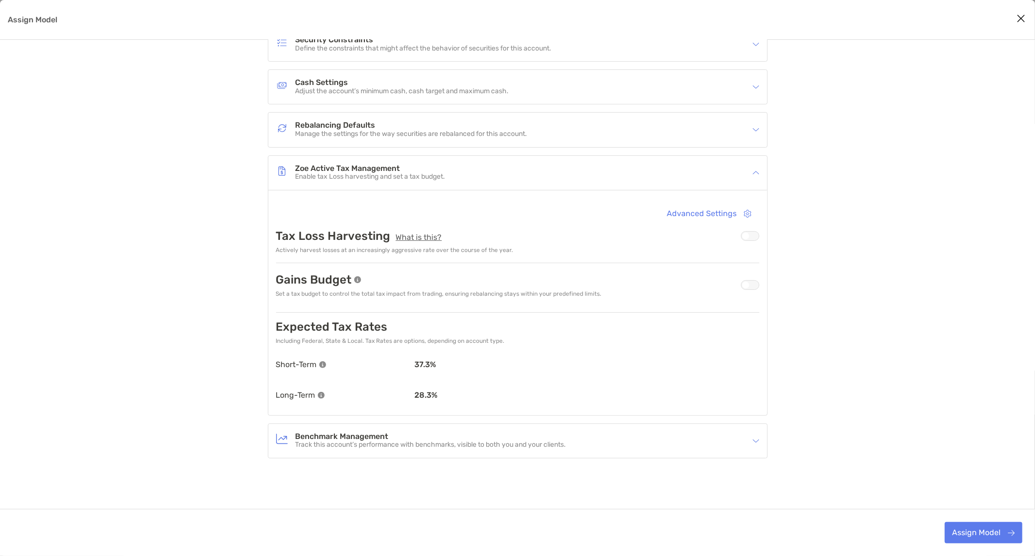
scroll to position [142, 0]
click at [609, 237] on div "Assign Model" at bounding box center [750, 236] width 18 height 10
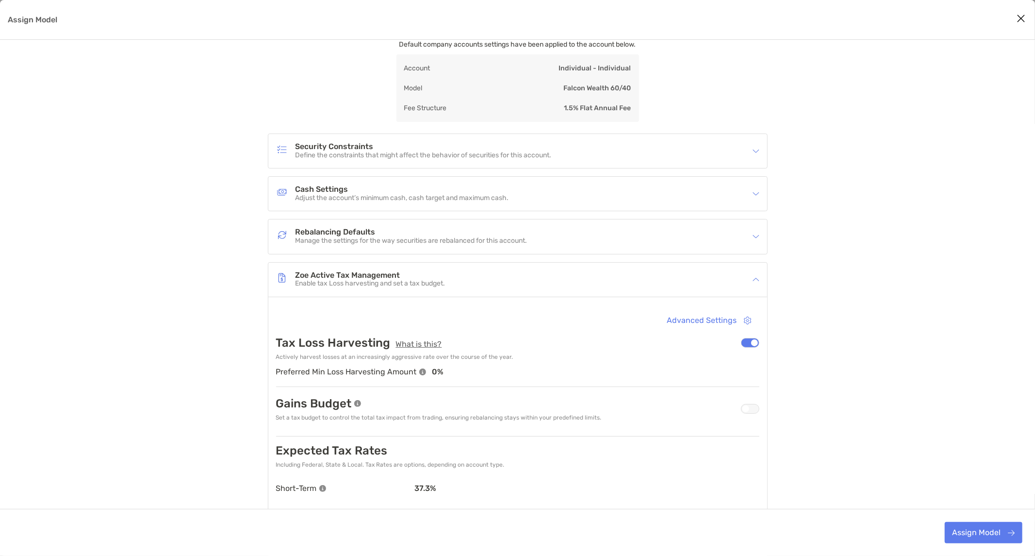
scroll to position [108, 0]
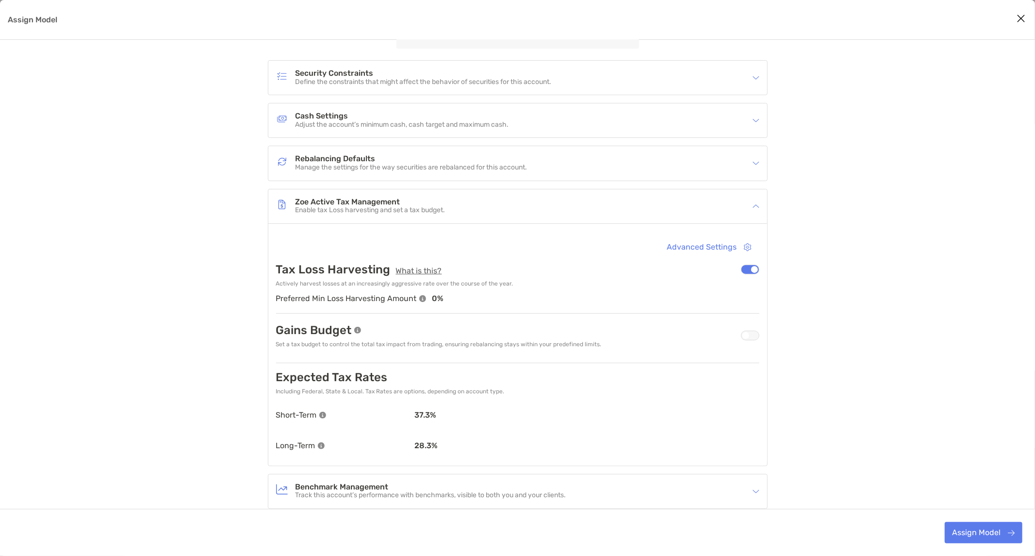
click at [609, 334] on div "Assign Model" at bounding box center [750, 335] width 18 height 10
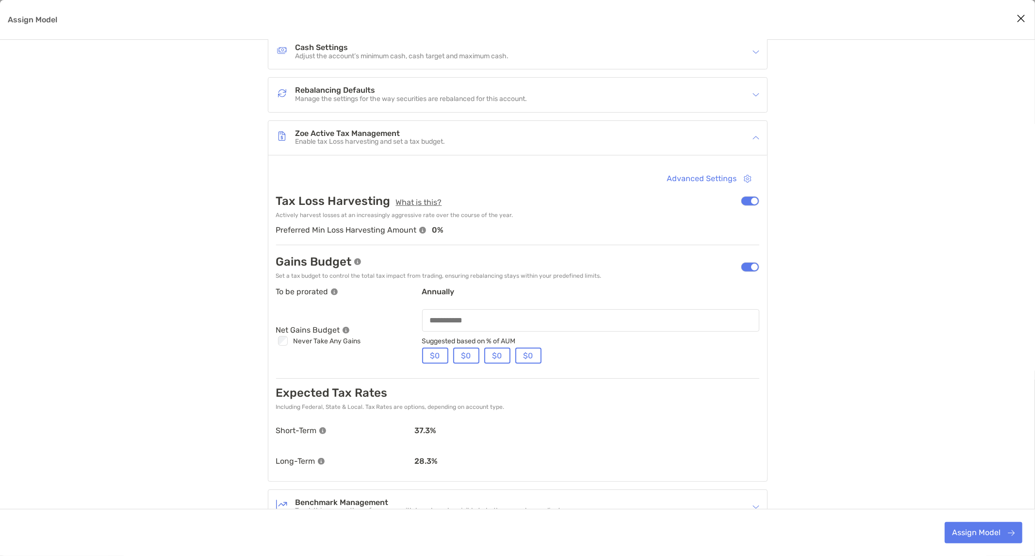
scroll to position [241, 0]
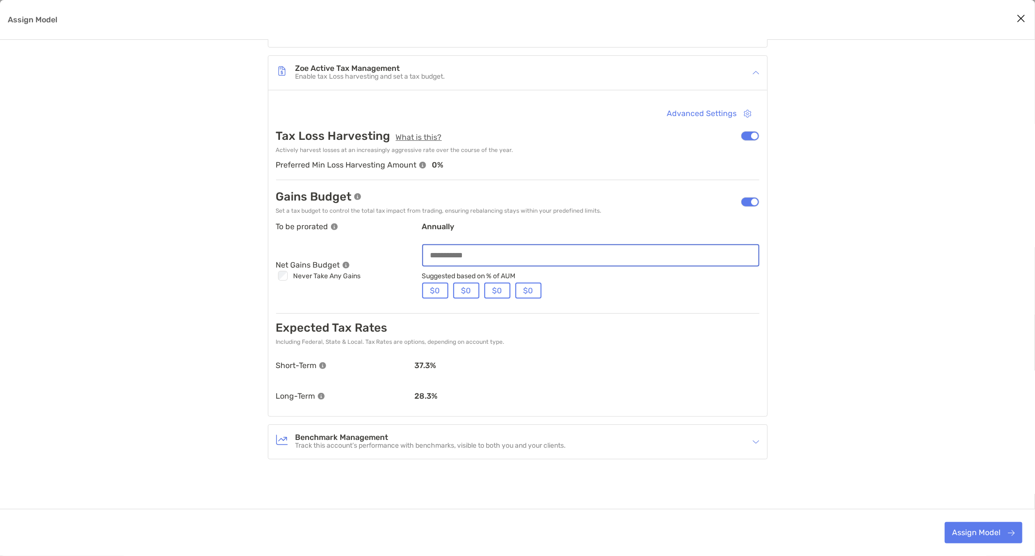
click at [465, 251] on input "Assign Model" at bounding box center [590, 255] width 335 height 8
type input "******"
click at [609, 317] on div "Account Settings Default company accounts settings have been applied to the acc…" at bounding box center [517, 186] width 1035 height 744
click at [609, 451] on button "Assign Model" at bounding box center [984, 532] width 78 height 21
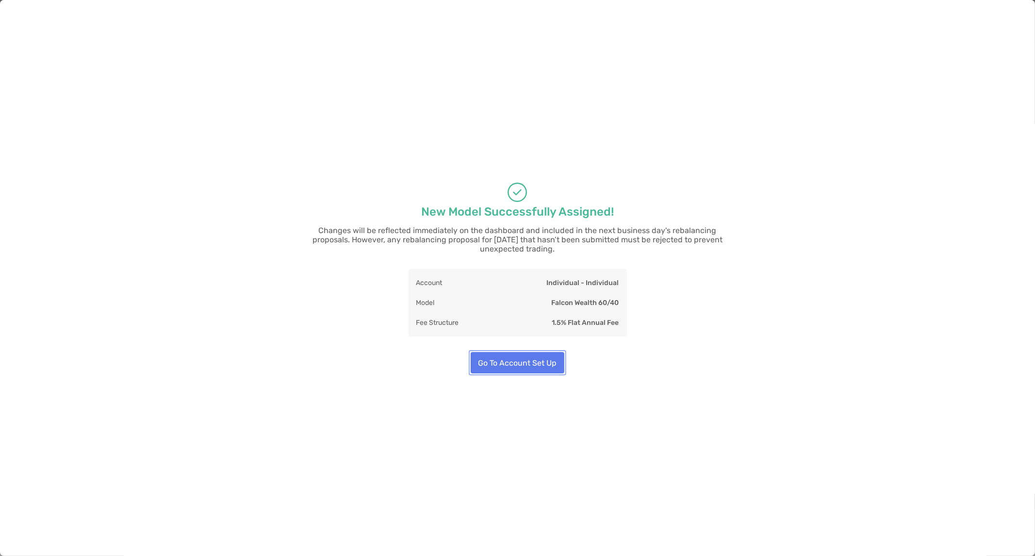
click at [537, 362] on button "Go To Account Set Up" at bounding box center [518, 362] width 94 height 21
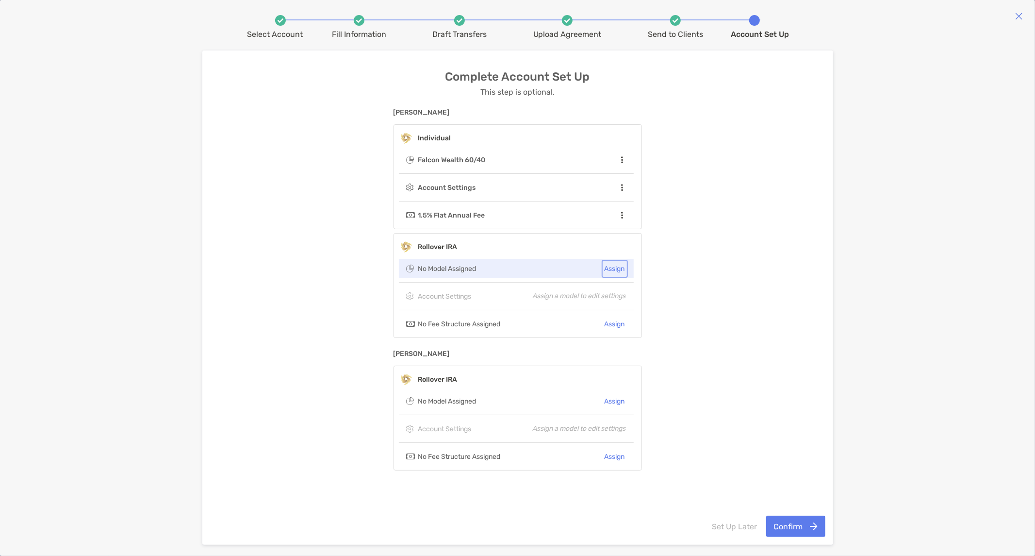
click at [609, 267] on button "Assign" at bounding box center [615, 269] width 22 height 14
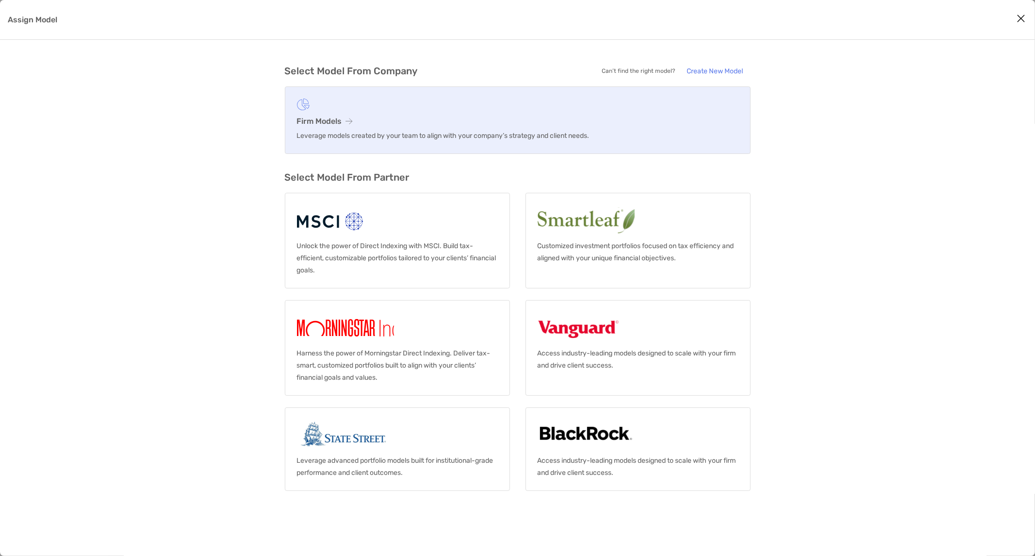
click at [324, 130] on p "Leverage models created by your team to align with your company’s strategy and …" at bounding box center [518, 136] width 442 height 12
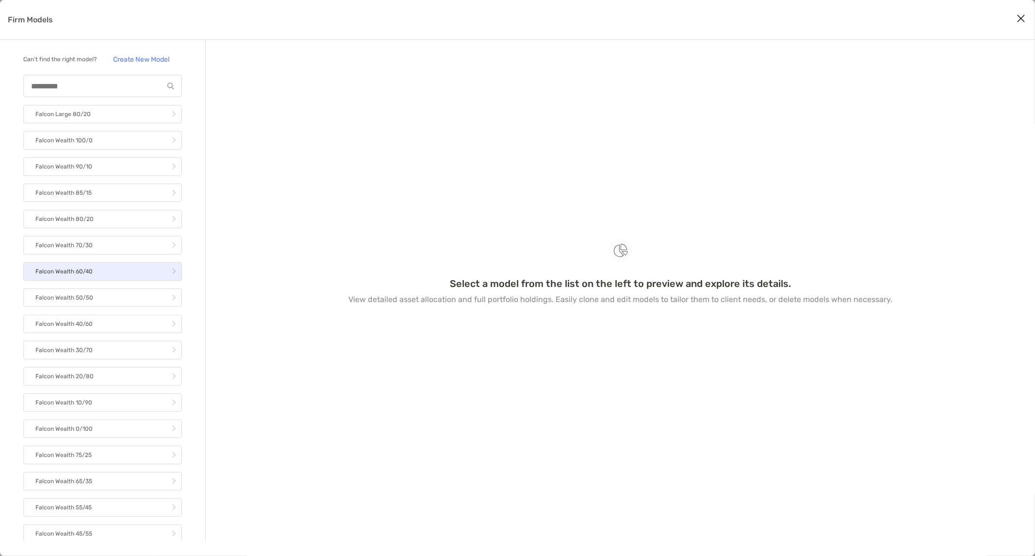
click at [140, 280] on link "Falcon Wealth 60/40" at bounding box center [102, 271] width 159 height 18
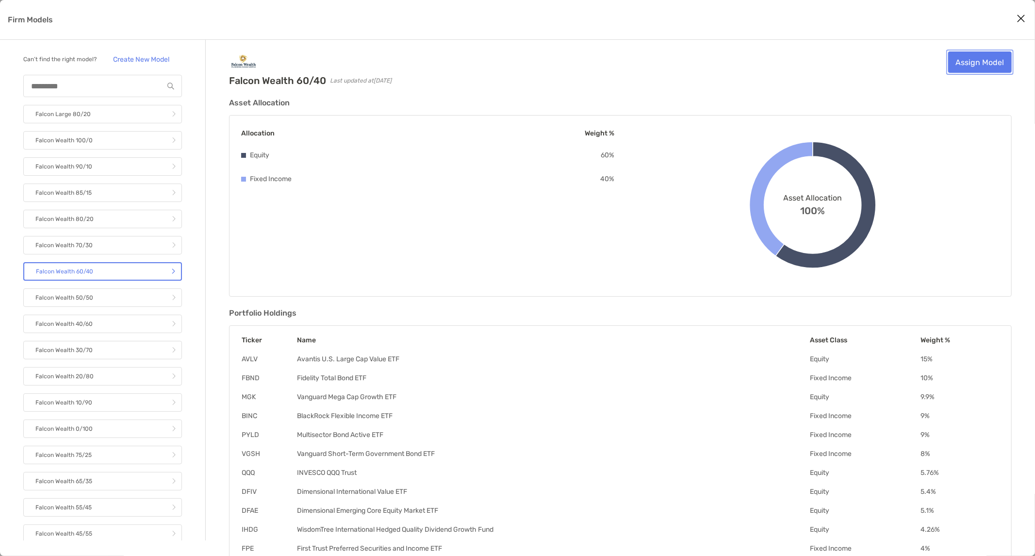
click at [963, 58] on link "Assign Model" at bounding box center [980, 61] width 64 height 21
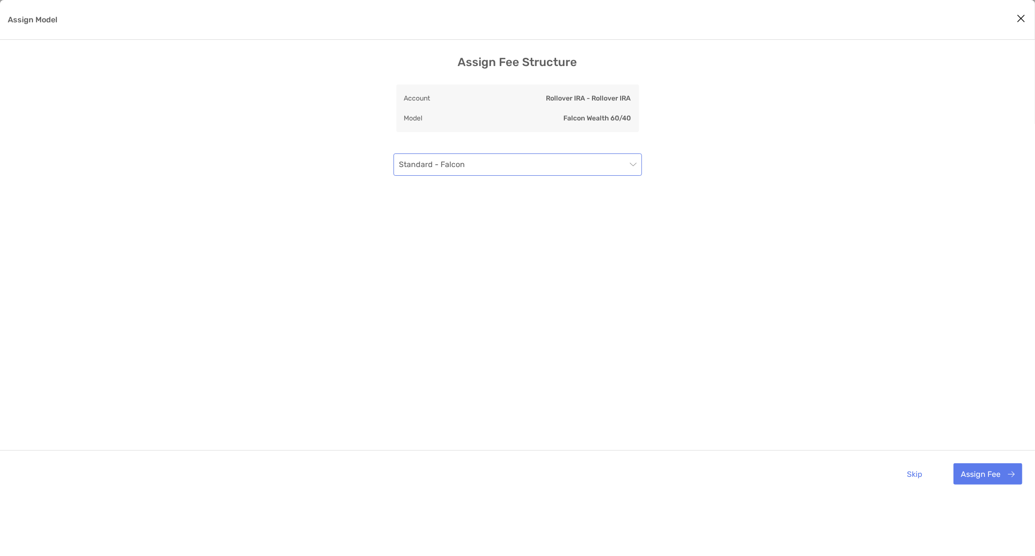
click at [598, 157] on span "Standard - Falcon" at bounding box center [517, 164] width 237 height 21
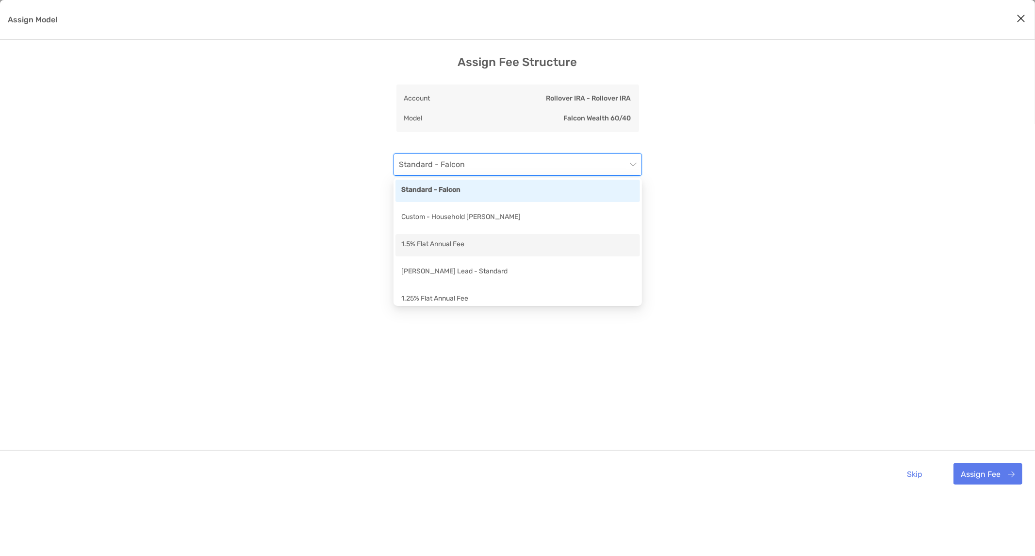
click at [506, 245] on div "1.5% Flat Annual Fee" at bounding box center [517, 245] width 233 height 12
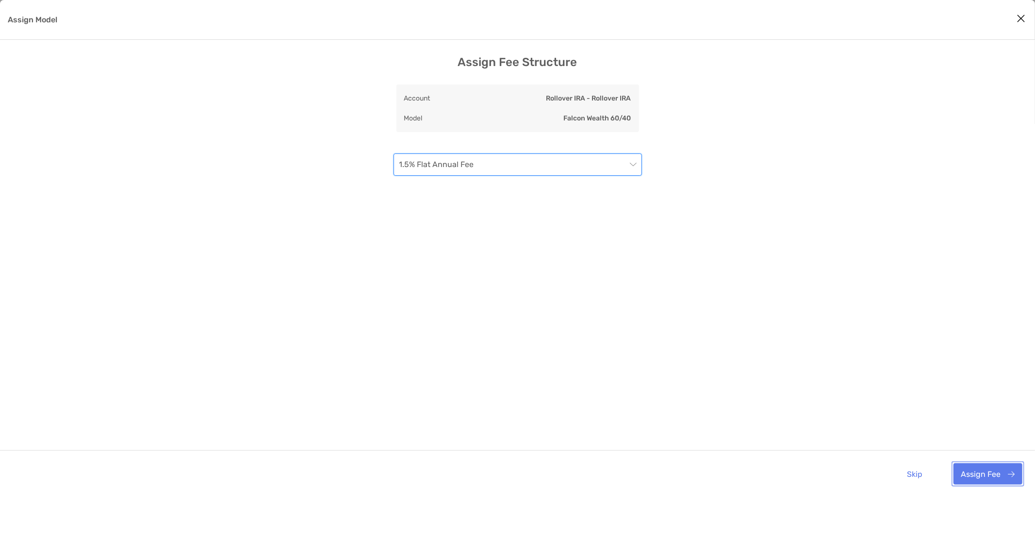
click at [983, 472] on button "Assign Fee" at bounding box center [988, 473] width 69 height 21
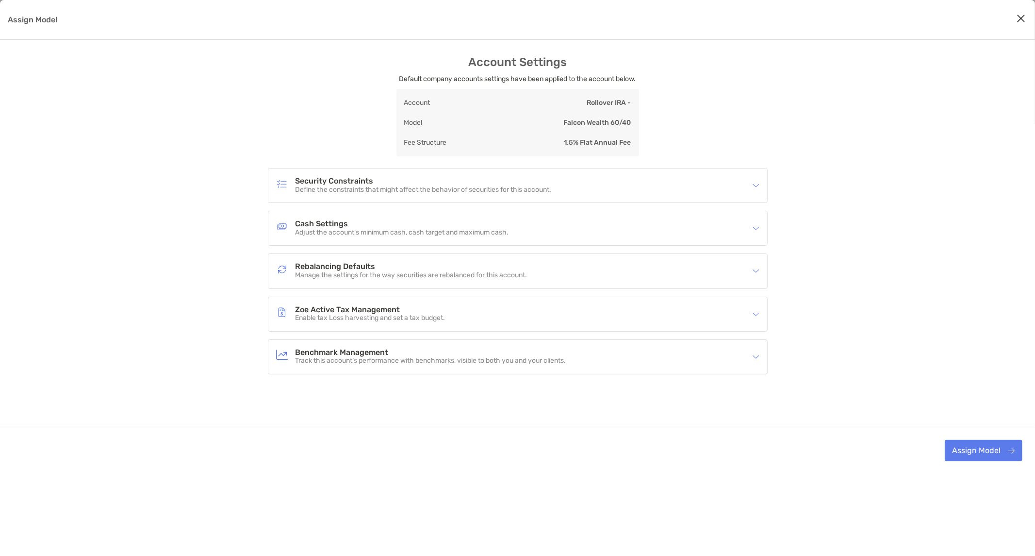
click at [355, 186] on p "Define the constraints that might affect the behavior of securities for this ac…" at bounding box center [424, 190] width 256 height 8
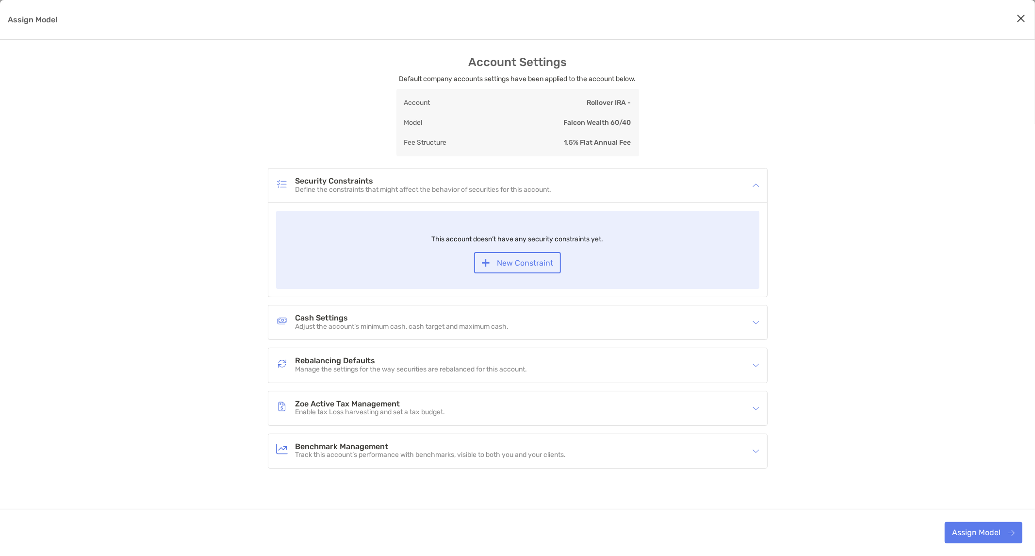
click at [355, 186] on p "Define the constraints that might affect the behavior of securities for this ac…" at bounding box center [424, 190] width 256 height 8
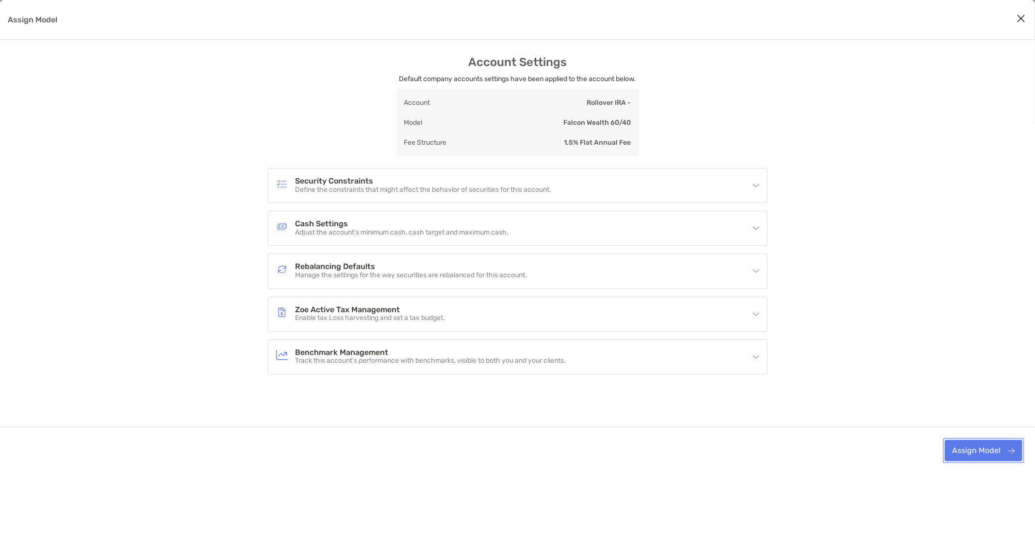
click at [975, 453] on button "Assign Model" at bounding box center [984, 450] width 78 height 21
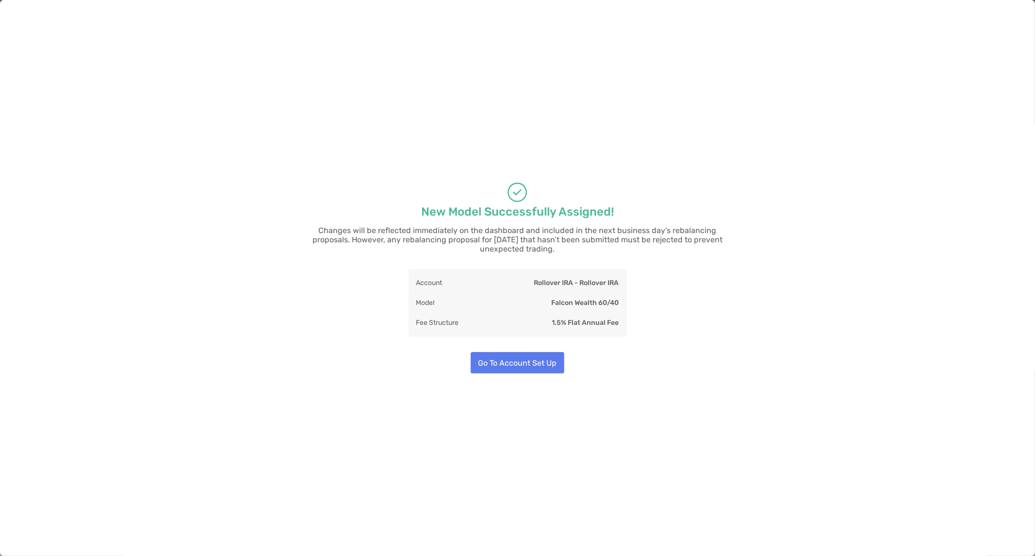
click at [703, 139] on div "New Model Successfully Assigned! Changes will be reflected immediately on the d…" at bounding box center [517, 278] width 1035 height 556
click at [665, 177] on div "New Model Successfully Assigned! Changes will be reflected immediately on the d…" at bounding box center [517, 278] width 1035 height 556
click at [546, 360] on button "Go To Account Set Up" at bounding box center [518, 362] width 94 height 21
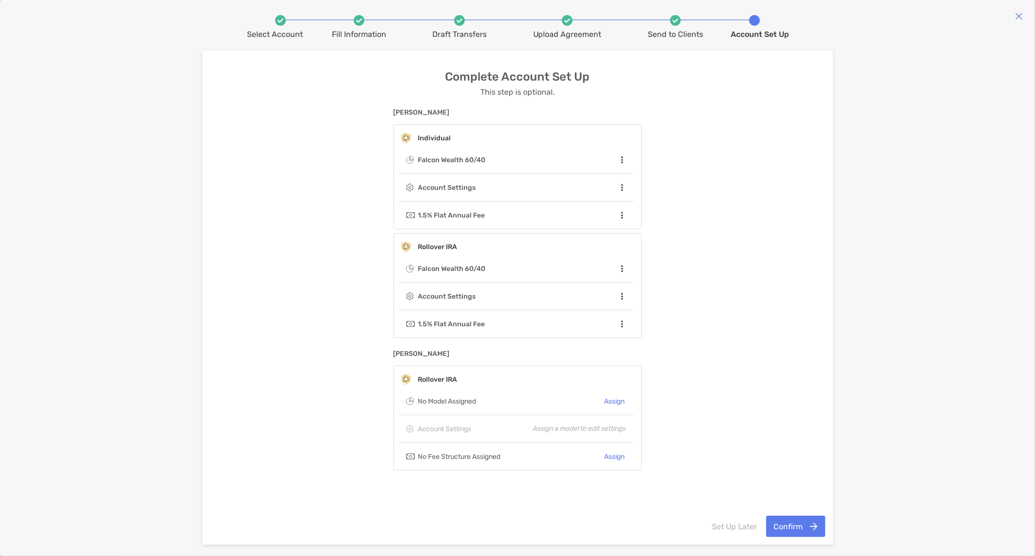
click at [858, 104] on div "Select Account Fill Information Draft Transfers Upload Agreement Send to Client…" at bounding box center [517, 278] width 1035 height 556
click at [715, 374] on div "Complete Account Set Up This step is optional. Cherilyn Wiley Individual Falcon…" at bounding box center [518, 281] width 616 height 422
click at [915, 320] on div "Select Account Fill Information Draft Transfers Upload Agreement Send to Client…" at bounding box center [517, 278] width 1035 height 556
click at [517, 397] on div "No Model Assigned Assign" at bounding box center [516, 400] width 235 height 19
click at [607, 399] on button "Assign" at bounding box center [615, 401] width 22 height 14
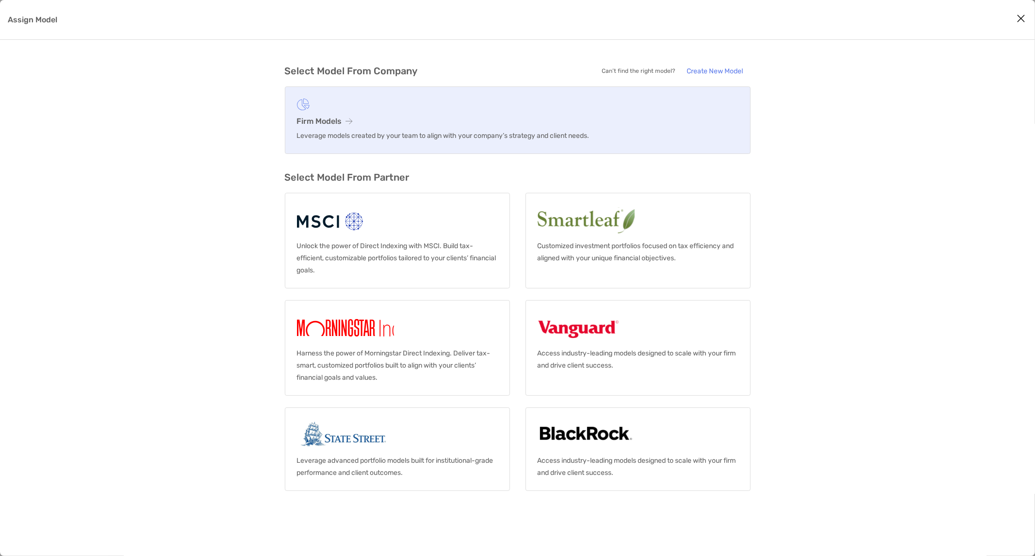
click at [350, 123] on icon "Assign Model" at bounding box center [349, 121] width 7 height 8
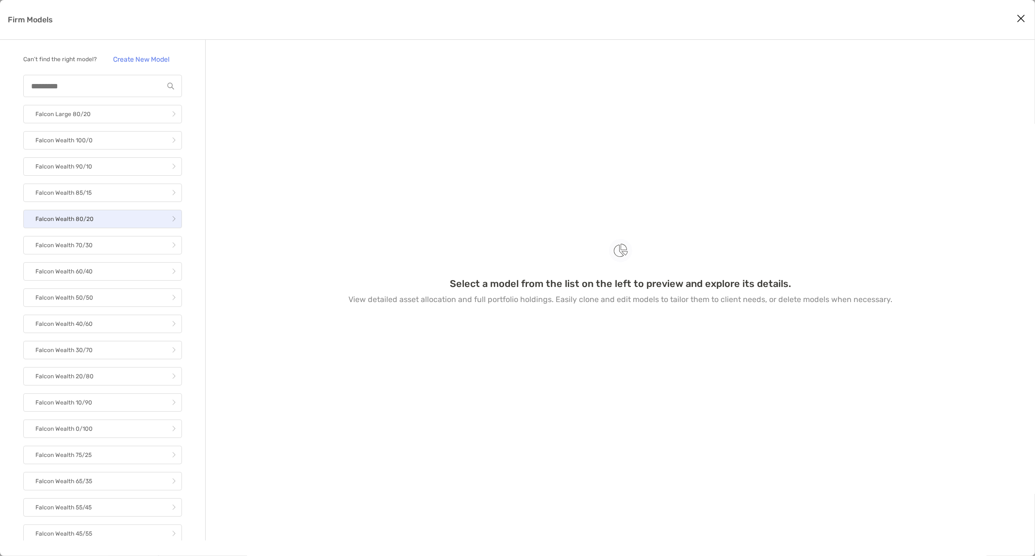
click at [117, 227] on link "Falcon Wealth 80/20" at bounding box center [102, 219] width 159 height 18
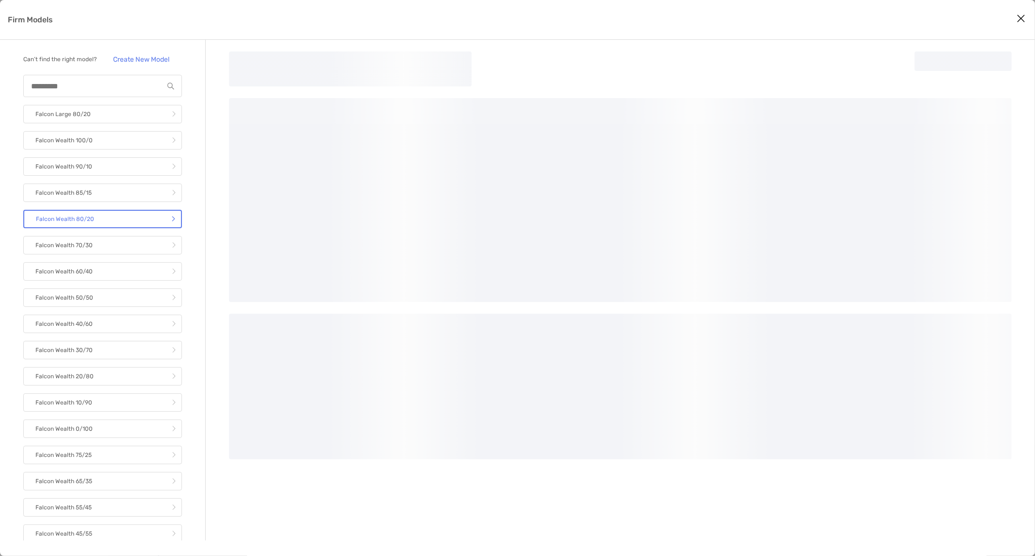
click at [117, 227] on link "Falcon Wealth 80/20" at bounding box center [102, 219] width 159 height 18
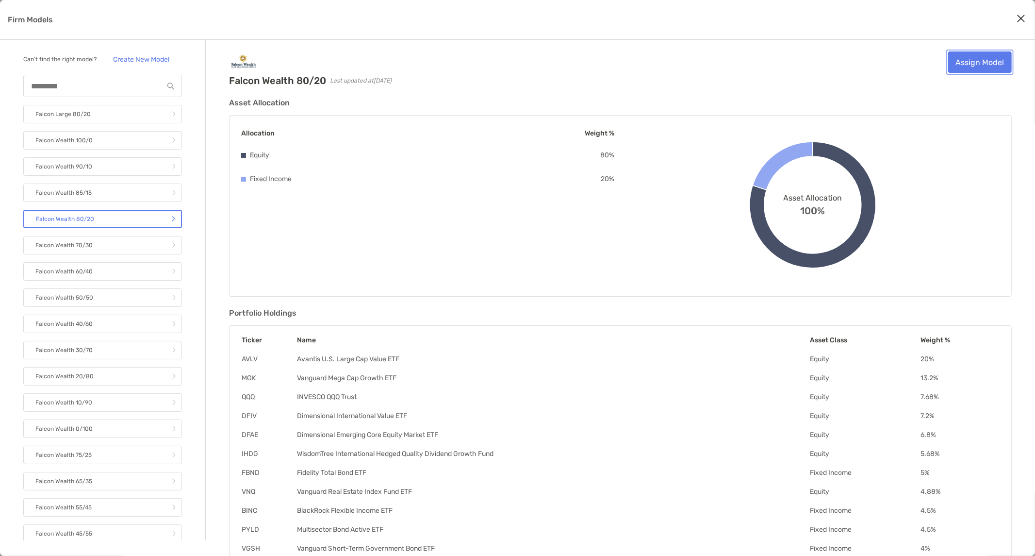
click at [991, 65] on link "Assign Model" at bounding box center [980, 61] width 64 height 21
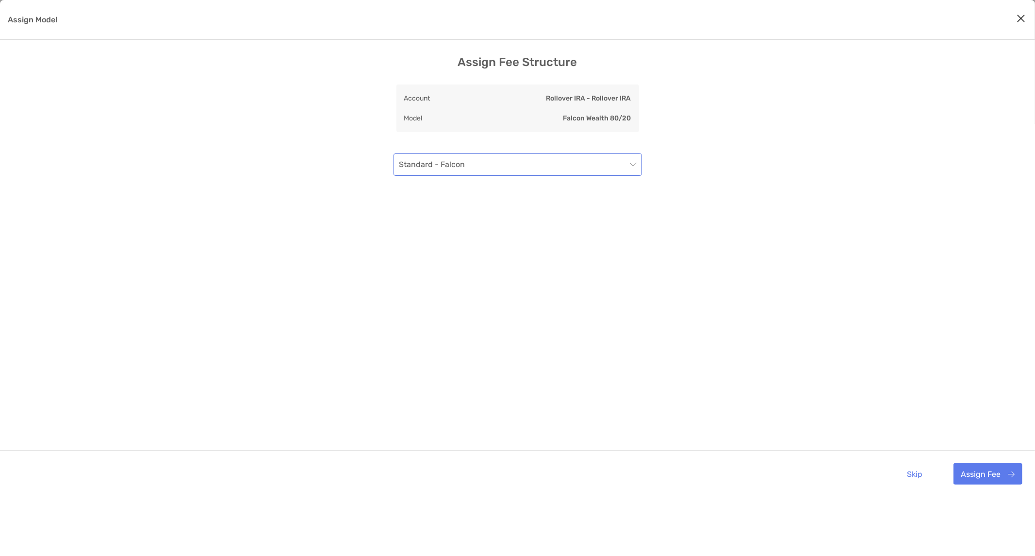
click at [546, 168] on span "Standard - Falcon" at bounding box center [517, 164] width 237 height 21
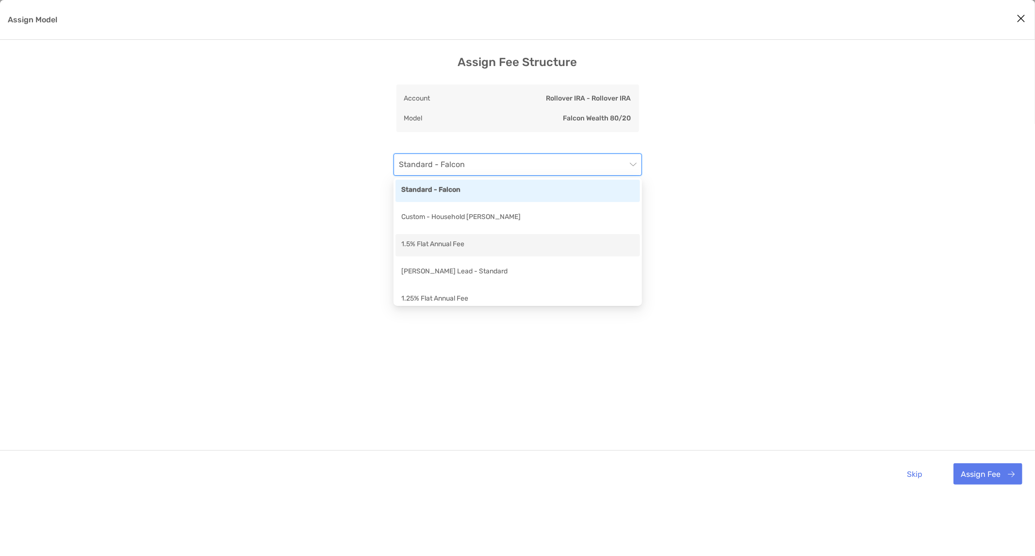
click at [466, 248] on div "1.5% Flat Annual Fee" at bounding box center [517, 245] width 233 height 12
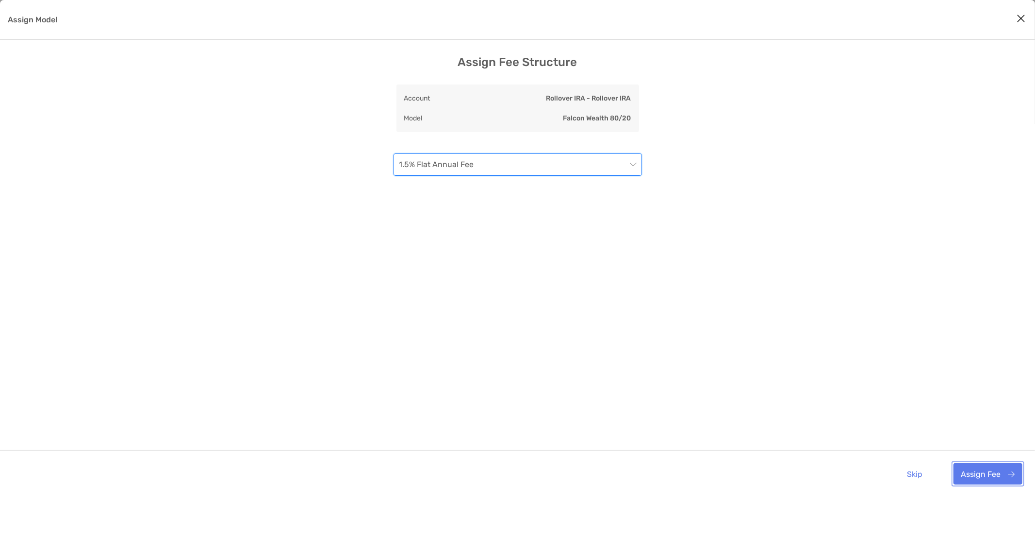
click at [988, 478] on button "Assign Fee" at bounding box center [988, 473] width 69 height 21
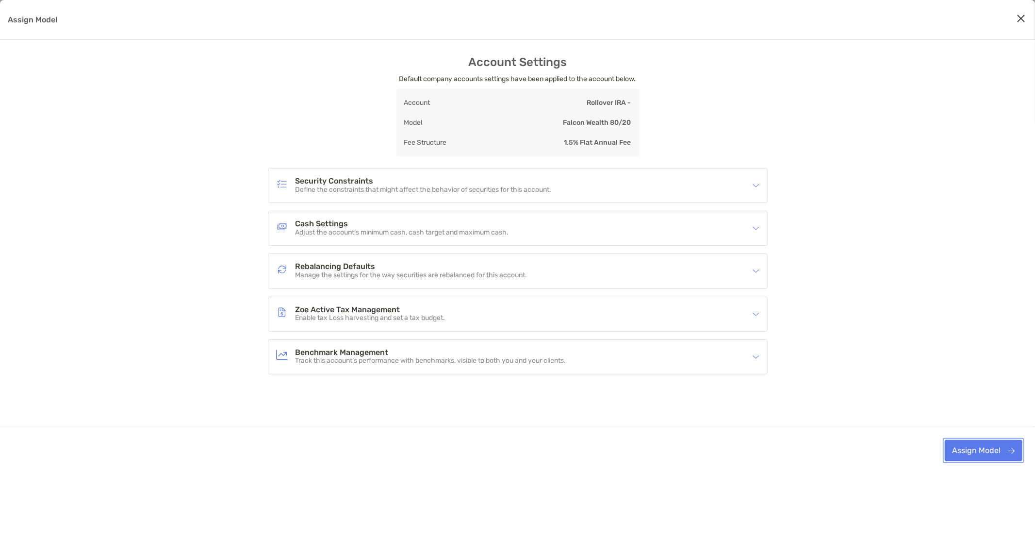
click at [987, 453] on button "Assign Model" at bounding box center [984, 450] width 78 height 21
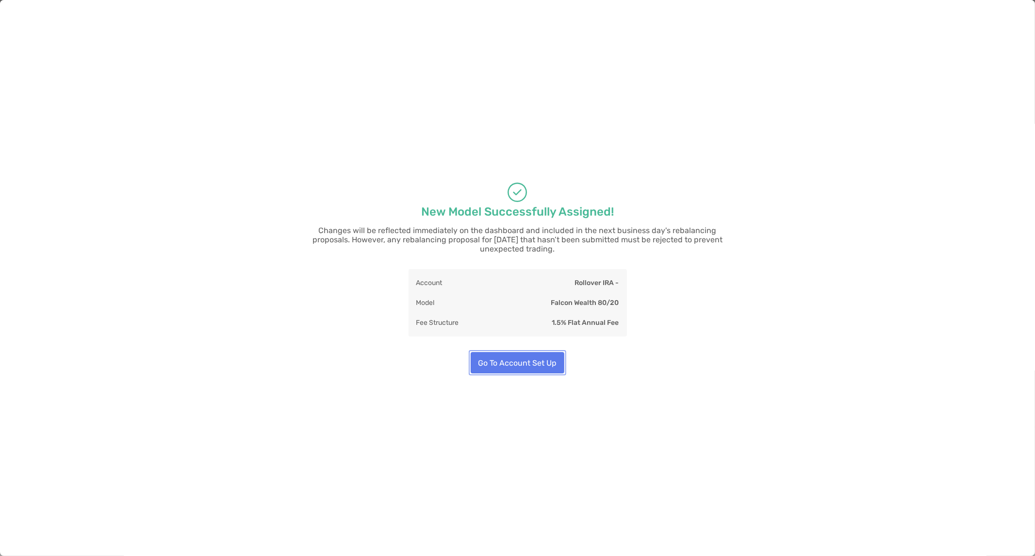
click at [544, 359] on button "Go To Account Set Up" at bounding box center [518, 362] width 94 height 21
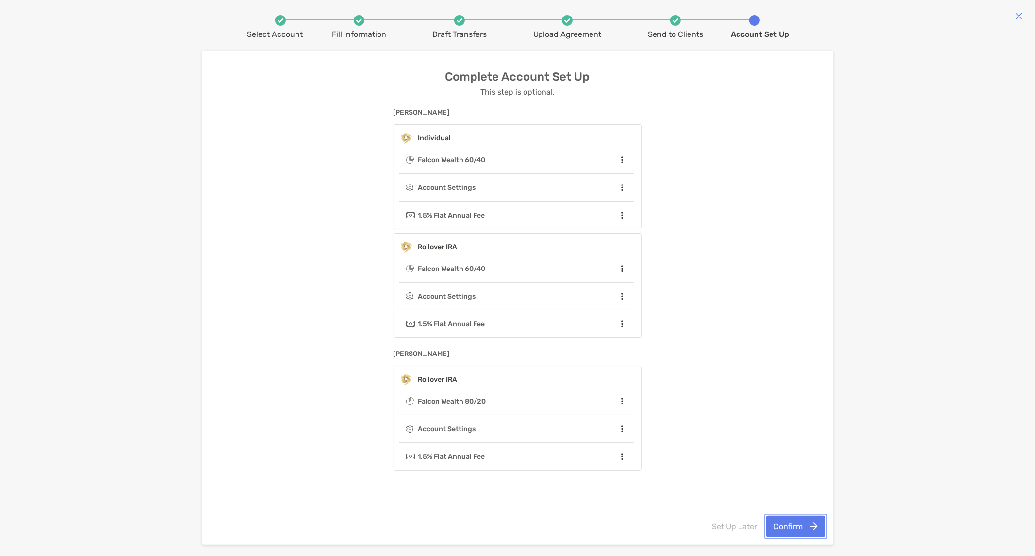
click at [806, 527] on button "Confirm" at bounding box center [795, 525] width 59 height 21
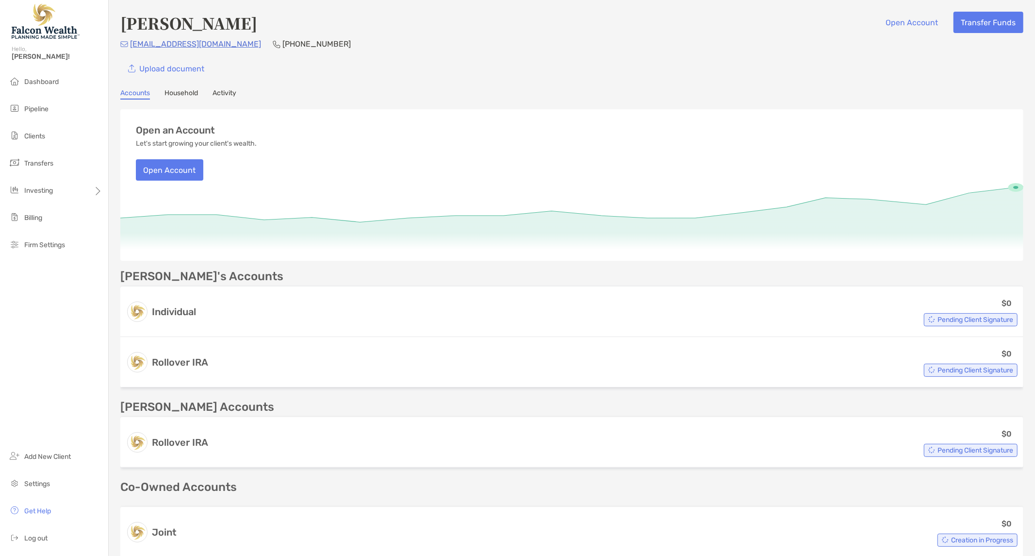
click at [352, 72] on div "Upload document" at bounding box center [571, 68] width 903 height 21
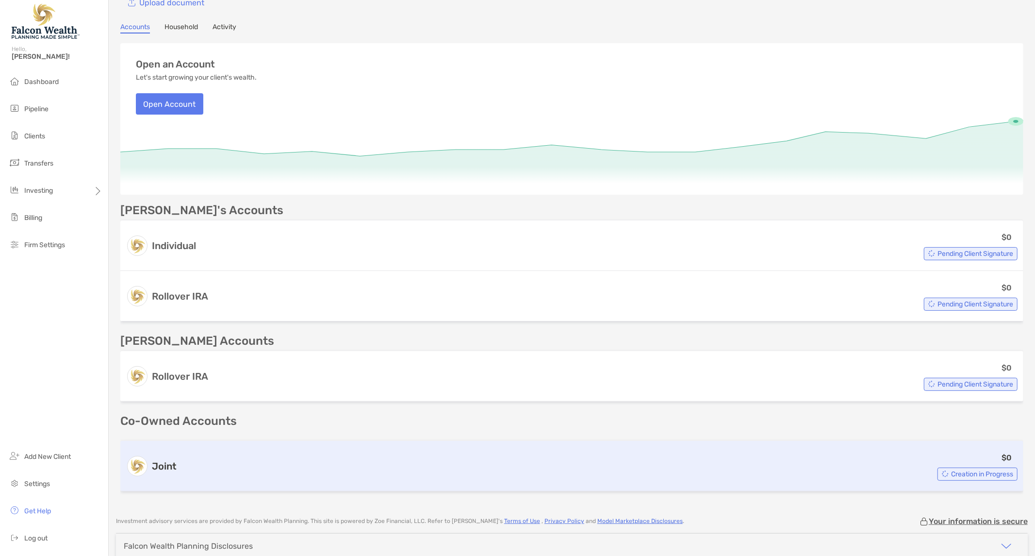
scroll to position [138, 0]
